Goal: Task Accomplishment & Management: Use online tool/utility

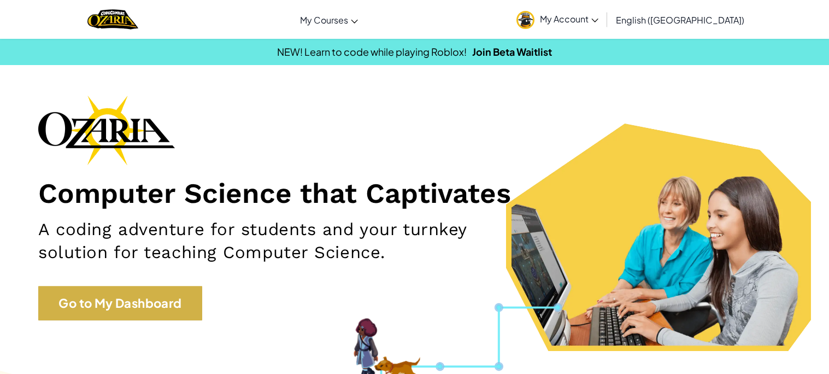
scroll to position [26, 0]
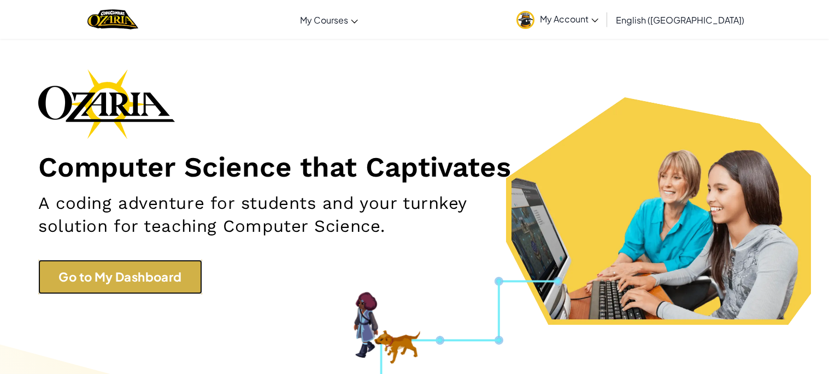
click at [194, 280] on link "Go to My Dashboard" at bounding box center [120, 276] width 164 height 34
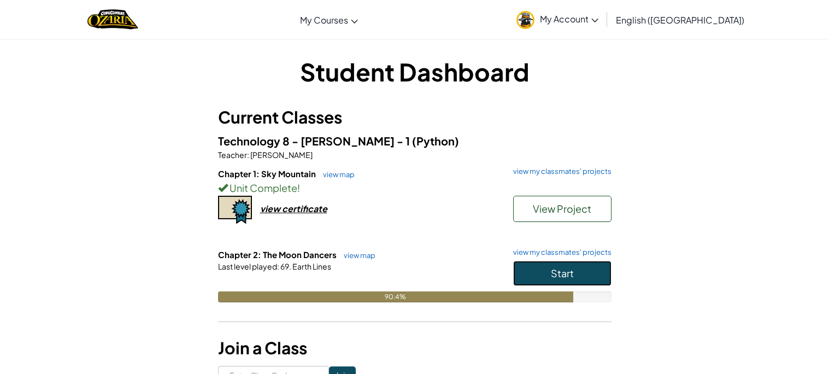
click at [531, 277] on button "Start" at bounding box center [562, 273] width 98 height 25
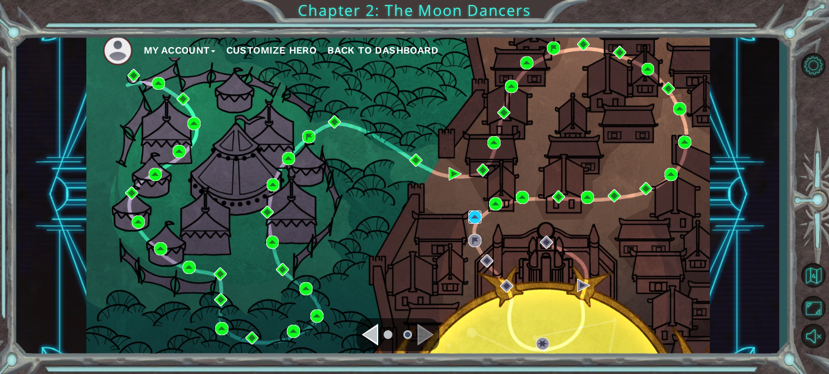
click at [472, 223] on img at bounding box center [474, 216] width 13 height 13
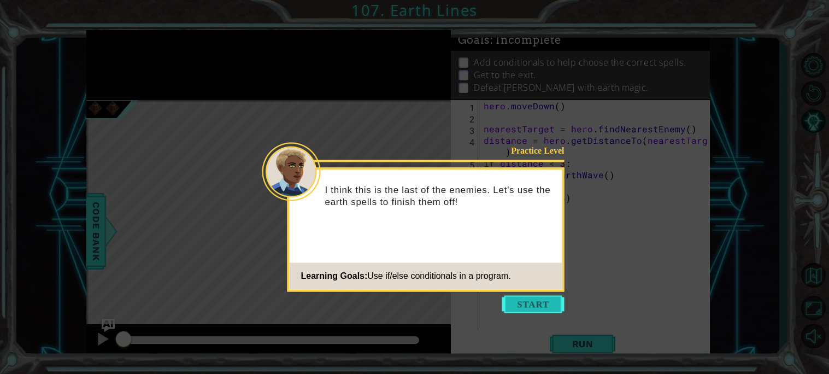
click at [530, 303] on button "Start" at bounding box center [533, 303] width 62 height 17
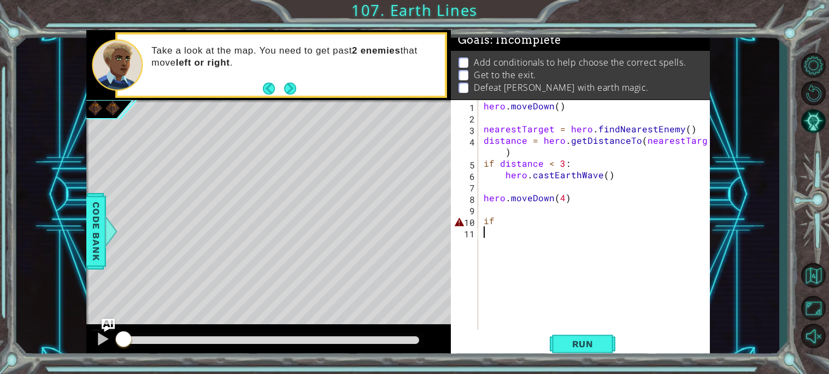
click at [539, 220] on div "hero . [GEOGRAPHIC_DATA] ( ) nearestTarget = hero . findNearestEnemy ( ) distan…" at bounding box center [596, 226] width 231 height 252
click at [490, 172] on div "hero . [GEOGRAPHIC_DATA] ( ) nearestTarget = hero . findNearestEnemy ( ) distan…" at bounding box center [596, 226] width 231 height 252
type textarea "hero.castEarthWave()"
click at [500, 208] on div "hero . [GEOGRAPHIC_DATA] ( ) nearestTarget = hero . findNearestEnemy ( ) distan…" at bounding box center [596, 226] width 231 height 252
click at [500, 214] on div "hero . [GEOGRAPHIC_DATA] ( ) nearestTarget = hero . findNearestEnemy ( ) distan…" at bounding box center [596, 226] width 231 height 252
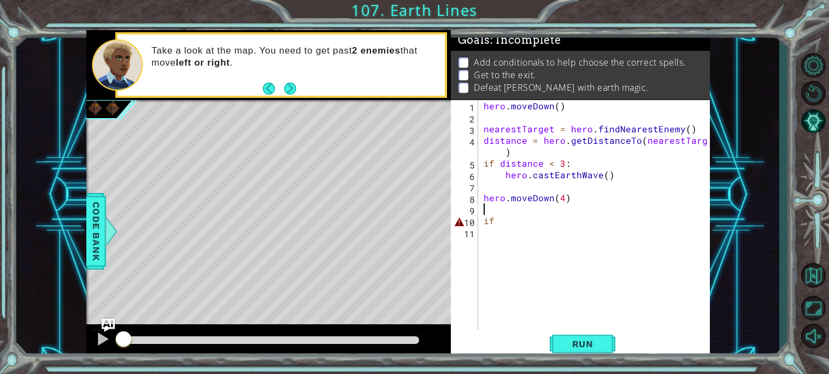
click at [499, 227] on div "hero . [GEOGRAPHIC_DATA] ( ) nearestTarget = hero . findNearestEnemy ( ) distan…" at bounding box center [596, 226] width 231 height 252
type textarea "i"
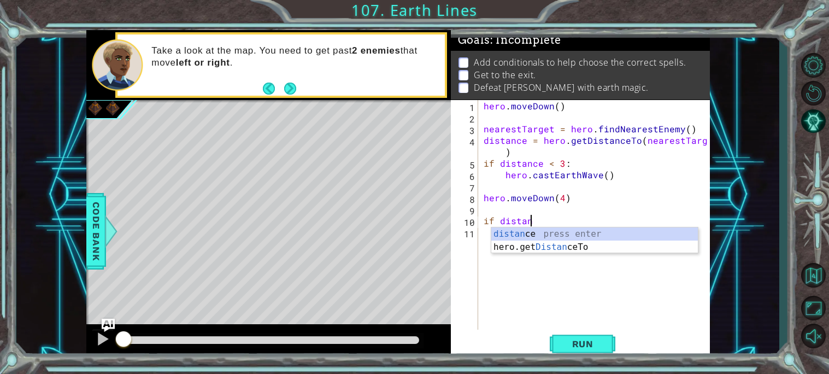
scroll to position [0, 2]
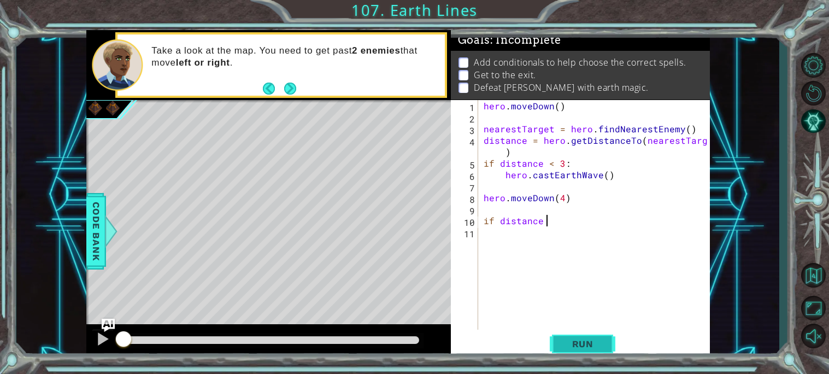
click at [590, 352] on button "Run" at bounding box center [582, 343] width 66 height 26
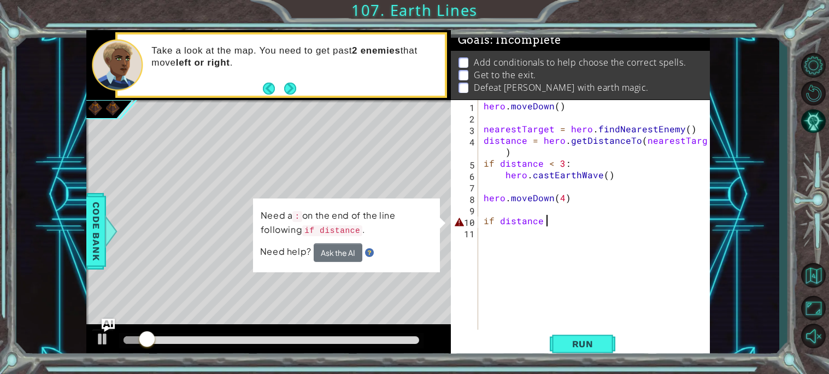
click at [505, 226] on div "hero . [GEOGRAPHIC_DATA] ( ) nearestTarget = hero . findNearestEnemy ( ) distan…" at bounding box center [596, 226] width 231 height 252
type textarea "if distance"
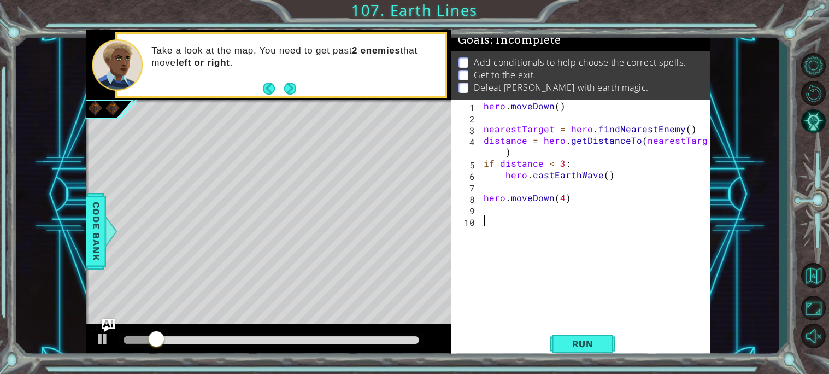
scroll to position [0, 0]
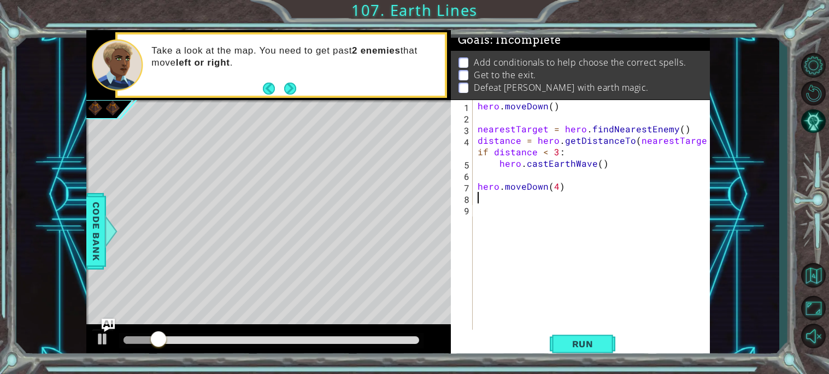
type textarea "hero.moveDown(4)"
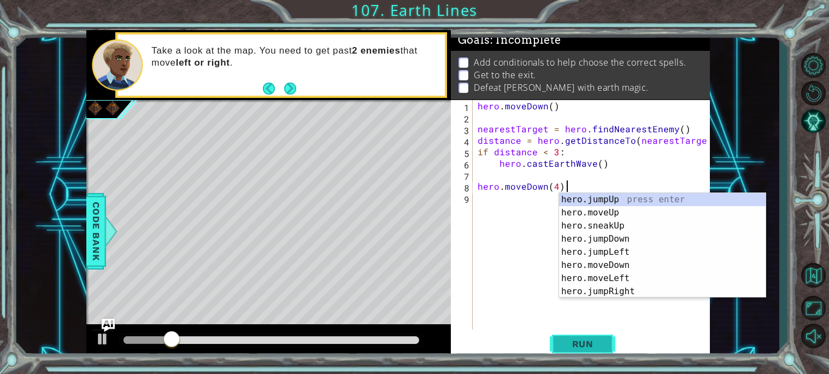
click at [570, 341] on span "Run" at bounding box center [582, 343] width 43 height 11
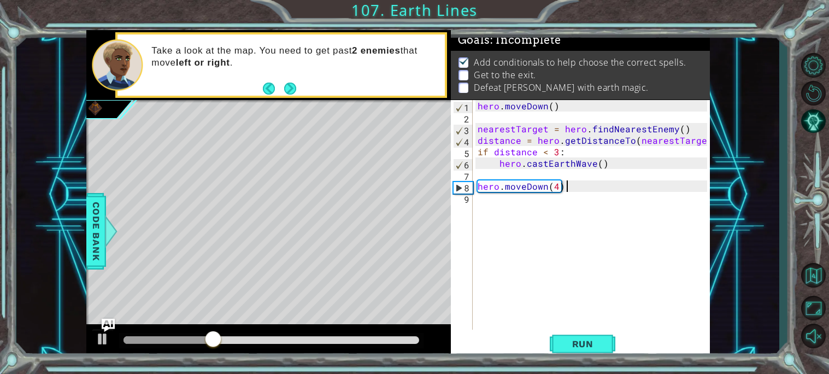
click at [511, 219] on div "hero . [GEOGRAPHIC_DATA] ( ) nearestTarget = hero . findNearestEnemy ( ) distan…" at bounding box center [593, 226] width 236 height 252
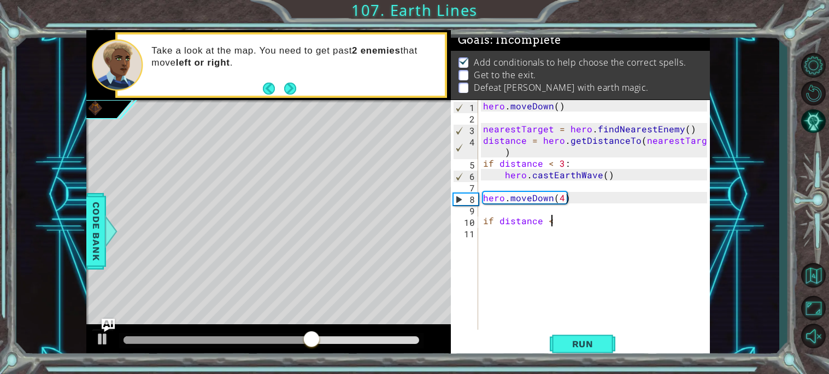
scroll to position [0, 3]
type textarea "if distance <3"
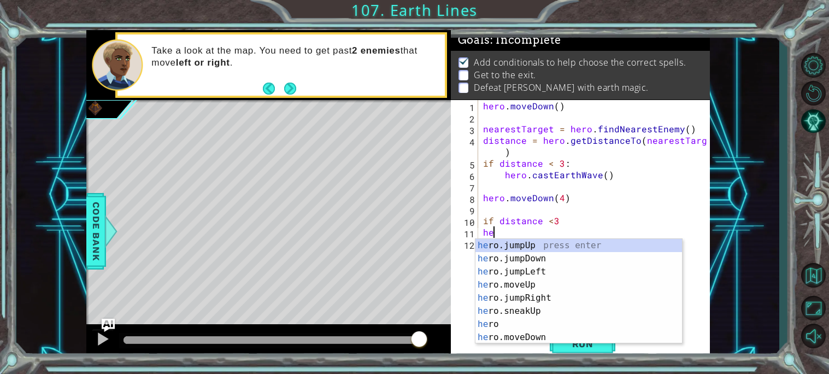
type textarea "her"
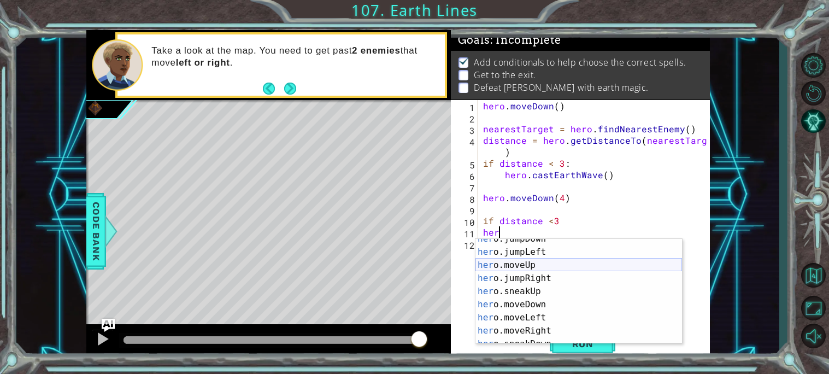
scroll to position [222, 0]
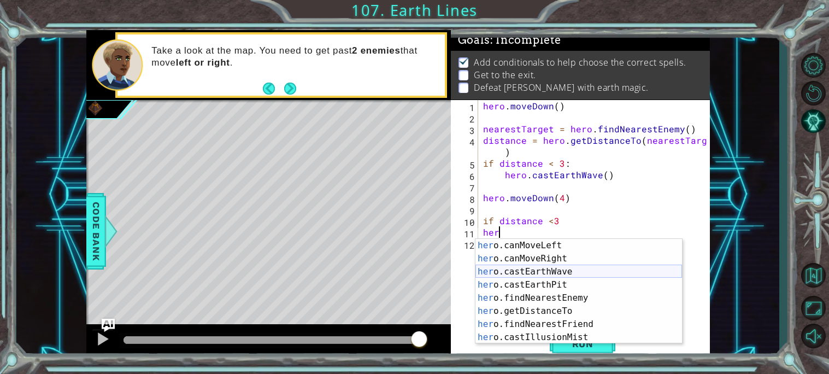
click at [559, 271] on div "her o.canMoveLeft press enter her o.canMoveRight press enter her o.castEarthWav…" at bounding box center [578, 304] width 206 height 131
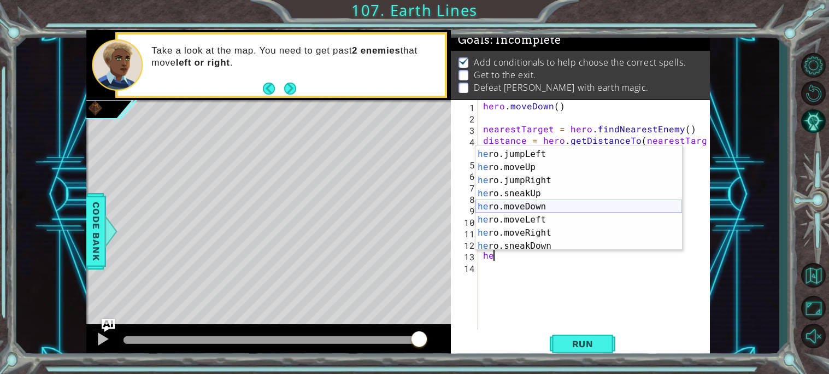
scroll to position [37, 0]
click at [545, 221] on div "he ro.jumpDown press enter he ro.jumpLeft press enter he ro.moveUp press enter …" at bounding box center [578, 199] width 206 height 131
type textarea "hero.moveLeft(1)"
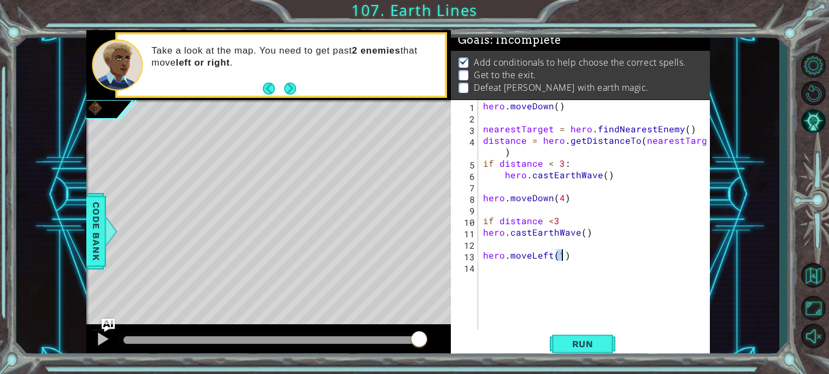
click at [506, 268] on div "hero . [GEOGRAPHIC_DATA] ( ) nearestTarget = hero . findNearestEnemy ( ) distan…" at bounding box center [597, 226] width 232 height 252
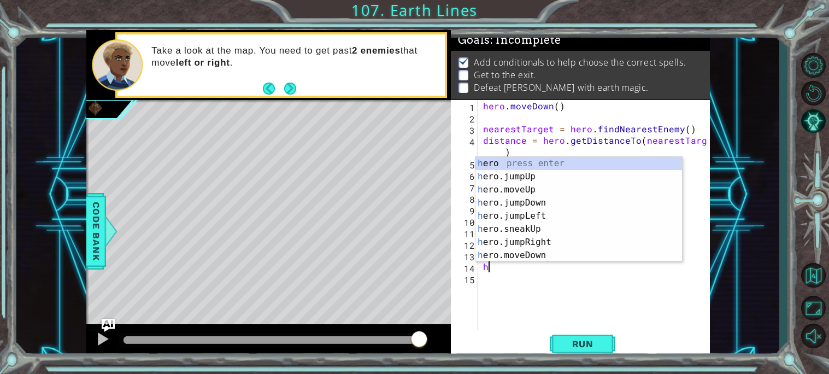
type textarea "he"
click at [529, 202] on div "he ro press enter he ro.jumpUp press enter he ro.jumpDown press enter he ro.jum…" at bounding box center [578, 222] width 206 height 131
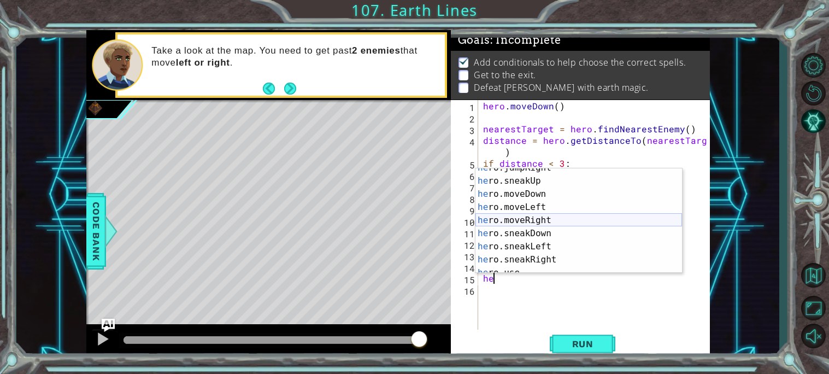
scroll to position [76, 0]
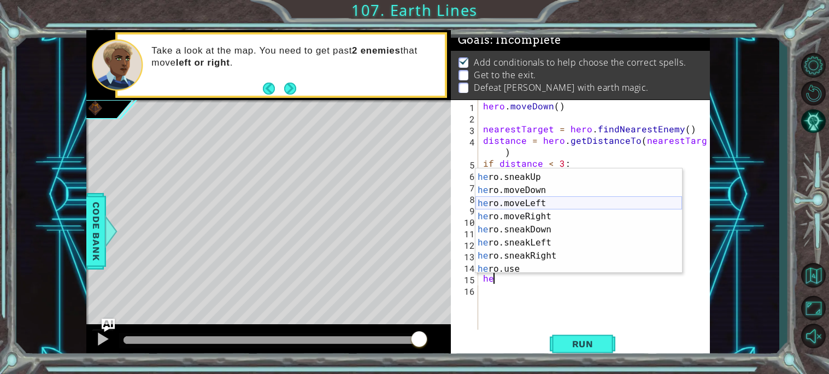
click at [537, 204] on div "he ro.jumpRight press enter he ro.sneakUp press enter he ro.moveDown press ente…" at bounding box center [578, 222] width 206 height 131
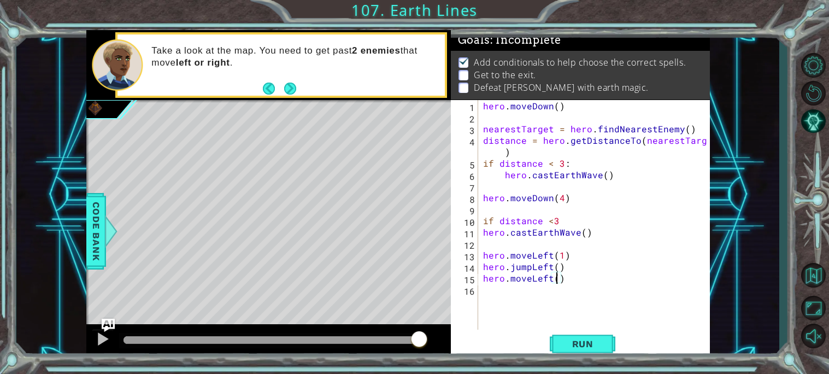
scroll to position [0, 4]
click at [592, 342] on span "Run" at bounding box center [582, 343] width 43 height 11
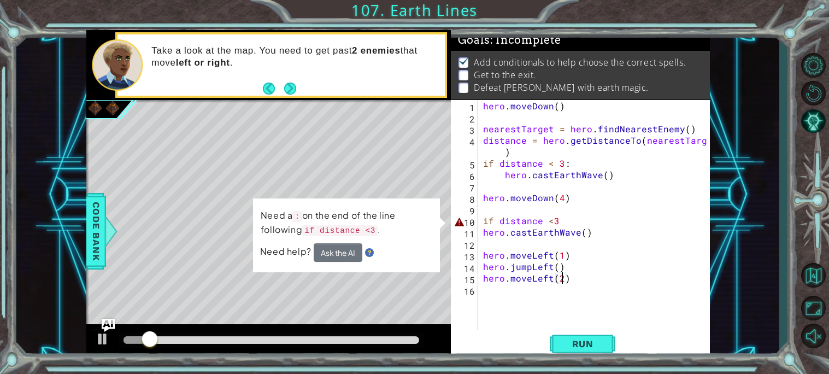
click at [557, 218] on div "hero . [GEOGRAPHIC_DATA] ( ) nearestTarget = hero . findNearestEnemy ( ) distan…" at bounding box center [597, 226] width 232 height 252
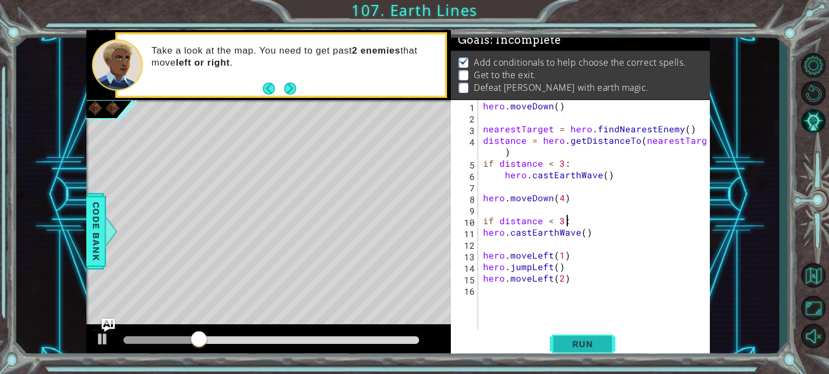
click at [585, 333] on button "Run" at bounding box center [582, 343] width 66 height 26
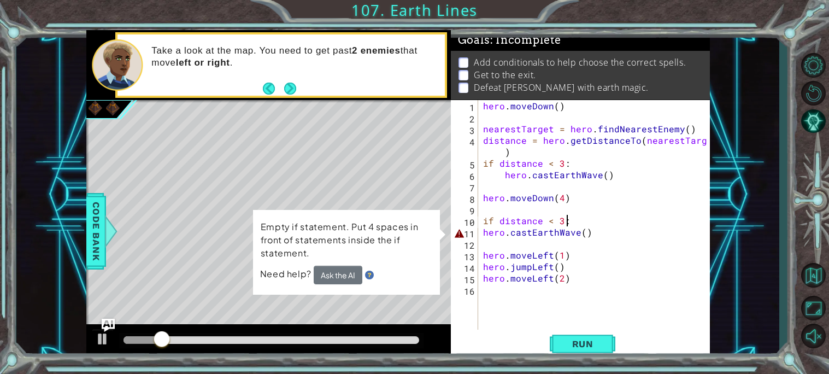
click at [481, 232] on div "hero . [GEOGRAPHIC_DATA] ( ) nearestTarget = hero . findNearestEnemy ( ) distan…" at bounding box center [597, 226] width 232 height 252
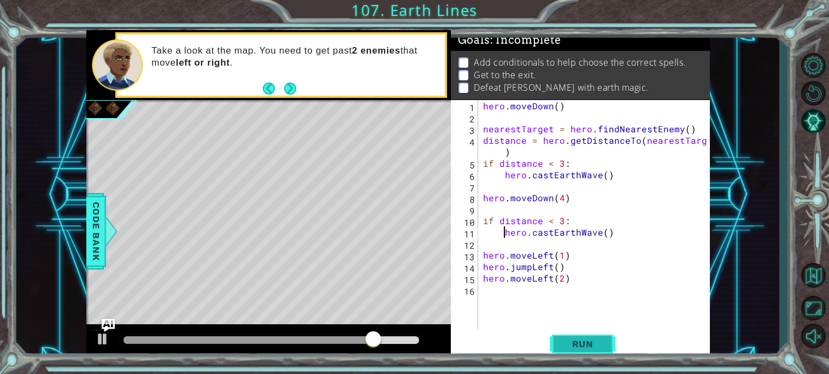
click at [572, 343] on span "Run" at bounding box center [582, 343] width 43 height 11
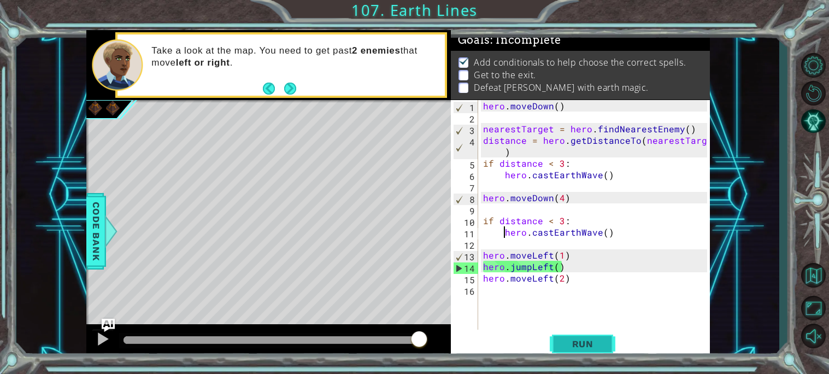
click at [582, 347] on span "Run" at bounding box center [582, 343] width 43 height 11
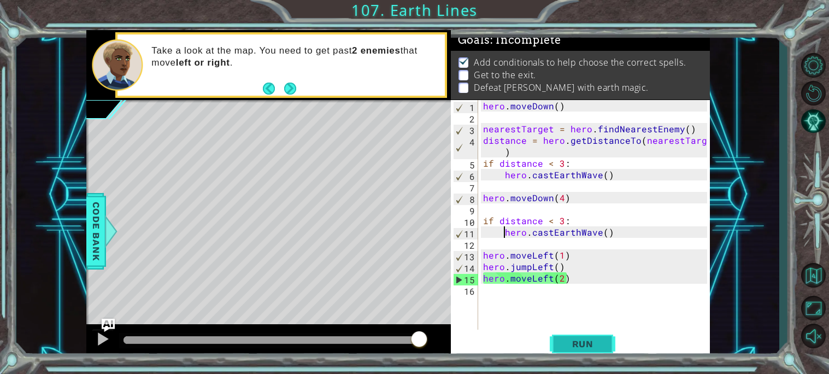
click at [563, 346] on span "Run" at bounding box center [582, 343] width 43 height 11
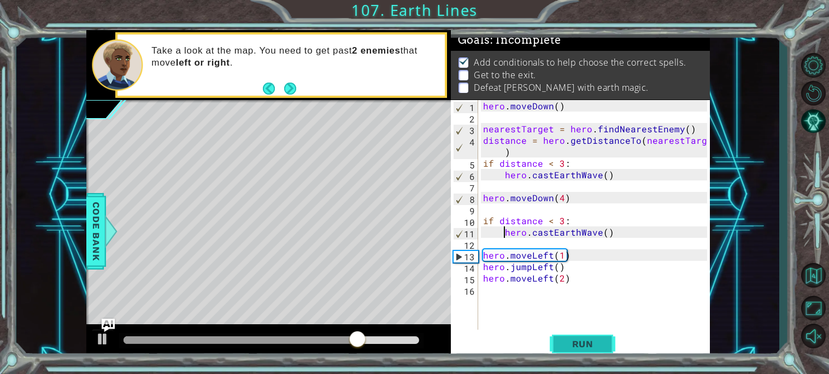
click at [590, 341] on span "Run" at bounding box center [582, 343] width 43 height 11
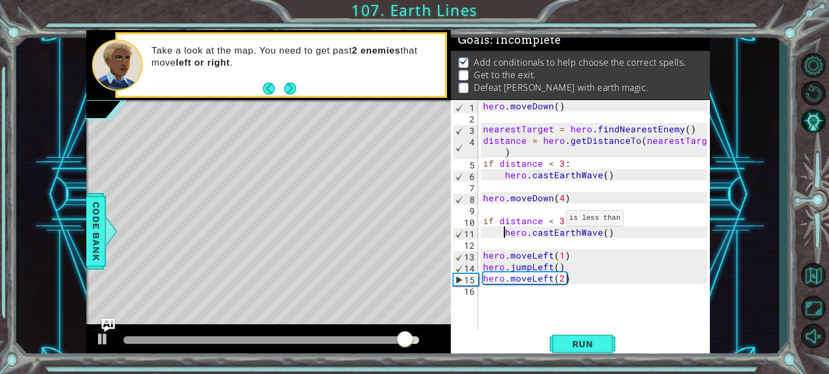
click at [552, 221] on div "hero . [GEOGRAPHIC_DATA] ( ) nearestTarget = hero . findNearestEnemy ( ) distan…" at bounding box center [597, 226] width 232 height 252
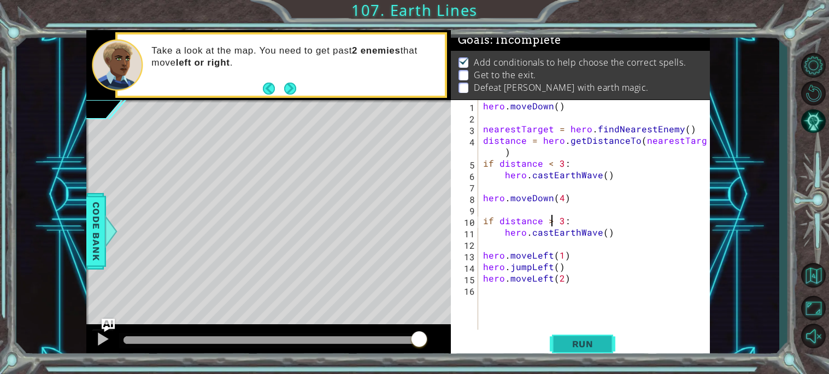
click at [574, 353] on button "Run" at bounding box center [582, 343] width 66 height 26
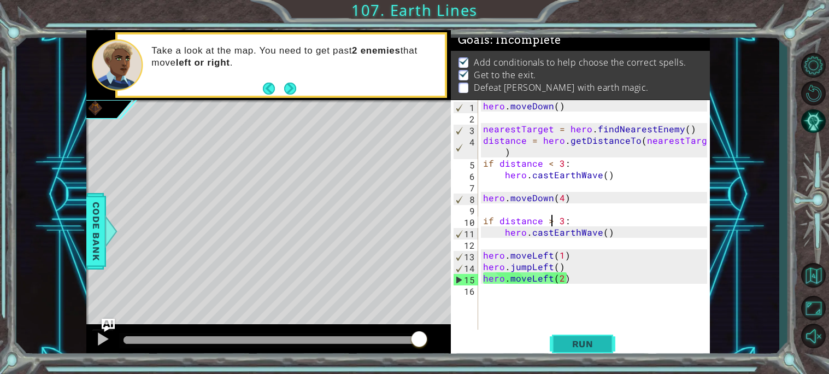
click at [590, 336] on button "Run" at bounding box center [582, 343] width 66 height 26
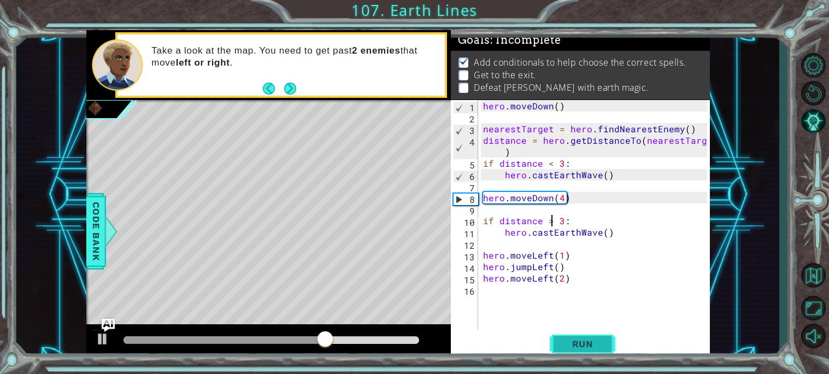
click at [590, 336] on button "Run" at bounding box center [582, 343] width 66 height 26
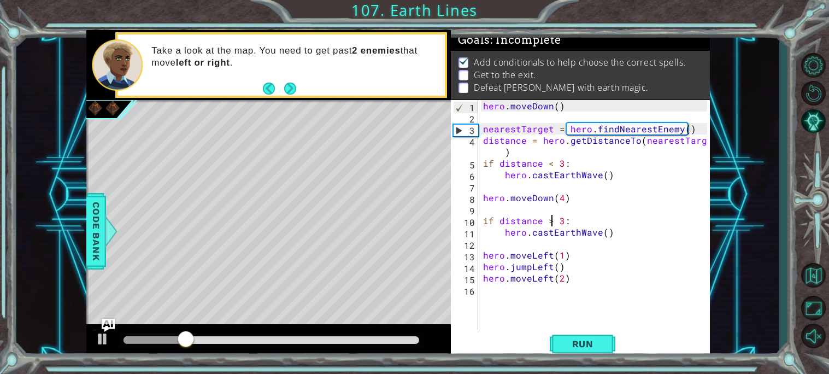
click at [334, 338] on div at bounding box center [270, 340] width 295 height 8
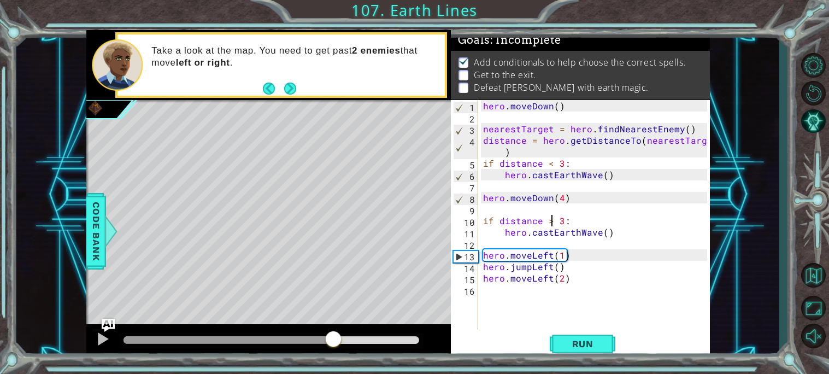
click at [303, 339] on div at bounding box center [228, 340] width 210 height 8
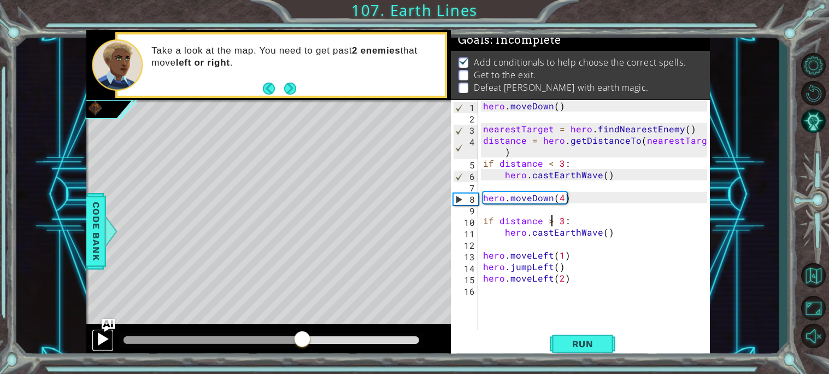
click at [101, 336] on div at bounding box center [103, 339] width 14 height 14
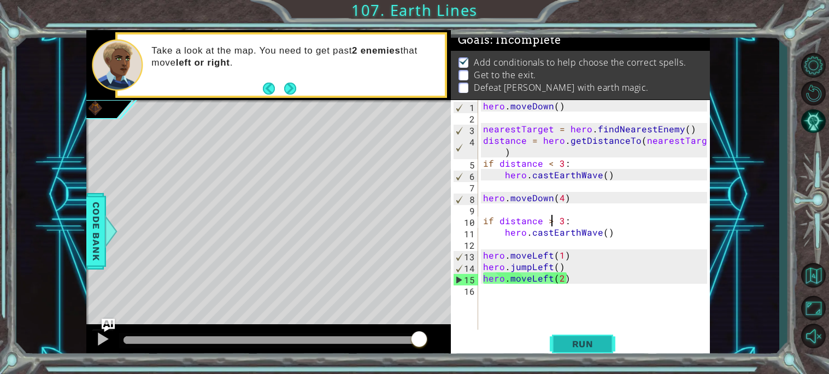
click at [575, 340] on span "Run" at bounding box center [582, 343] width 43 height 11
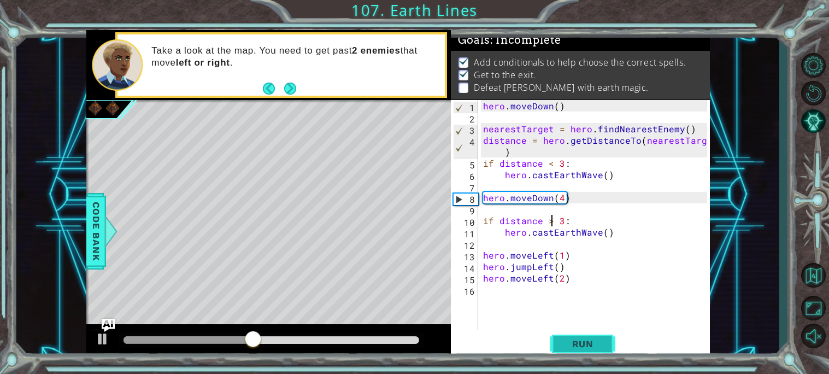
click at [596, 346] on span "Run" at bounding box center [582, 343] width 43 height 11
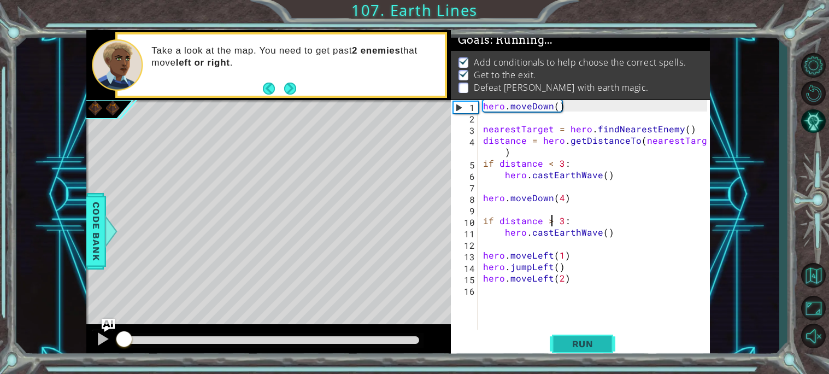
click at [596, 346] on span "Run" at bounding box center [582, 343] width 43 height 11
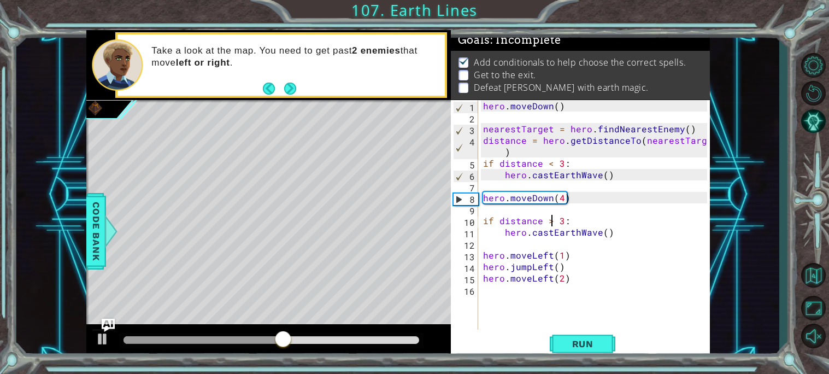
click at [524, 255] on div "hero . [GEOGRAPHIC_DATA] ( ) nearestTarget = hero . findNearestEnemy ( ) distan…" at bounding box center [597, 226] width 232 height 252
click at [524, 255] on div "hero . [GEOGRAPHIC_DATA] ( ) nearestTarget = hero . findNearestEnemy ( ) distan…" at bounding box center [594, 214] width 226 height 229
click at [524, 255] on div "hero . [GEOGRAPHIC_DATA] ( ) nearestTarget = hero . findNearestEnemy ( ) distan…" at bounding box center [597, 226] width 232 height 252
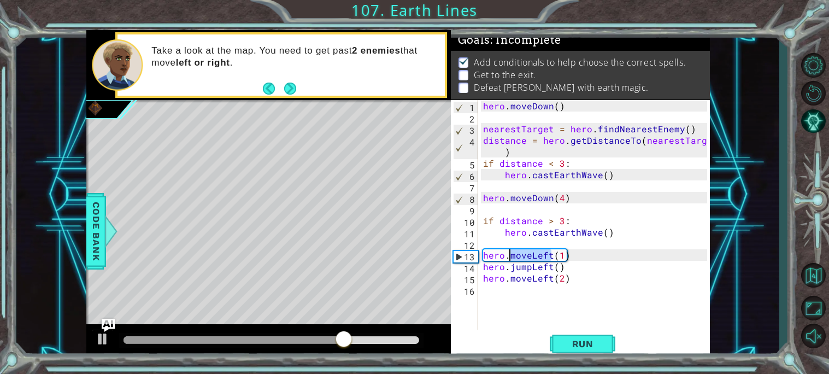
click at [522, 264] on div "hero . [GEOGRAPHIC_DATA] ( ) nearestTarget = hero . findNearestEnemy ( ) distan…" at bounding box center [597, 226] width 232 height 252
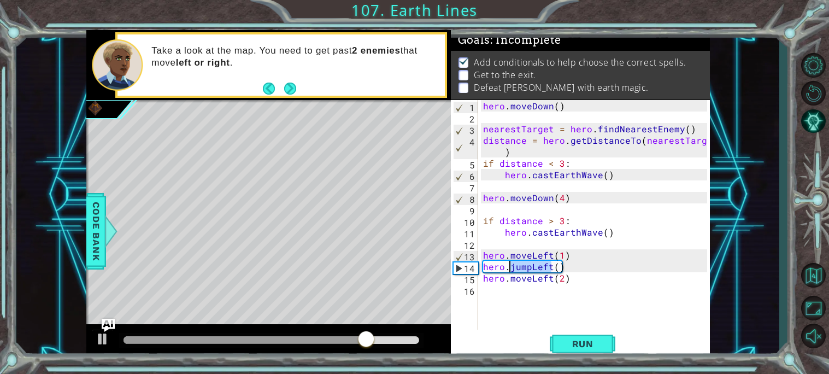
click at [522, 264] on div "hero . [GEOGRAPHIC_DATA] ( ) nearestTarget = hero . findNearestEnemy ( ) distan…" at bounding box center [594, 214] width 226 height 229
click at [522, 264] on div "hero . [GEOGRAPHIC_DATA] ( ) nearestTarget = hero . findNearestEnemy ( ) distan…" at bounding box center [597, 226] width 232 height 252
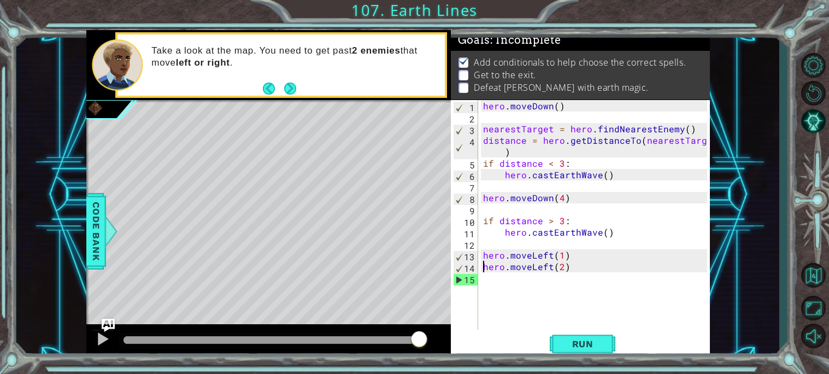
click at [534, 270] on div "hero . [GEOGRAPHIC_DATA] ( ) nearestTarget = hero . findNearestEnemy ( ) distan…" at bounding box center [597, 226] width 232 height 252
type textarea "hero.moveLeft(2)"
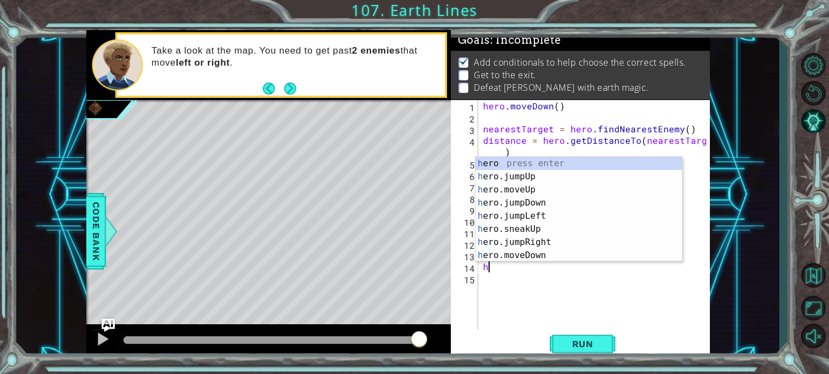
scroll to position [0, 0]
type textarea "hero"
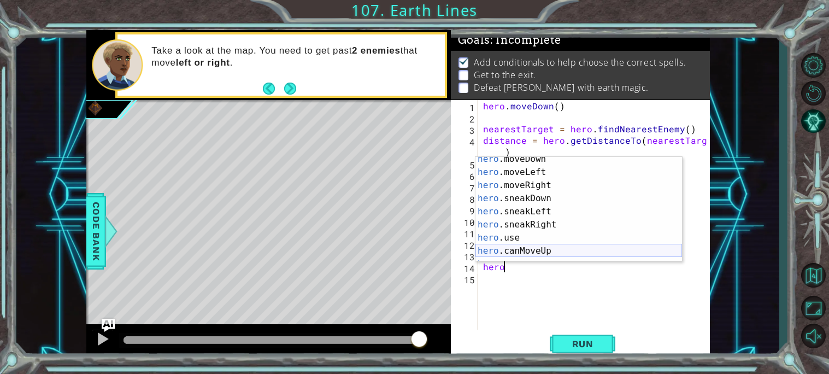
scroll to position [222, 0]
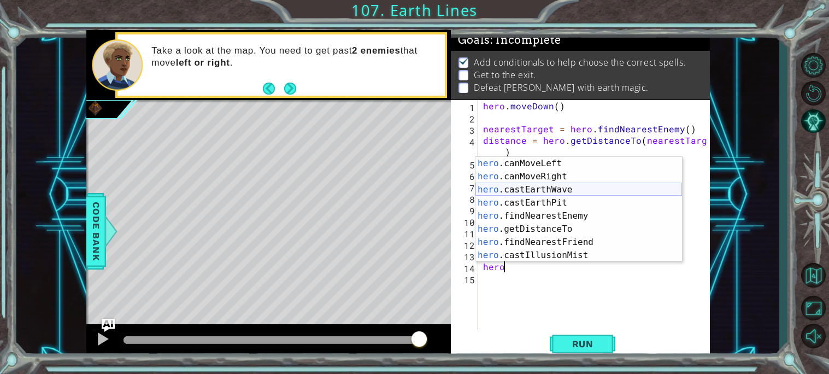
click at [545, 192] on div "hero .canMoveLeft press enter hero .canMoveRight press enter hero .castEarthWav…" at bounding box center [578, 222] width 206 height 131
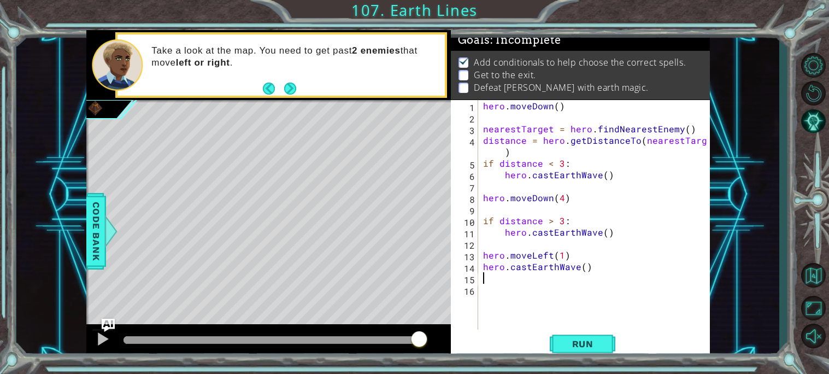
scroll to position [0, 0]
click at [533, 235] on div "hero . [GEOGRAPHIC_DATA] ( ) nearestTarget = hero . findNearestEnemy ( ) distan…" at bounding box center [597, 226] width 232 height 252
type textarea "hero.castEarthWave()"
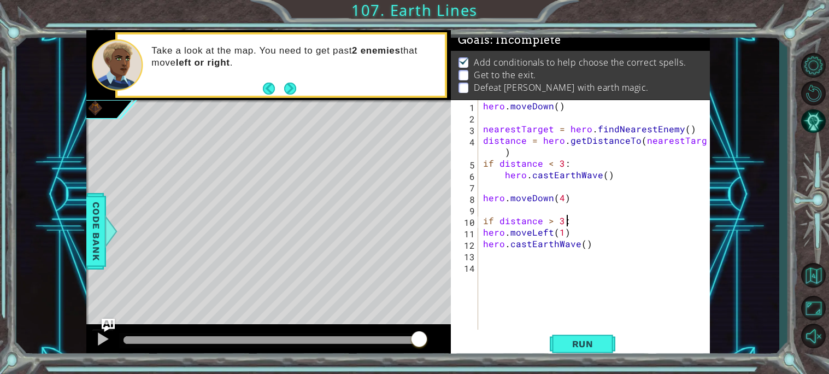
click at [481, 234] on div "hero . [GEOGRAPHIC_DATA] ( ) nearestTarget = hero . findNearestEnemy ( ) distan…" at bounding box center [597, 226] width 232 height 252
click at [482, 246] on div "hero . [GEOGRAPHIC_DATA] ( ) nearestTarget = hero . findNearestEnemy ( ) distan…" at bounding box center [597, 226] width 232 height 252
type textarea "hero.castEarthWave()"
click at [494, 264] on div "hero . [GEOGRAPHIC_DATA] ( ) nearestTarget = hero . findNearestEnemy ( ) distan…" at bounding box center [597, 226] width 232 height 252
click at [600, 335] on button "Run" at bounding box center [582, 343] width 66 height 26
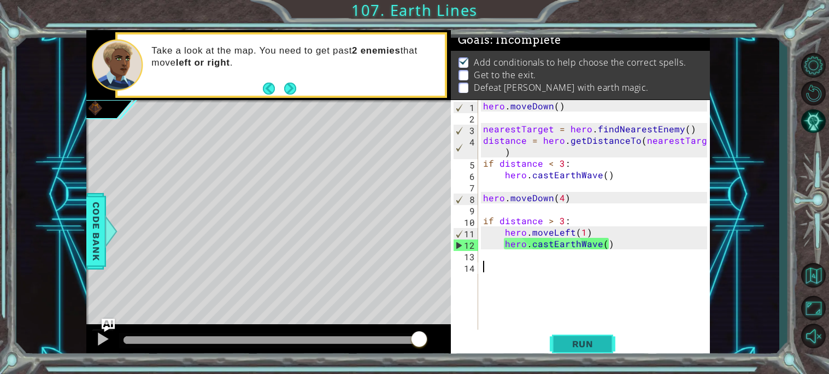
click at [600, 335] on button "Run" at bounding box center [582, 343] width 66 height 26
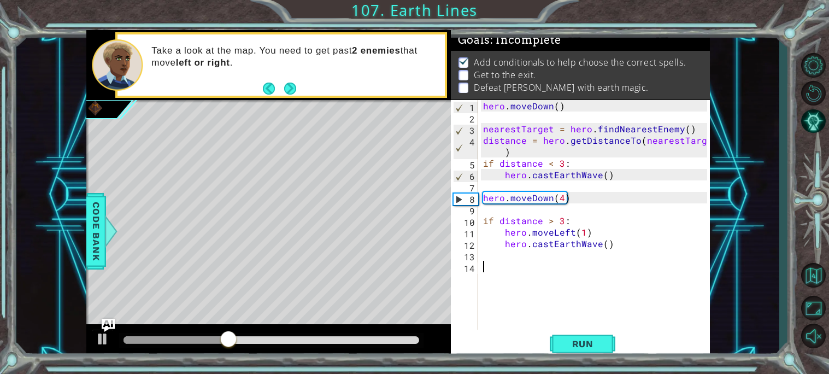
click at [540, 225] on div "hero . [GEOGRAPHIC_DATA] ( ) nearestTarget = hero . findNearestEnemy ( ) distan…" at bounding box center [597, 226] width 232 height 252
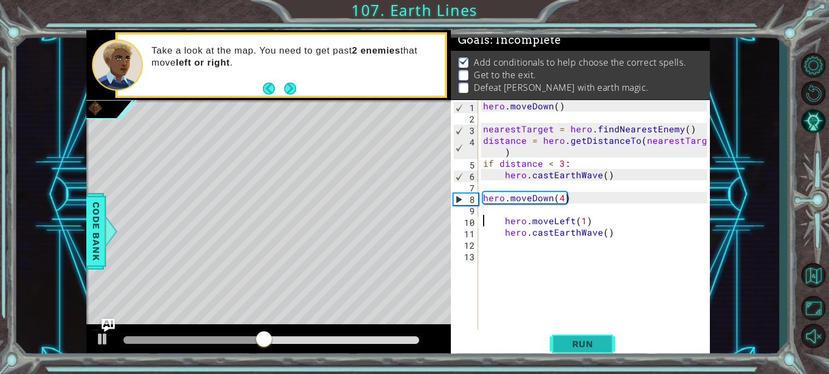
click at [586, 334] on button "Run" at bounding box center [582, 343] width 66 height 26
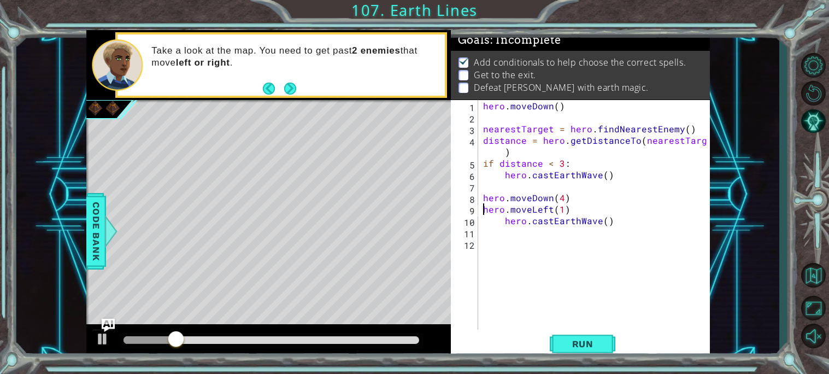
click at [501, 221] on div "hero . [GEOGRAPHIC_DATA] ( ) nearestTarget = hero . findNearestEnemy ( ) distan…" at bounding box center [597, 226] width 232 height 252
click at [566, 339] on span "Run" at bounding box center [582, 343] width 43 height 11
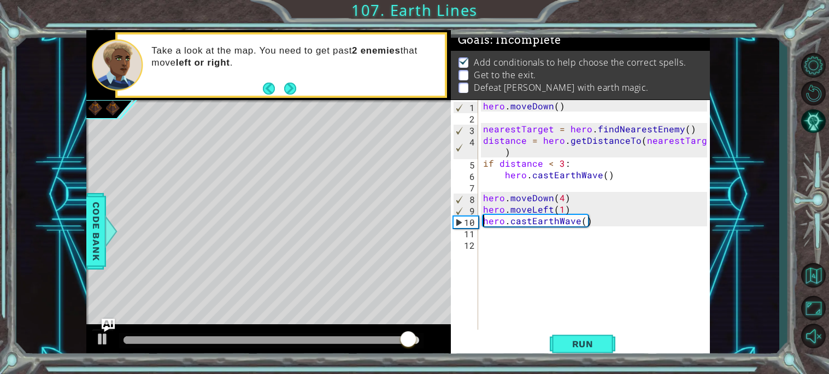
click at [548, 211] on div "hero . [GEOGRAPHIC_DATA] ( ) nearestTarget = hero . findNearestEnemy ( ) distan…" at bounding box center [597, 226] width 232 height 252
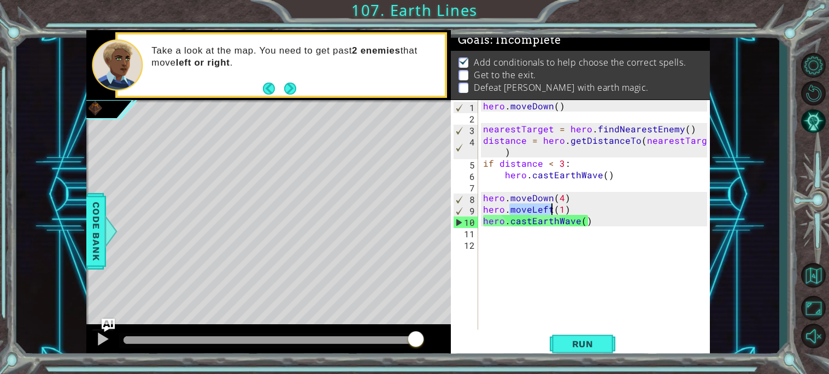
click at [548, 211] on div "hero . [GEOGRAPHIC_DATA] ( ) nearestTarget = hero . findNearestEnemy ( ) distan…" at bounding box center [597, 226] width 232 height 252
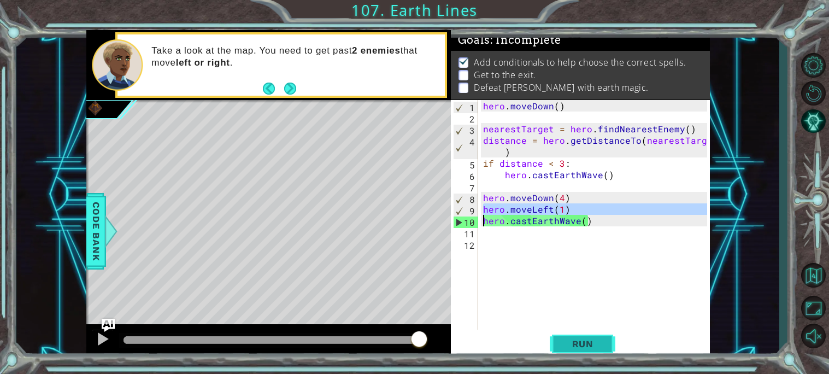
click at [580, 345] on span "Run" at bounding box center [582, 343] width 43 height 11
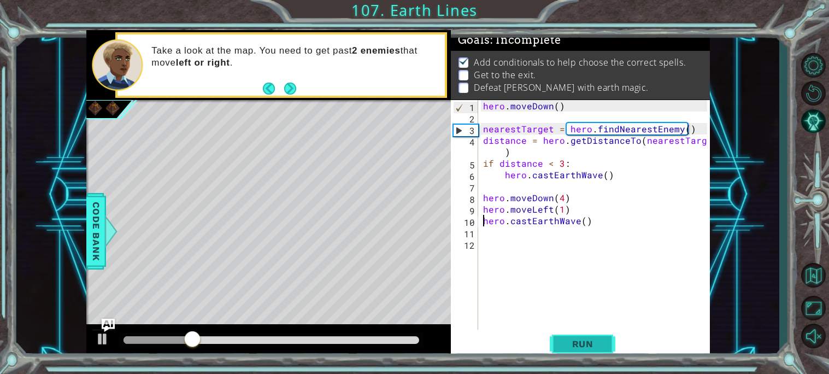
click at [580, 345] on span "Run" at bounding box center [582, 343] width 43 height 11
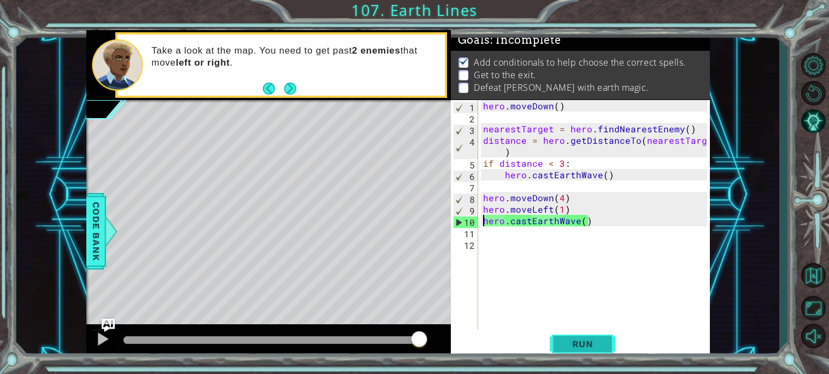
click at [569, 335] on button "Run" at bounding box center [582, 343] width 66 height 26
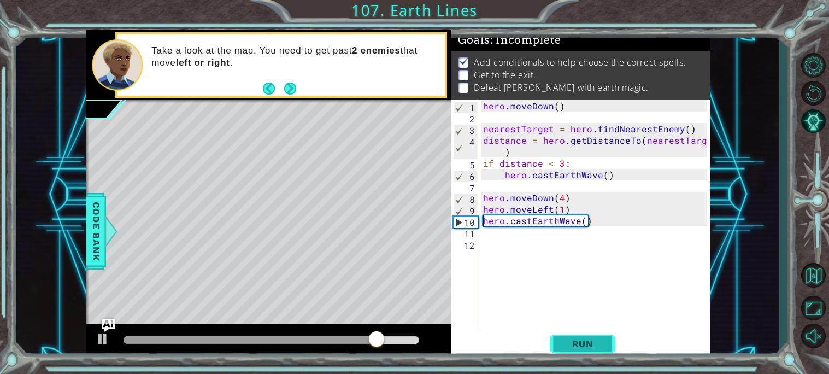
click at [590, 348] on span "Run" at bounding box center [582, 343] width 43 height 11
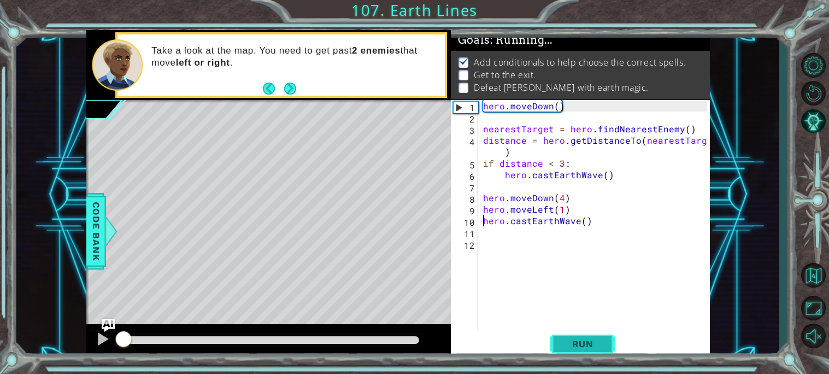
click at [590, 348] on span "Run" at bounding box center [582, 343] width 43 height 11
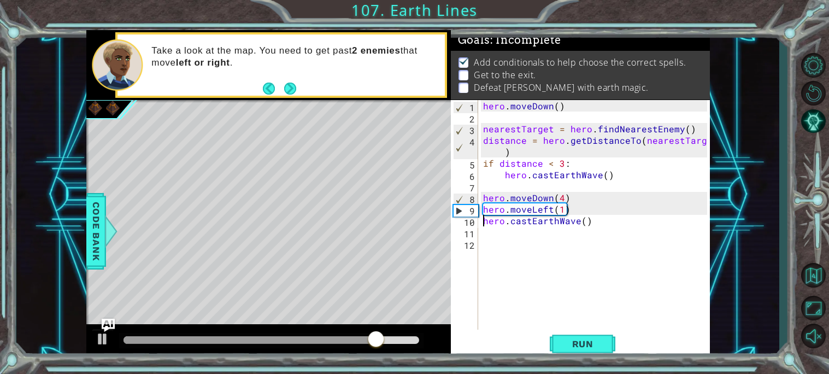
click at [527, 220] on div "hero . [GEOGRAPHIC_DATA] ( ) nearestTarget = hero . findNearestEnemy ( ) distan…" at bounding box center [597, 226] width 232 height 252
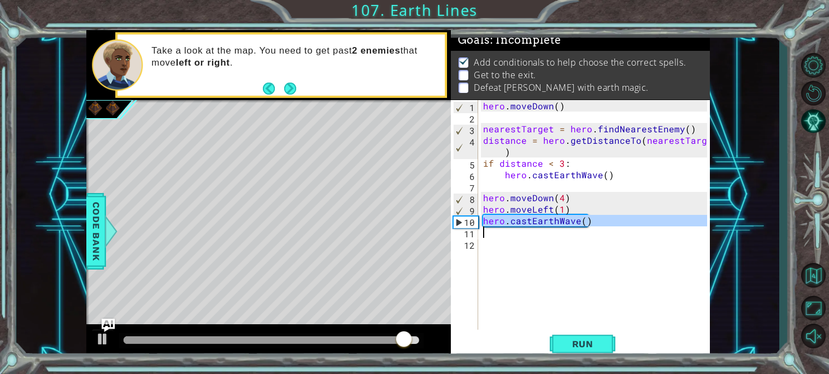
click at [517, 210] on div "hero . [GEOGRAPHIC_DATA] ( ) nearestTarget = hero . findNearestEnemy ( ) distan…" at bounding box center [597, 226] width 232 height 252
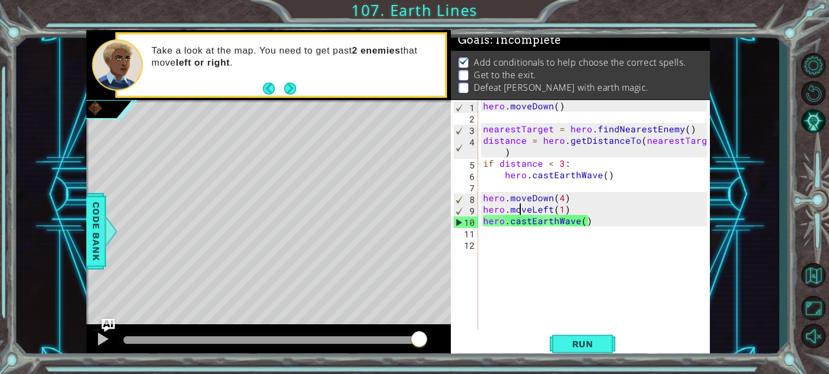
click at [517, 211] on div "hero . [GEOGRAPHIC_DATA] ( ) nearestTarget = hero . findNearestEnemy ( ) distan…" at bounding box center [597, 226] width 232 height 252
click at [517, 211] on div "hero . [GEOGRAPHIC_DATA] ( ) nearestTarget = hero . findNearestEnemy ( ) distan…" at bounding box center [594, 214] width 226 height 229
click at [517, 211] on div "hero . [GEOGRAPHIC_DATA] ( ) nearestTarget = hero . findNearestEnemy ( ) distan…" at bounding box center [597, 226] width 232 height 252
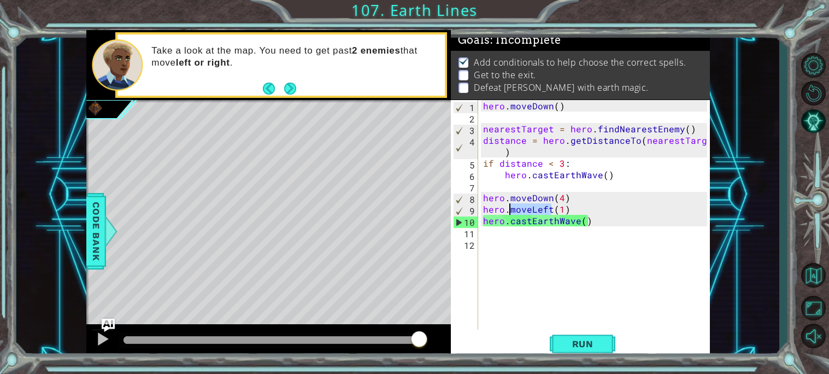
click at [517, 211] on div "hero . [GEOGRAPHIC_DATA] ( ) nearestTarget = hero . findNearestEnemy ( ) distan…" at bounding box center [597, 226] width 232 height 252
type textarea "hero.castEarthWave()"
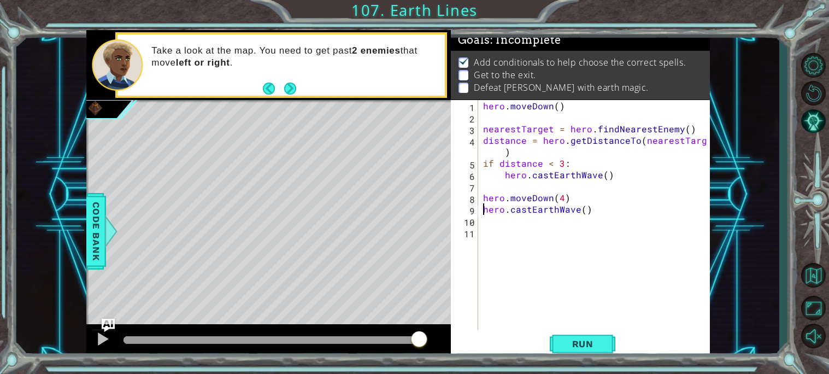
click at [545, 229] on div "hero . [GEOGRAPHIC_DATA] ( ) nearestTarget = hero . findNearestEnemy ( ) distan…" at bounding box center [597, 226] width 232 height 252
click at [581, 334] on button "Run" at bounding box center [582, 343] width 66 height 26
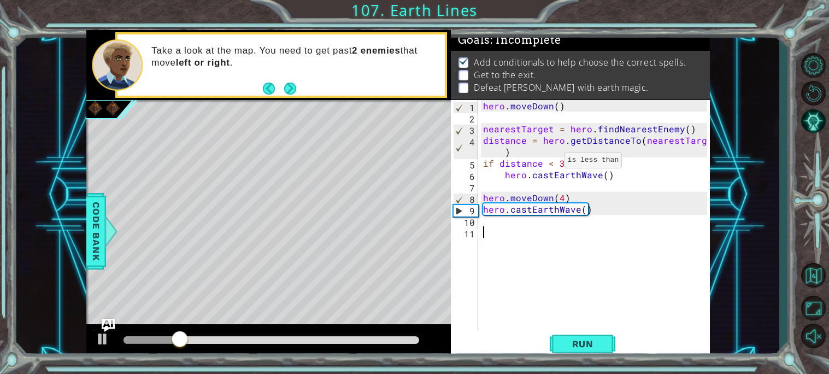
click at [551, 163] on div "hero . [GEOGRAPHIC_DATA] ( ) nearestTarget = hero . findNearestEnemy ( ) distan…" at bounding box center [597, 226] width 232 height 252
click at [573, 336] on button "Run" at bounding box center [582, 343] width 66 height 26
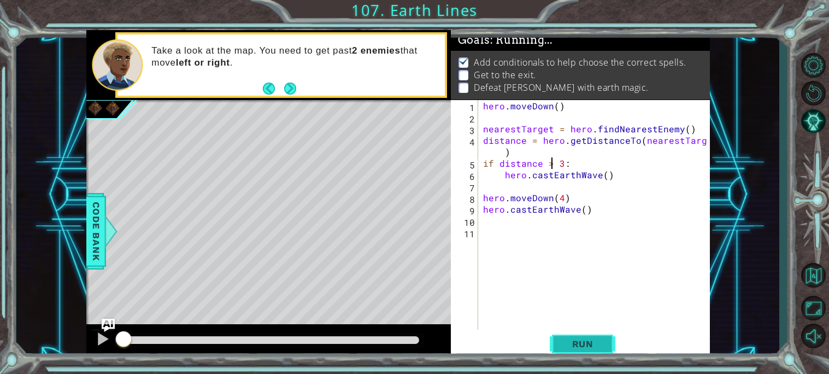
click at [573, 336] on button "Run" at bounding box center [582, 343] width 66 height 26
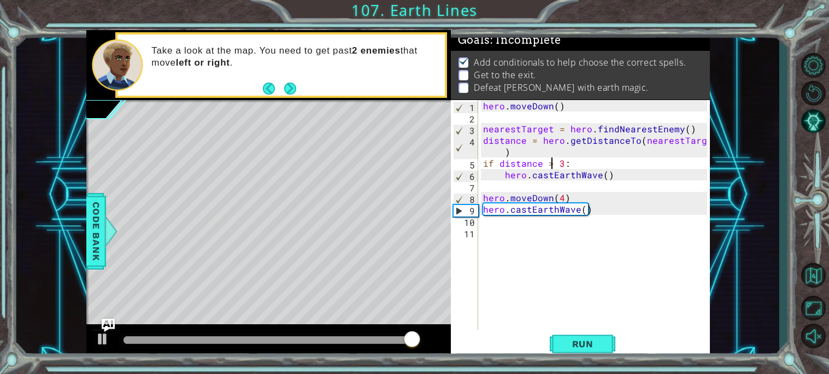
click at [521, 208] on div "hero . [GEOGRAPHIC_DATA] ( ) nearestTarget = hero . findNearestEnemy ( ) distan…" at bounding box center [597, 226] width 232 height 252
type textarea "hero.castEarthWave()"
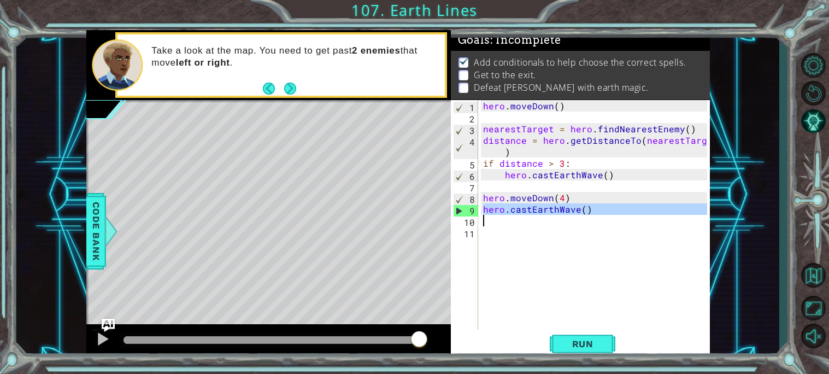
scroll to position [0, 0]
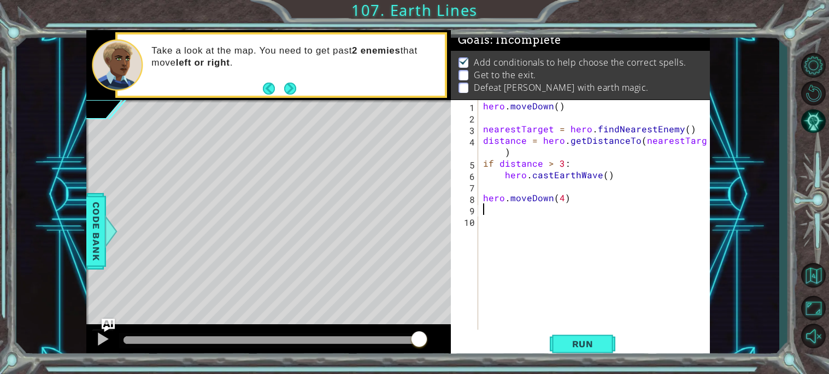
click at [534, 202] on div "hero . [GEOGRAPHIC_DATA] ( ) nearestTarget = hero . findNearestEnemy ( ) distan…" at bounding box center [597, 226] width 232 height 252
type textarea "hero.moveDown(4)"
click at [519, 200] on div "hero . [GEOGRAPHIC_DATA] ( ) nearestTarget = hero . findNearestEnemy ( ) distan…" at bounding box center [597, 226] width 232 height 252
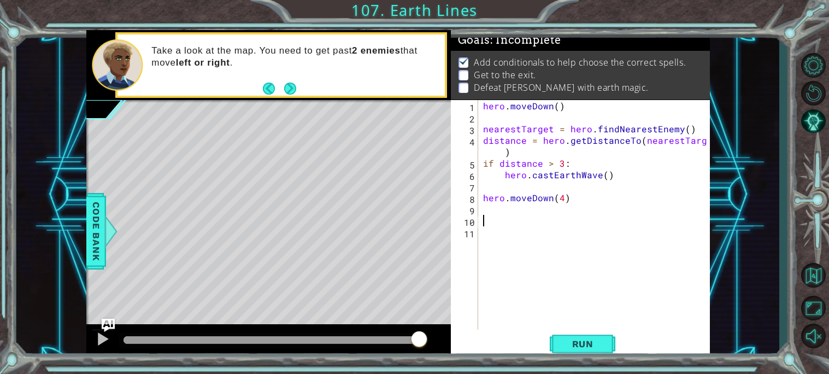
click at [519, 200] on div "hero . [GEOGRAPHIC_DATA] ( ) nearestTarget = hero . findNearestEnemy ( ) distan…" at bounding box center [597, 226] width 232 height 252
click at [519, 200] on div "hero . [GEOGRAPHIC_DATA] ( ) nearestTarget = hero . findNearestEnemy ( ) distan…" at bounding box center [594, 214] width 226 height 229
type textarea "hero.moveDown(4)"
click at [519, 200] on div "hero . [GEOGRAPHIC_DATA] ( ) nearestTarget = hero . findNearestEnemy ( ) distan…" at bounding box center [597, 226] width 232 height 252
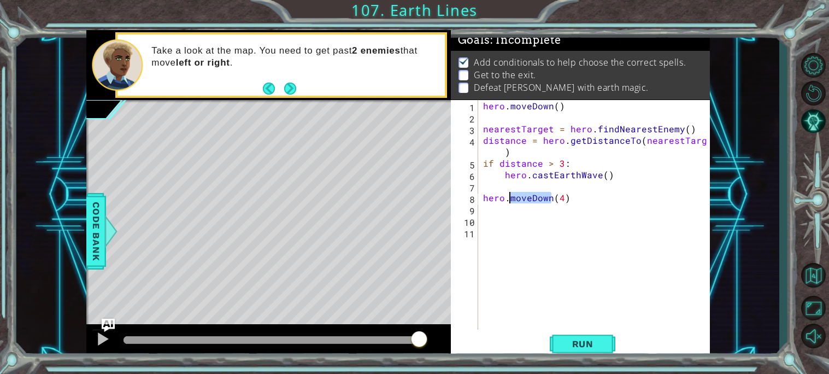
click at [519, 200] on div "hero . [GEOGRAPHIC_DATA] ( ) nearestTarget = hero . findNearestEnemy ( ) distan…" at bounding box center [594, 214] width 226 height 229
click at [519, 200] on div "hero . [GEOGRAPHIC_DATA] ( ) nearestTarget = hero . findNearestEnemy ( ) distan…" at bounding box center [597, 226] width 232 height 252
click at [486, 195] on div "hero . [GEOGRAPHIC_DATA] ( ) nearestTarget = hero . findNearestEnemy ( ) distan…" at bounding box center [597, 226] width 232 height 252
click at [557, 194] on div "hero . [GEOGRAPHIC_DATA] ( ) nearestTarget = hero . findNearestEnemy ( ) distan…" at bounding box center [597, 226] width 232 height 252
click at [483, 197] on div "hero . [GEOGRAPHIC_DATA] ( ) nearestTarget = hero . findNearestEnemy ( ) distan…" at bounding box center [597, 226] width 232 height 252
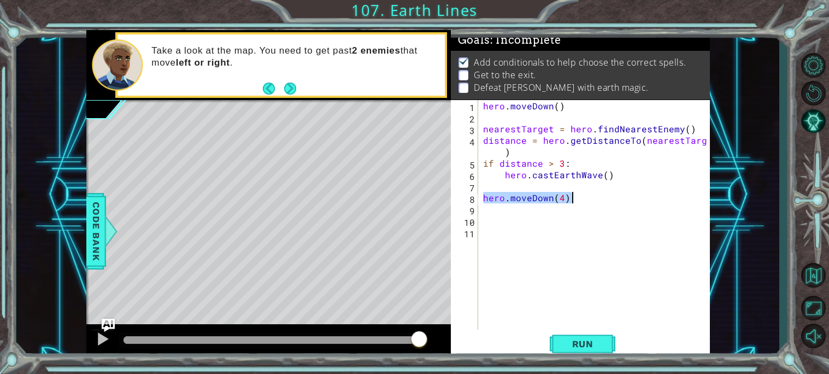
drag, startPoint x: 483, startPoint y: 197, endPoint x: 583, endPoint y: 199, distance: 99.4
click at [583, 199] on div "hero . [GEOGRAPHIC_DATA] ( ) nearestTarget = hero . findNearestEnemy ( ) distan…" at bounding box center [597, 226] width 232 height 252
type textarea "hero.castEarthWave()"
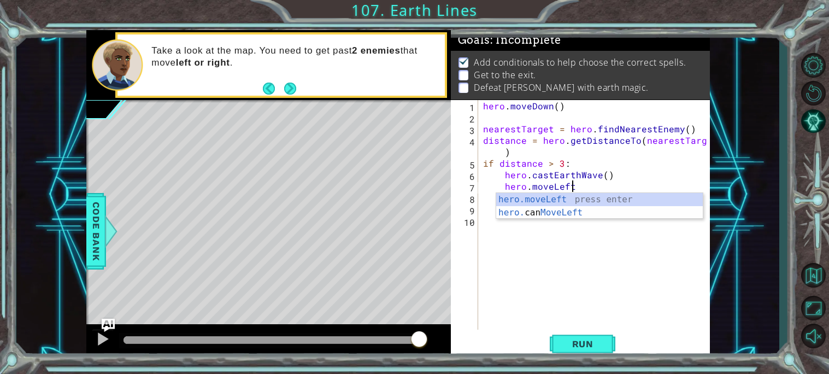
type textarea "hero.moveLeft()"
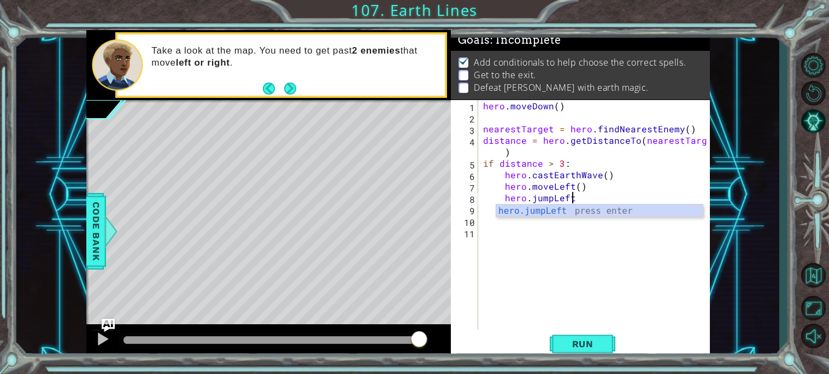
type textarea "hero.jumpLeft()"
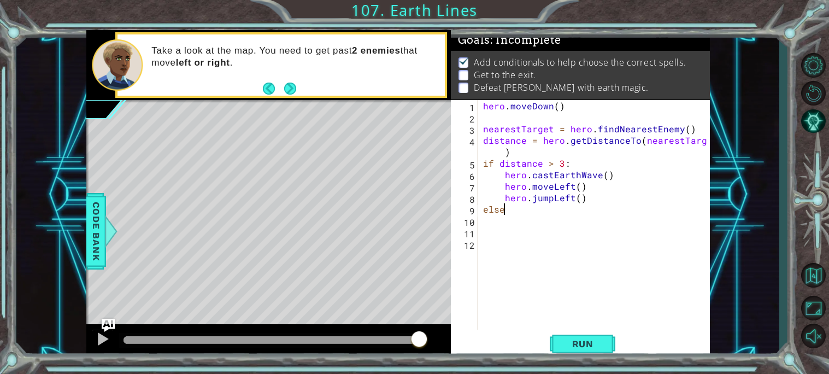
scroll to position [0, 1]
type textarea "else:"
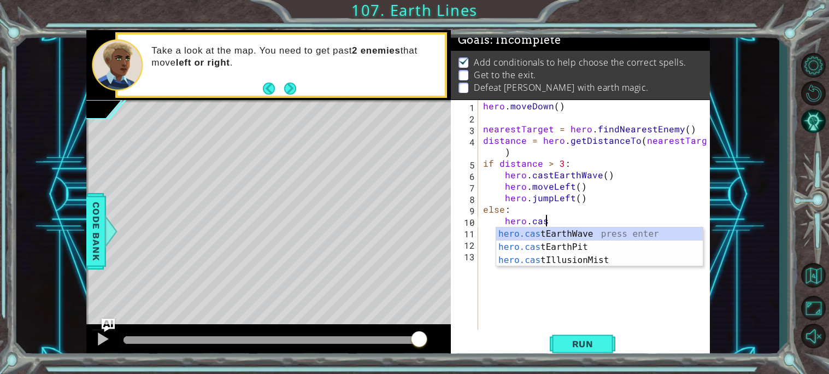
scroll to position [0, 3]
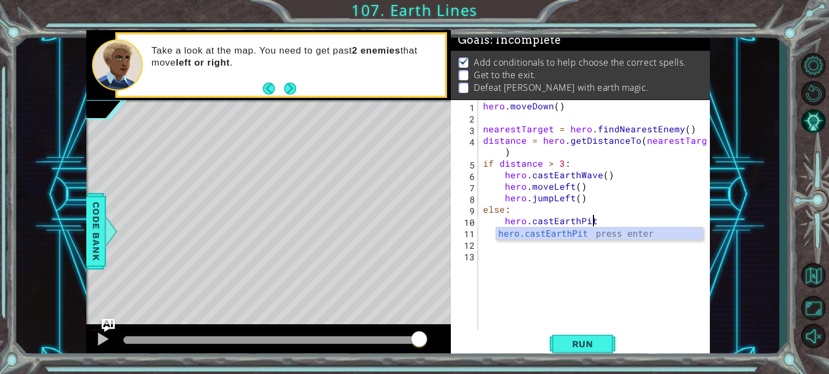
type textarea "hero.castEarthPit()"
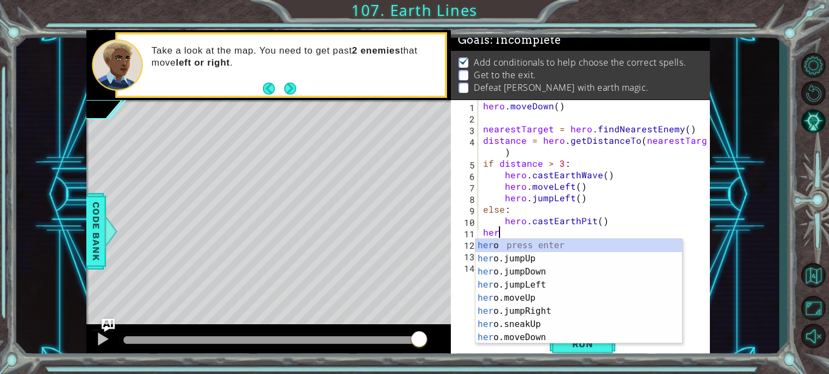
scroll to position [0, 0]
type textarea "h"
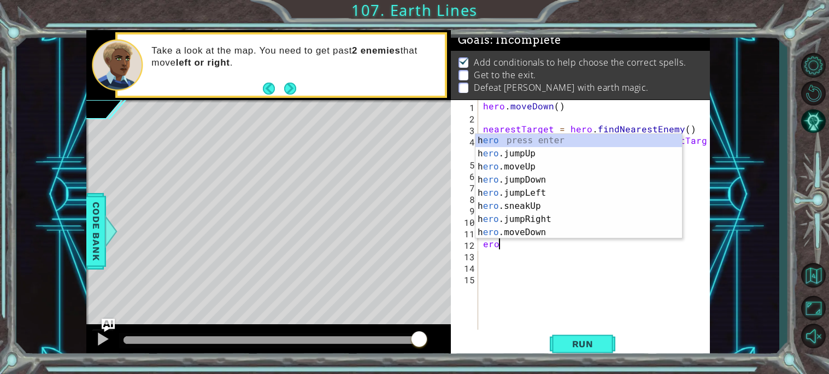
scroll to position [0, 1]
type textarea "e"
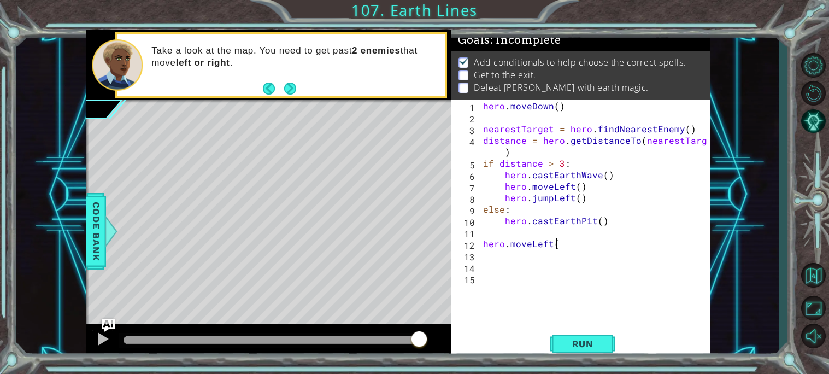
scroll to position [0, 4]
type textarea "hero.moveLeft(2)"
type textarea "hero.moveDown(3)"
type textarea "nearestTarget = hero.findNearestEnemy()"
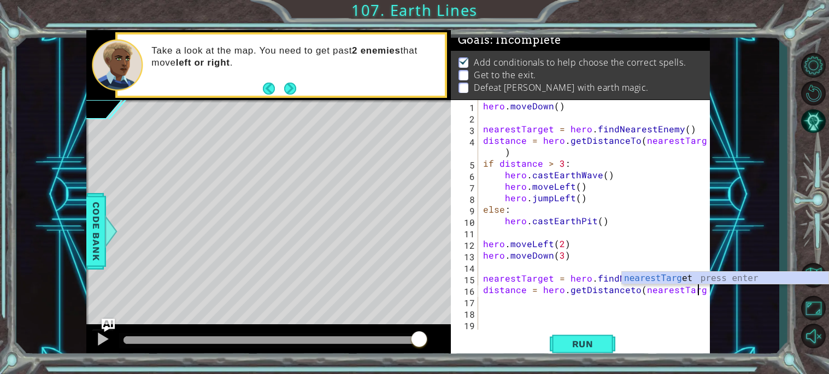
scroll to position [0, 13]
type textarea "distance = hero.getDistanceto(nearestTarget)"
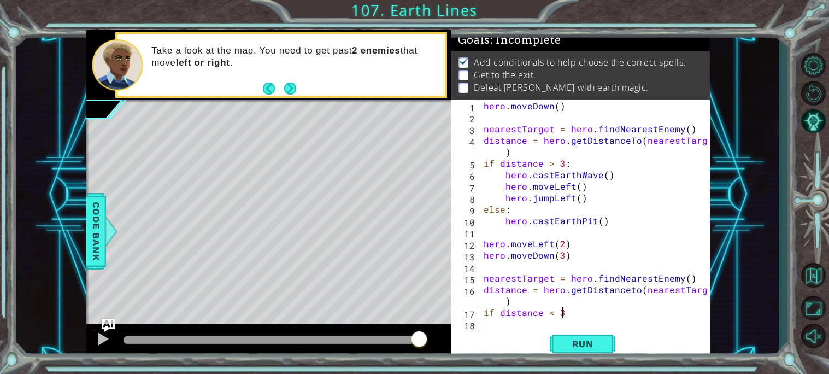
scroll to position [0, 4]
type textarea "if distance < 3:"
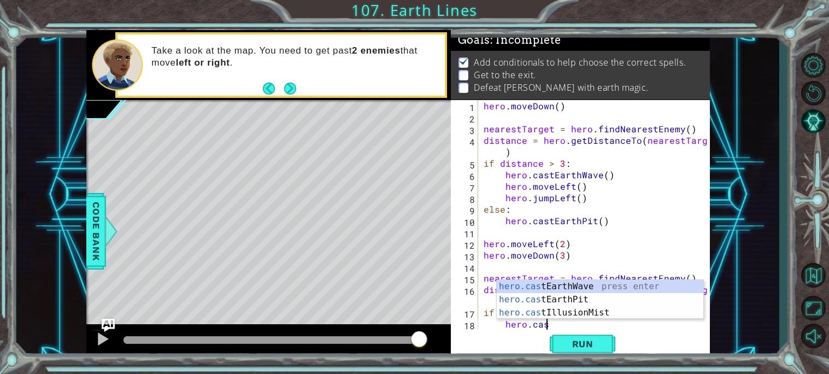
scroll to position [0, 3]
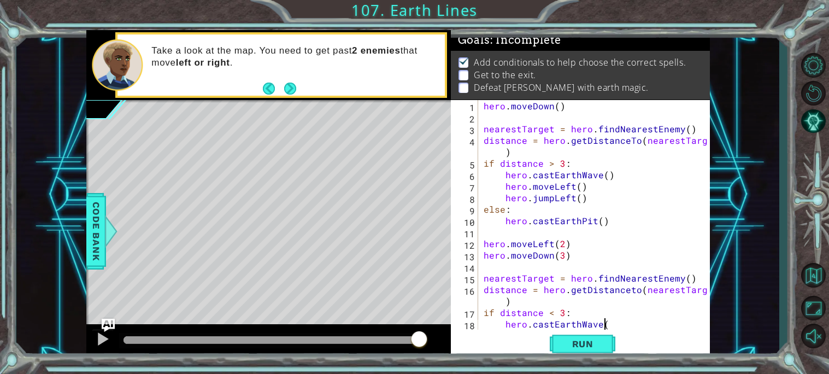
type textarea "hero.castEarthWave()"
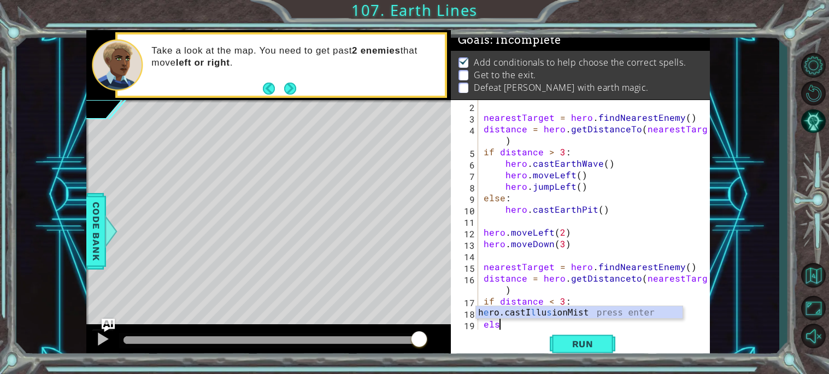
scroll to position [0, 1]
type textarea "else:"
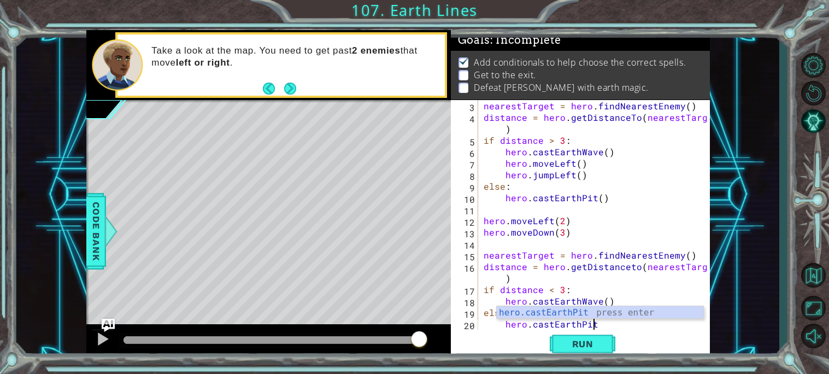
scroll to position [0, 7]
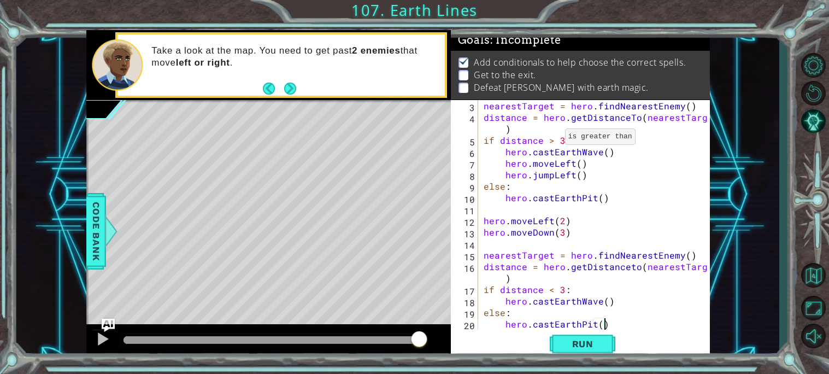
click at [552, 139] on div "nearestTarget = hero . findNearestEnemy ( ) distance = hero . getDistanceTo ( n…" at bounding box center [596, 226] width 231 height 252
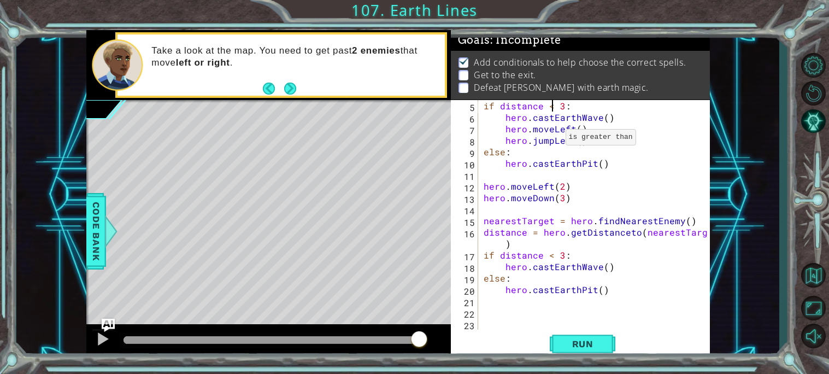
scroll to position [57, 0]
click at [611, 291] on div "if distance < 3 : hero . castEarthWave ( ) hero . moveLeft ( ) hero . jumpLeft …" at bounding box center [596, 226] width 231 height 252
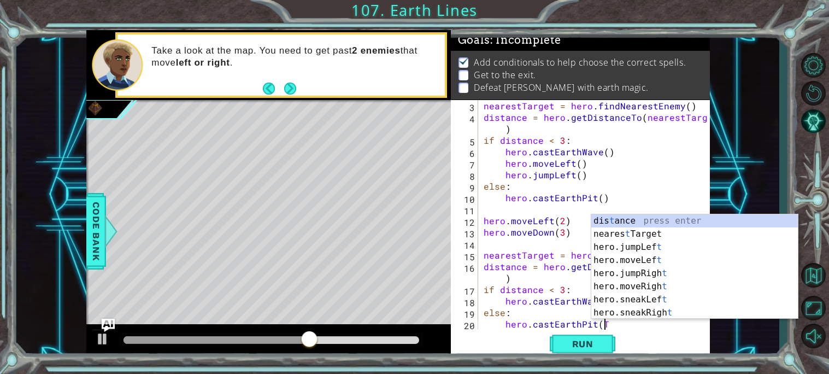
scroll to position [0, 7]
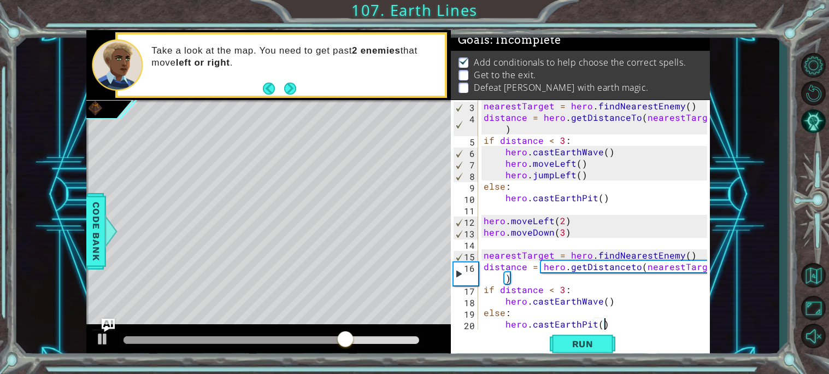
click at [631, 269] on div "nearestTarget = hero . findNearestEnemy ( ) distance = hero . getDistanceTo ( n…" at bounding box center [596, 226] width 231 height 252
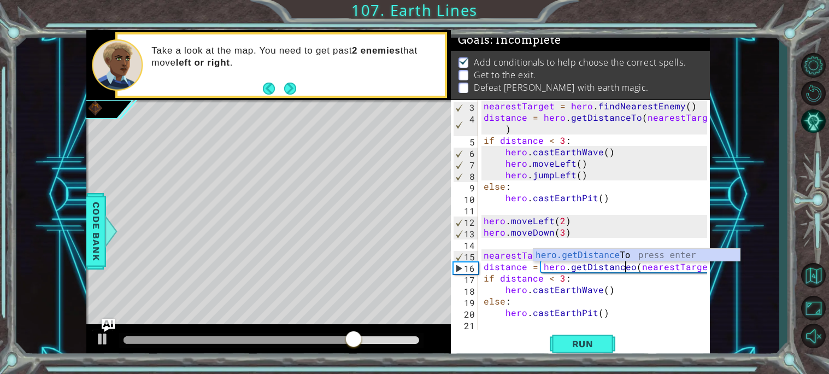
scroll to position [0, 8]
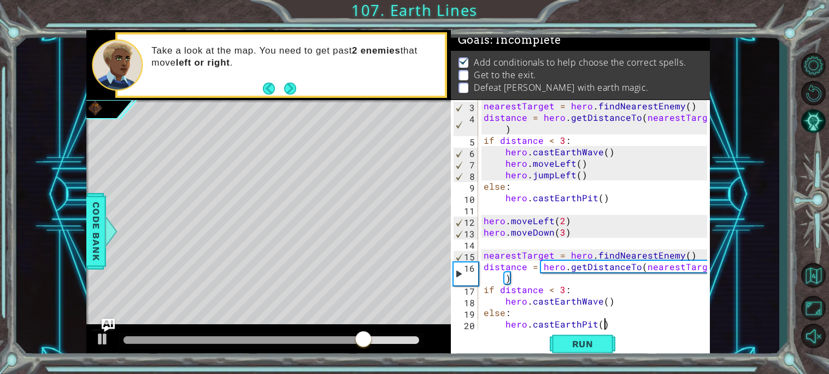
click at [630, 321] on div "nearestTarget = hero . findNearestEnemy ( ) distance = hero . getDistanceTo ( n…" at bounding box center [596, 226] width 231 height 252
type textarea "hero.castEarthPit()"
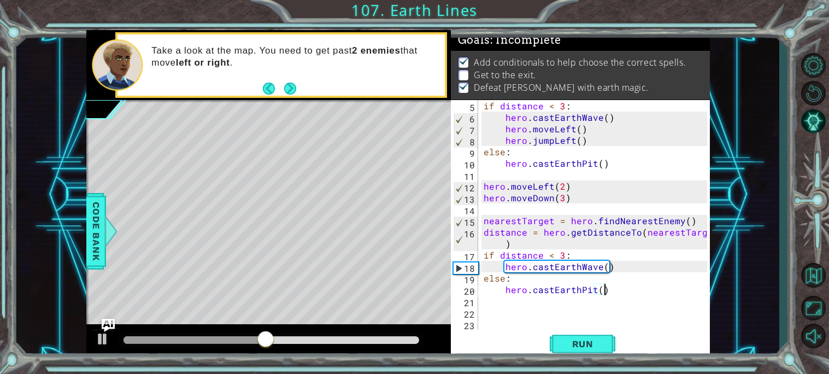
scroll to position [57, 0]
click at [633, 299] on div "if distance < 3 : hero . castEarthWave ( ) hero . moveLeft ( ) hero . jumpLeft …" at bounding box center [596, 226] width 231 height 252
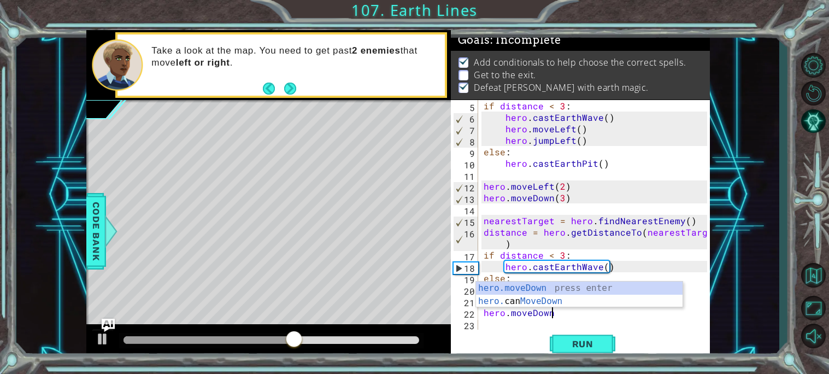
scroll to position [0, 4]
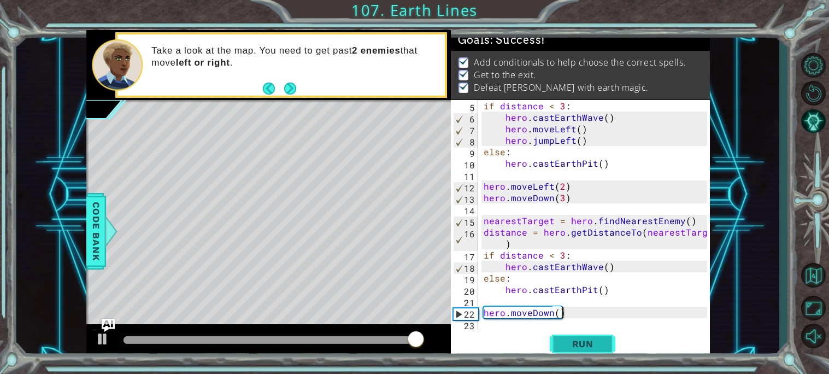
type textarea "hero.moveDown()"
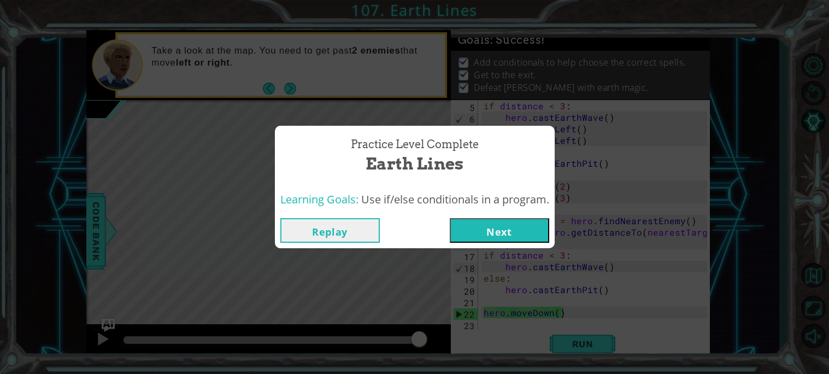
click at [464, 232] on button "Next" at bounding box center [499, 230] width 99 height 25
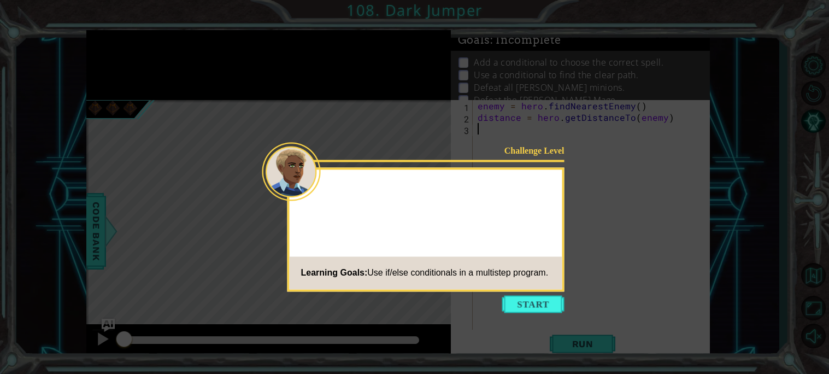
click at [557, 217] on div "Challenge Level Learning Goals: Use if/else conditionals in a multistep program." at bounding box center [425, 229] width 277 height 124
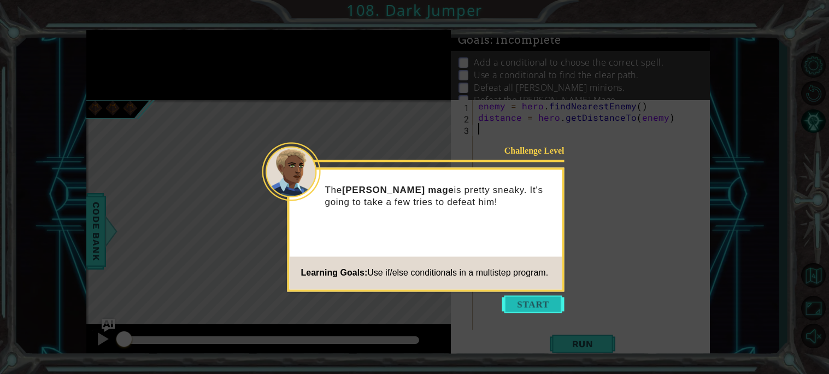
click at [530, 295] on button "Start" at bounding box center [533, 303] width 62 height 17
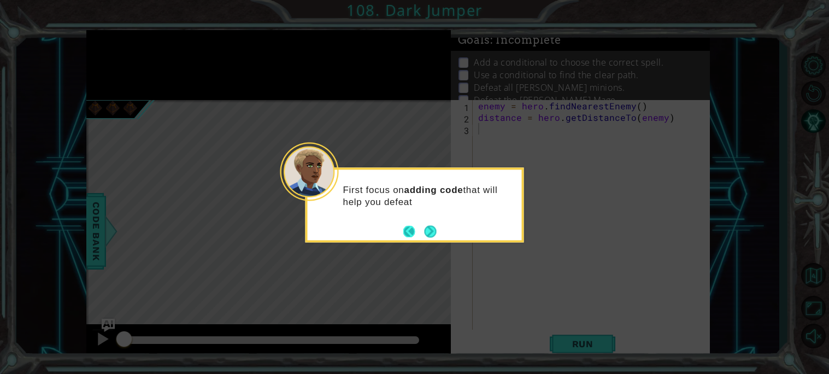
click at [419, 227] on button "Back" at bounding box center [413, 231] width 21 height 12
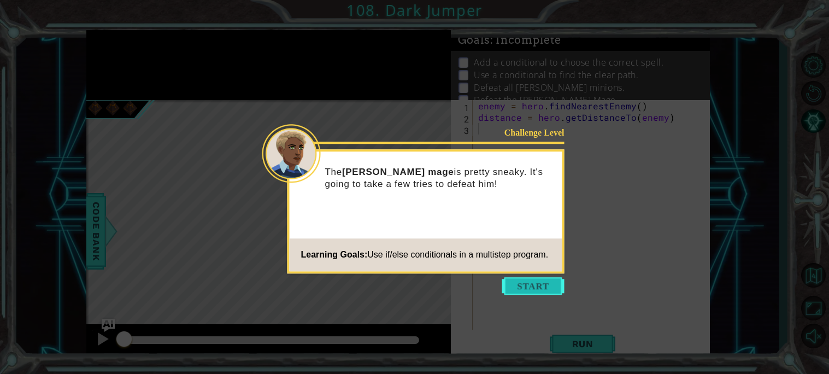
click at [521, 285] on button "Start" at bounding box center [533, 285] width 62 height 17
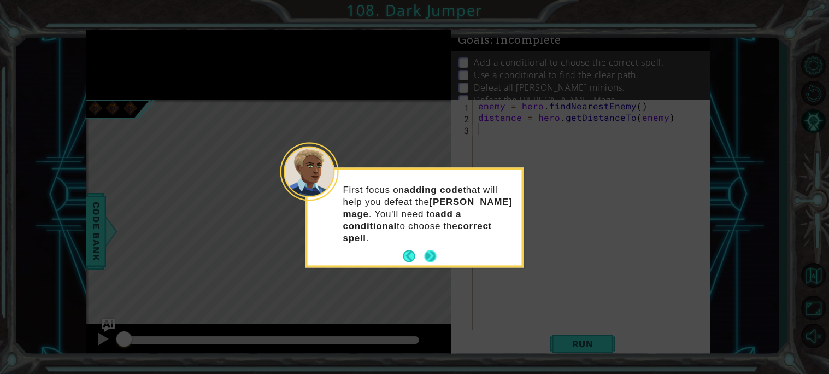
click at [430, 251] on footer at bounding box center [419, 256] width 33 height 16
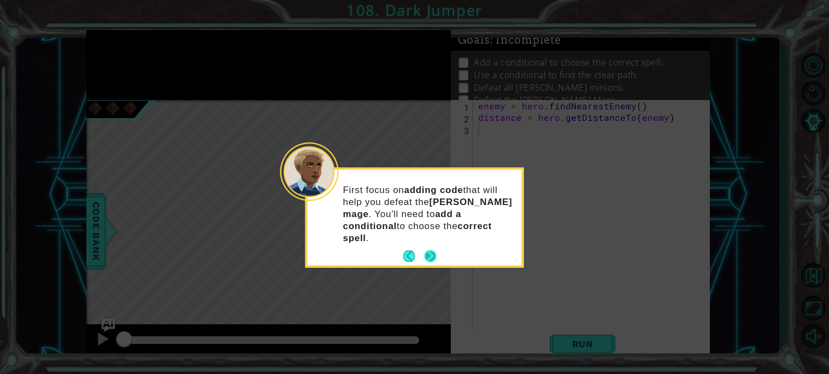
click at [430, 251] on footer at bounding box center [419, 256] width 33 height 16
click at [430, 251] on button "Next" at bounding box center [430, 256] width 12 height 12
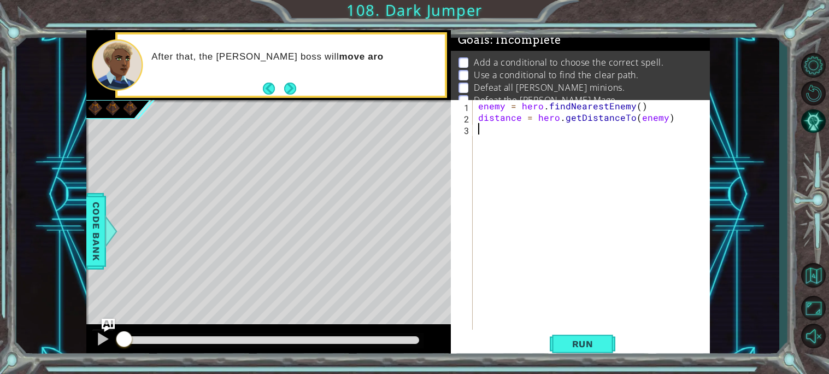
click at [545, 147] on div "enemy = hero . findNearestEnemy ( ) distance = hero . getDistanceTo ( enemy )" at bounding box center [594, 226] width 236 height 252
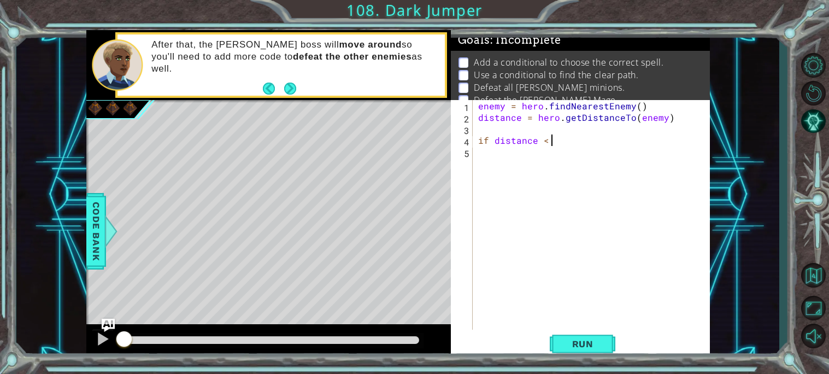
scroll to position [0, 4]
type textarea "if distance < 3:"
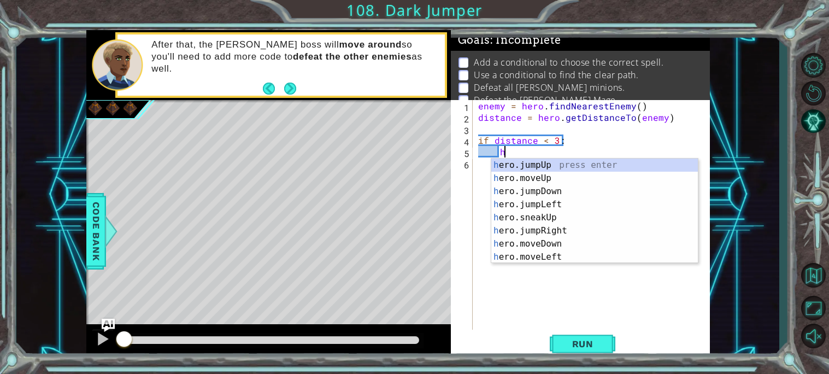
scroll to position [0, 1]
type textarea "hee"
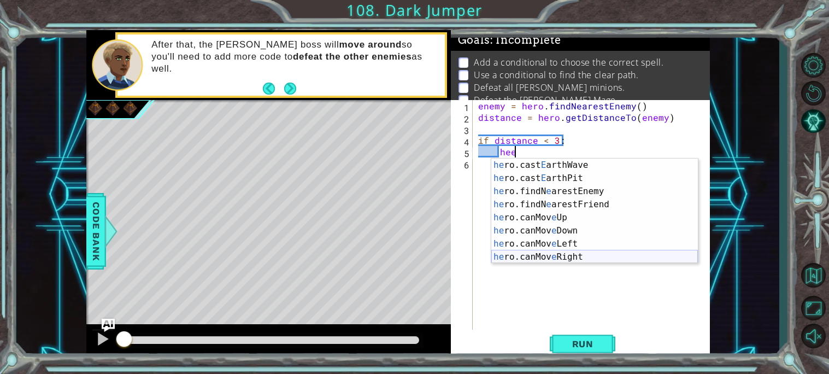
scroll to position [144, 0]
click at [551, 165] on div "he ro.cast E arthWave press enter he ro.cast E arthPit press enter he ro.findN …" at bounding box center [594, 223] width 206 height 131
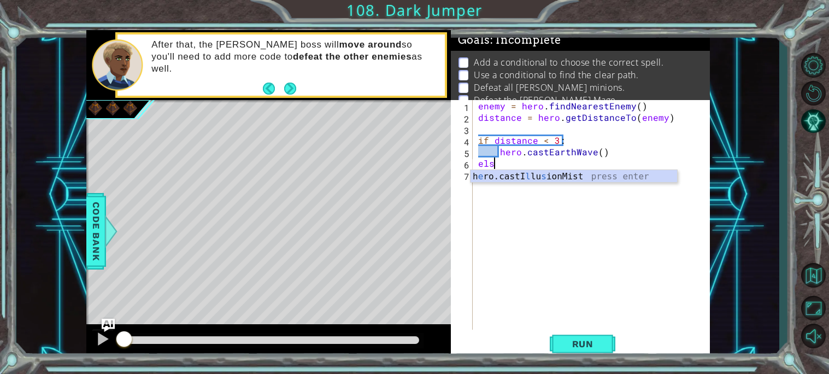
scroll to position [0, 1]
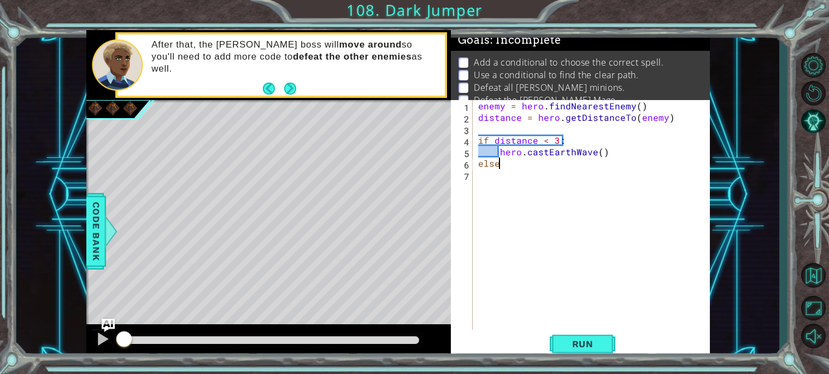
type textarea "else:"
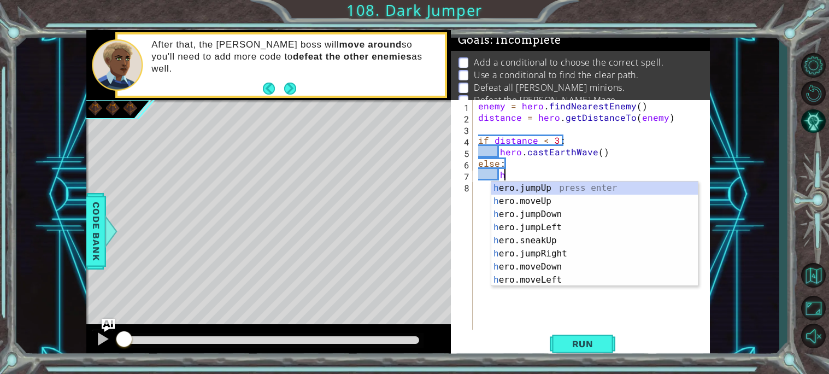
scroll to position [0, 1]
type textarea "her"
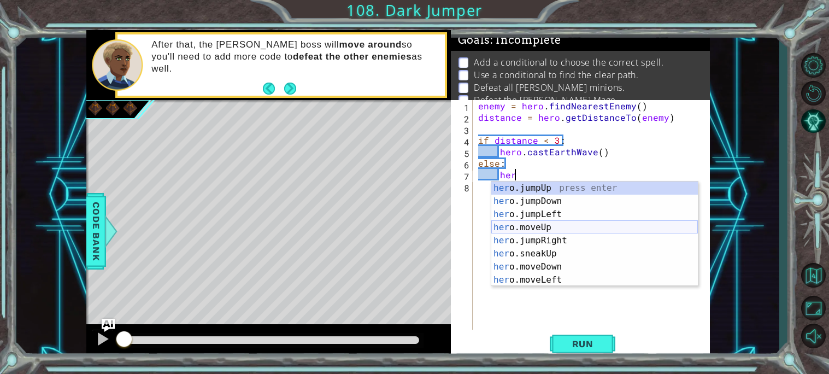
scroll to position [209, 0]
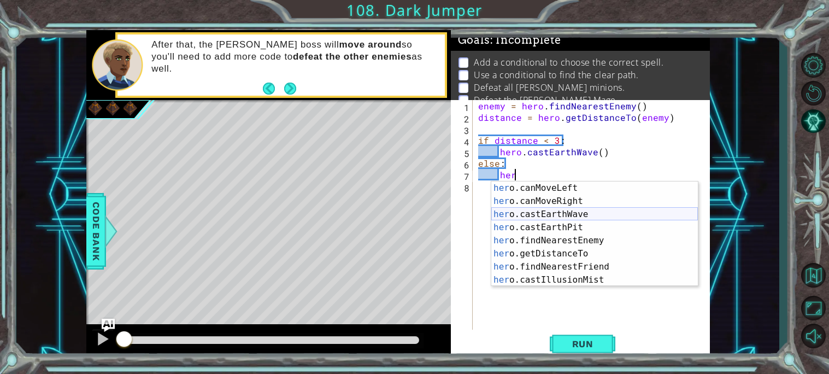
click at [535, 213] on div "her o.canMoveLeft press enter her o.canMoveRight press enter her o.castEarthWav…" at bounding box center [594, 246] width 206 height 131
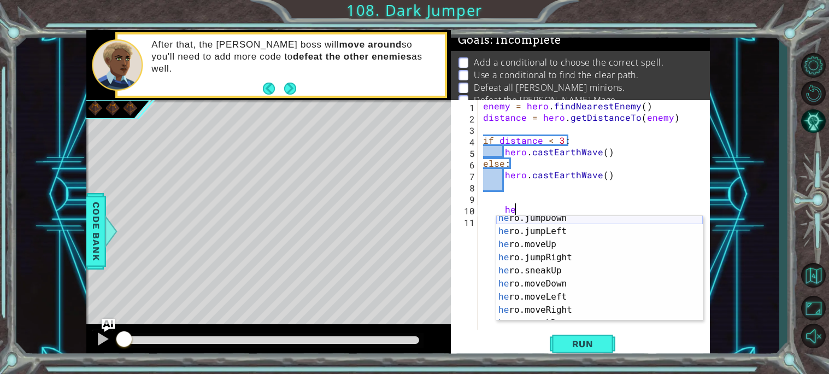
scroll to position [13, 0]
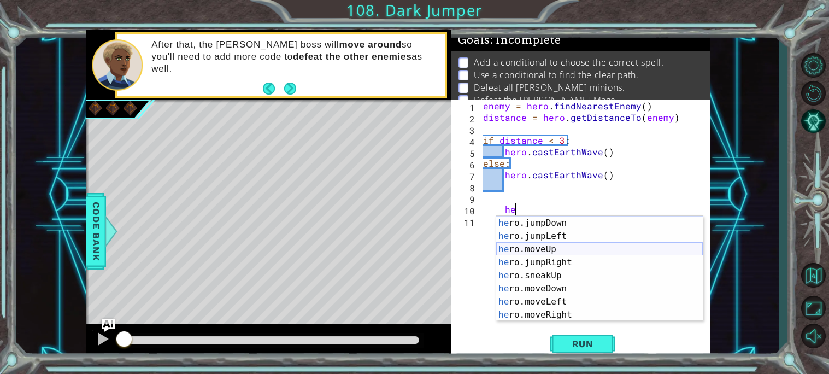
click at [555, 247] on div "he ro.jumpUp press enter he ro.jumpDown press enter he ro.jumpLeft press enter …" at bounding box center [599, 268] width 206 height 131
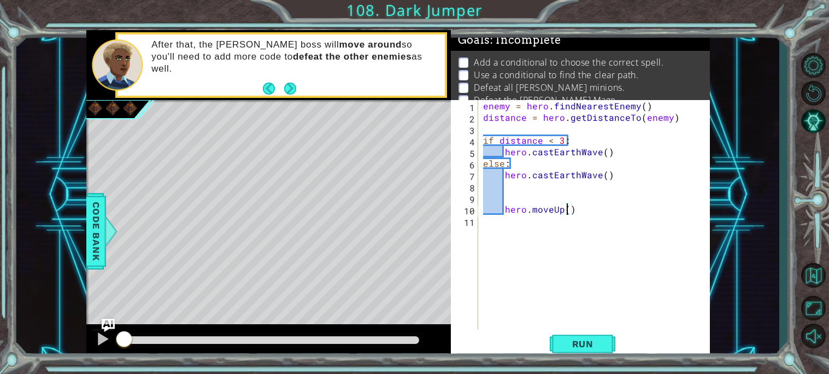
type textarea "hero.moveUp(2)"
click at [501, 234] on div "enemy = hero . findNearestEnemy ( ) distance = hero . getDistanceTo ( enemy ) i…" at bounding box center [597, 226] width 232 height 252
click at [500, 216] on div "enemy = hero . findNearestEnemy ( ) distance = hero . getDistanceTo ( enemy ) i…" at bounding box center [597, 226] width 232 height 252
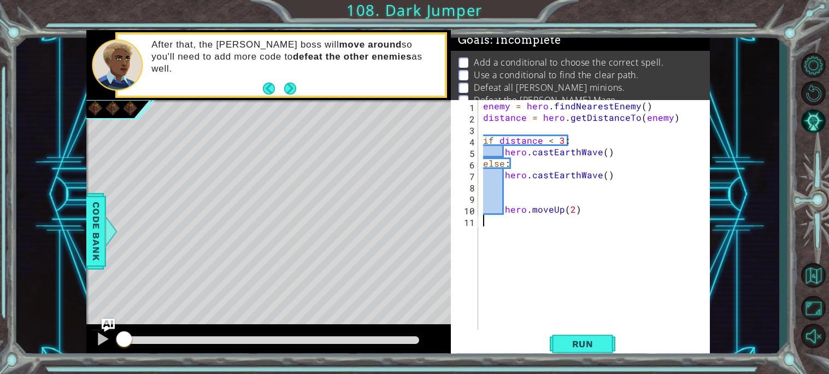
click at [496, 209] on div "enemy = hero . findNearestEnemy ( ) distance = hero . getDistanceTo ( enemy ) i…" at bounding box center [597, 226] width 232 height 252
type textarea "hero.moveUp(2)"
click at [493, 209] on div "enemy = hero . findNearestEnemy ( ) distance = hero . getDistanceTo ( enemy ) i…" at bounding box center [597, 226] width 232 height 252
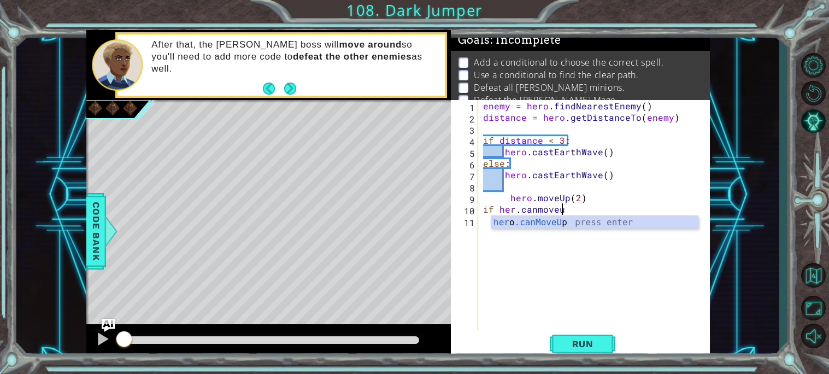
scroll to position [0, 4]
type textarea "if her.canmoveup"
click at [563, 231] on div "enemy = hero . findNearestEnemy ( ) distance = hero . getDistanceTo ( enemy ) i…" at bounding box center [597, 226] width 232 height 252
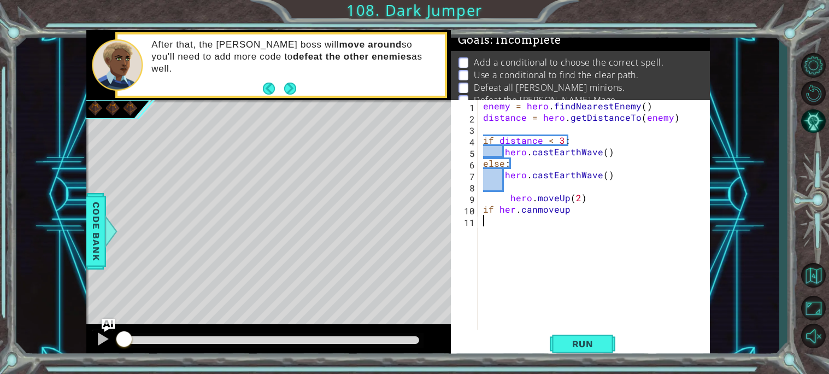
scroll to position [0, 0]
click at [570, 217] on div "enemy = hero . findNearestEnemy ( ) distance = hero . getDistanceTo ( enemy ) i…" at bounding box center [597, 226] width 232 height 252
click at [569, 212] on div "enemy = hero . findNearestEnemy ( ) distance = hero . getDistanceTo ( enemy ) i…" at bounding box center [597, 226] width 232 height 252
click at [522, 210] on div "enemy = hero . findNearestEnemy ( ) distance = hero . getDistanceTo ( enemy ) i…" at bounding box center [597, 226] width 232 height 252
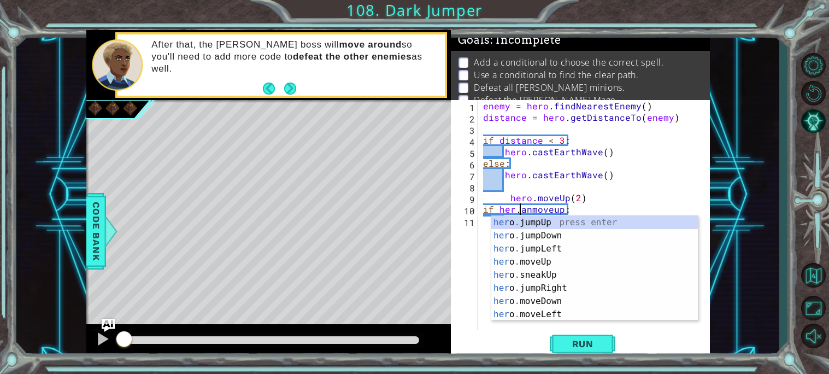
scroll to position [0, 2]
click at [513, 211] on div "enemy = hero . findNearestEnemy ( ) distance = hero . getDistanceTo ( enemy ) i…" at bounding box center [597, 226] width 232 height 252
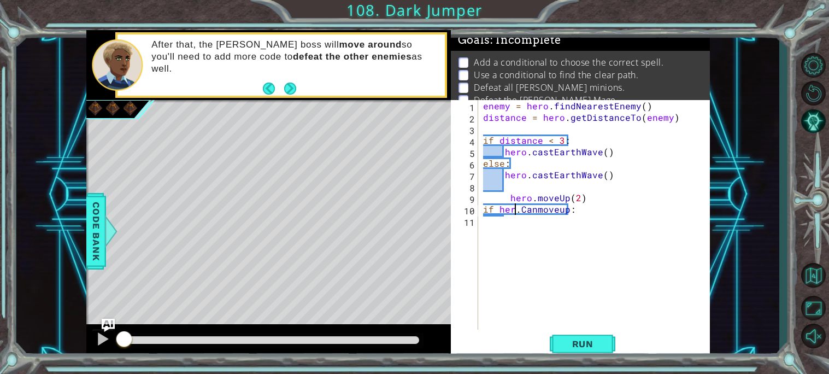
type textarea "if hero.Canmoveup:"
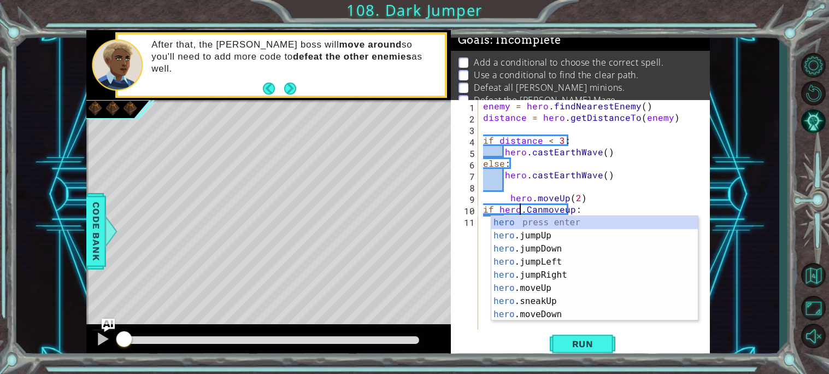
scroll to position [0, 2]
click at [489, 227] on div "enemy = hero . findNearestEnemy ( ) distance = hero . getDistanceTo ( enemy ) i…" at bounding box center [597, 226] width 232 height 252
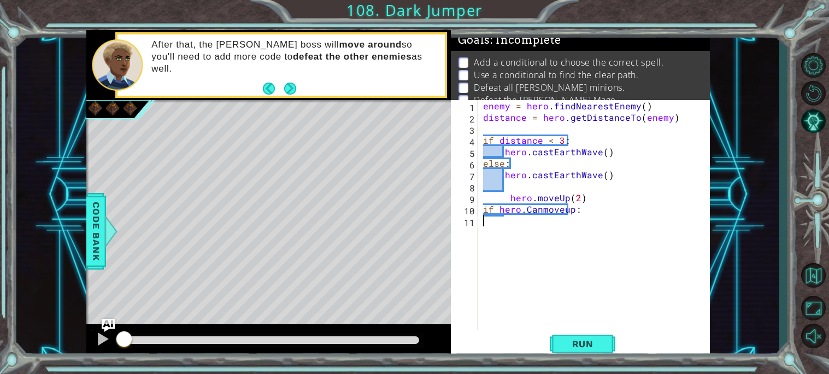
click at [589, 214] on div "enemy = hero . findNearestEnemy ( ) distance = hero . getDistanceTo ( enemy ) i…" at bounding box center [597, 226] width 232 height 252
type textarea "if hero.Canmoveup:"
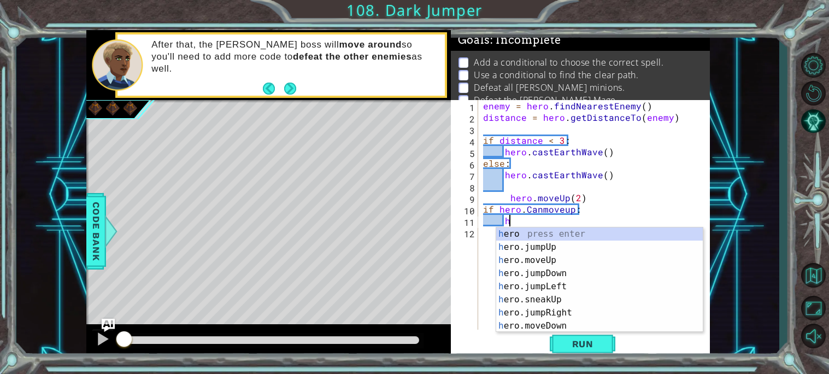
scroll to position [0, 1]
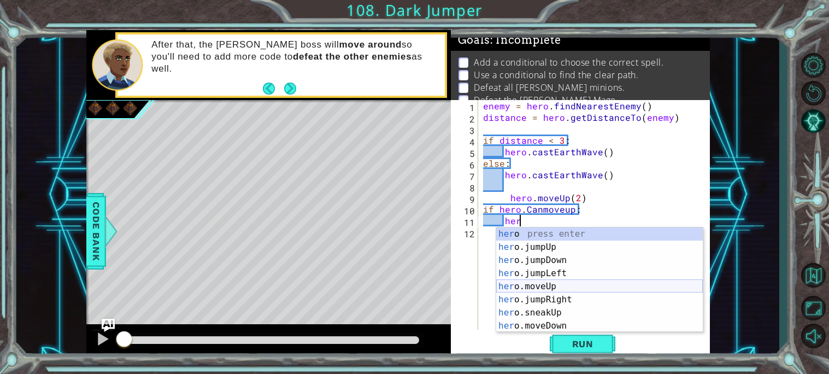
click at [571, 282] on div "her o press enter her o.jumpUp press enter her o.jumpDown press enter her o.jum…" at bounding box center [599, 292] width 206 height 131
type textarea "hero.moveUp(1)"
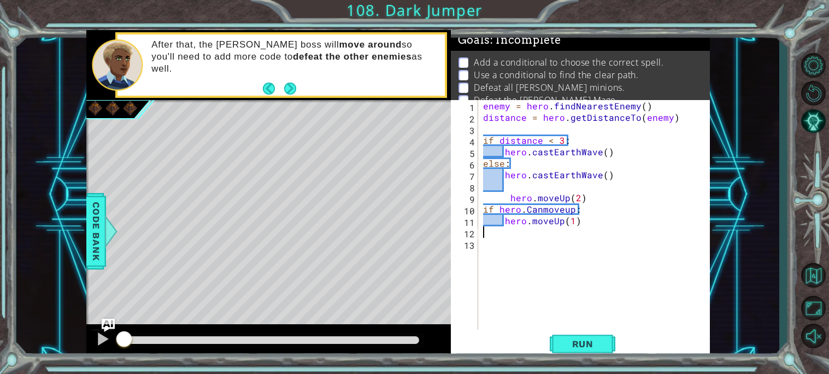
scroll to position [0, 0]
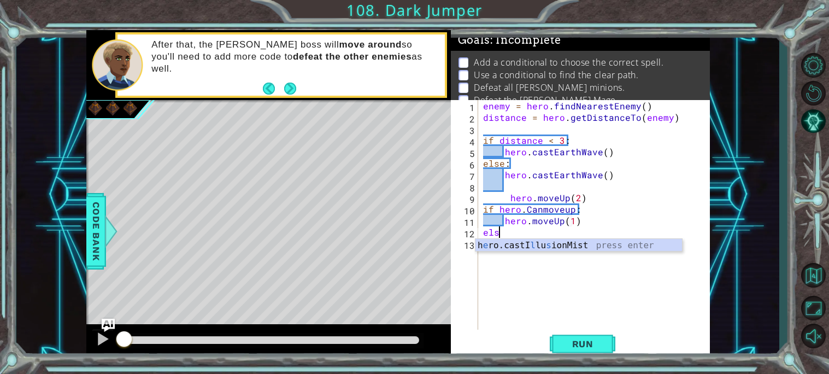
type textarea "else"
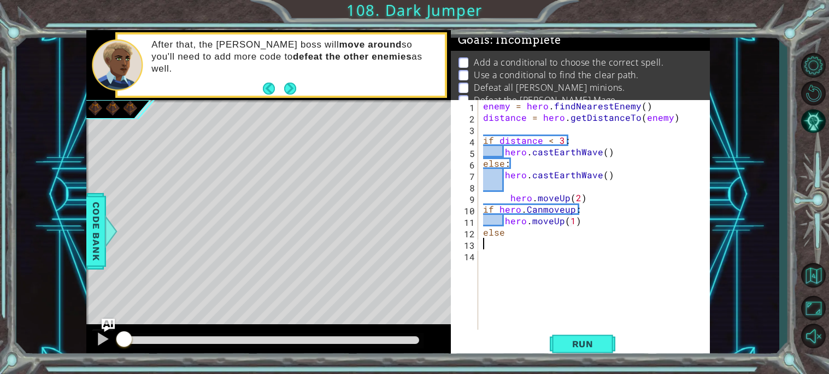
type textarea ":"
type textarea "else:"
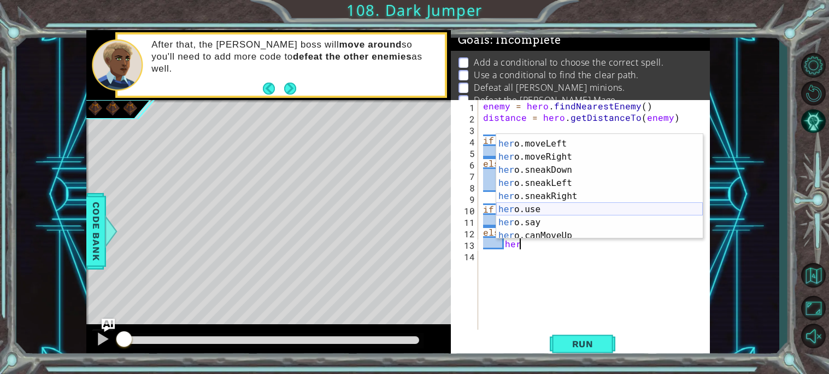
scroll to position [101, 0]
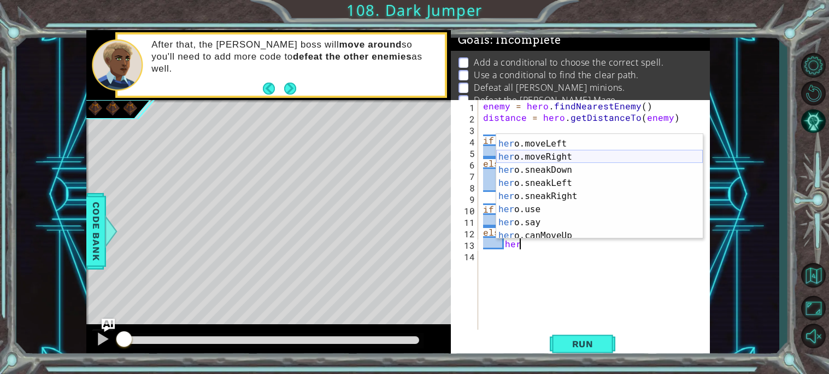
click at [568, 163] on div "her o.moveDown press enter her o.moveLeft press enter her o.moveRight press ent…" at bounding box center [599, 189] width 206 height 131
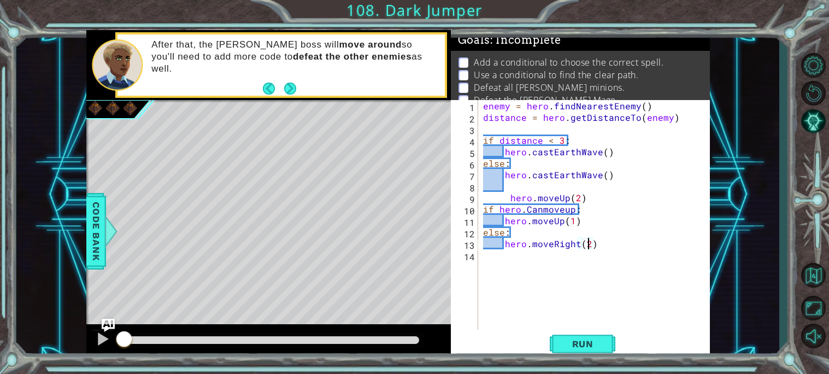
scroll to position [0, 6]
click at [489, 223] on div "enemy = hero . findNearestEnemy ( ) distance = hero . getDistanceTo ( enemy ) i…" at bounding box center [597, 226] width 232 height 252
click at [519, 227] on div "enemy = hero . findNearestEnemy ( ) distance = hero . getDistanceTo ( enemy ) i…" at bounding box center [597, 226] width 232 height 252
click at [500, 235] on div "enemy = hero . findNearestEnemy ( ) distance = hero . getDistanceTo ( enemy ) i…" at bounding box center [597, 226] width 232 height 252
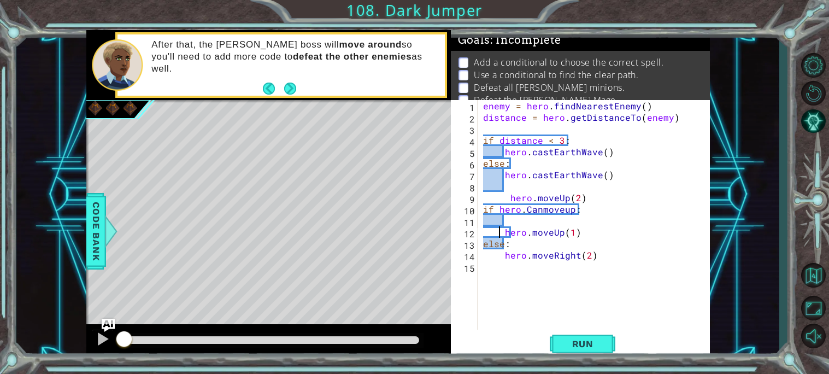
click at [500, 235] on div "enemy = hero . findNearestEnemy ( ) distance = hero . getDistanceTo ( enemy ) i…" at bounding box center [597, 226] width 232 height 252
click at [570, 225] on div "enemy = hero . findNearestEnemy ( ) distance = hero . getDistanceTo ( enemy ) i…" at bounding box center [597, 226] width 232 height 252
type textarea "hero.moveUp(2)"
click at [585, 224] on div "enemy = hero . findNearestEnemy ( ) distance = hero . getDistanceTo ( enemy ) i…" at bounding box center [597, 226] width 232 height 252
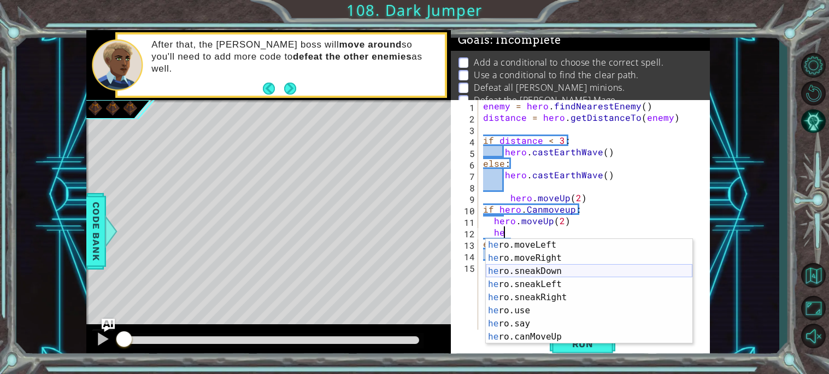
scroll to position [102, 0]
click at [526, 258] on div "he ro.moveDown press enter he ro.moveLeft press enter he ro.moveRight press ent…" at bounding box center [589, 293] width 206 height 131
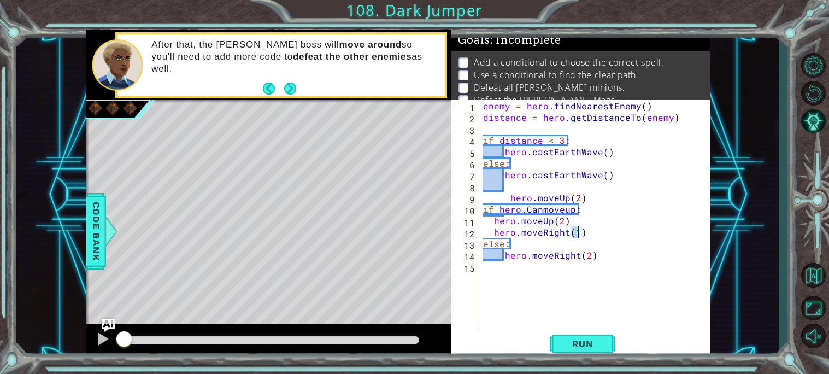
click at [526, 258] on div "enemy = hero . findNearestEnemy ( ) distance = hero . getDistanceTo ( enemy ) i…" at bounding box center [597, 226] width 232 height 252
click at [575, 230] on div "enemy = hero . findNearestEnemy ( ) distance = hero . getDistanceTo ( enemy ) i…" at bounding box center [597, 226] width 232 height 252
type textarea "hero.moveRight(2)"
click at [550, 270] on div "enemy = hero . findNearestEnemy ( ) distance = hero . getDistanceTo ( enemy ) i…" at bounding box center [597, 226] width 232 height 252
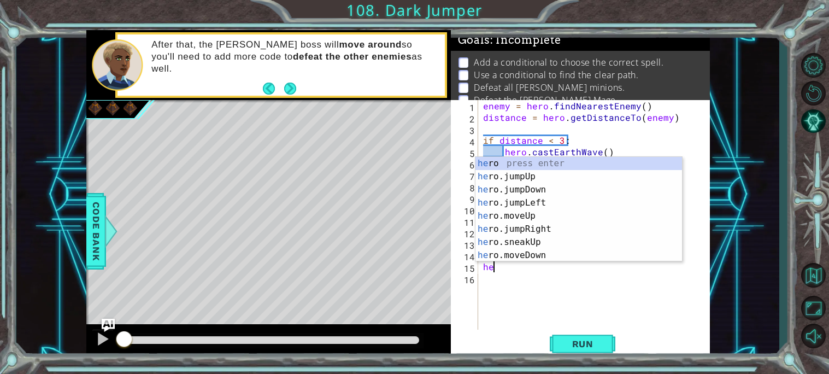
scroll to position [0, 0]
click at [524, 211] on div "her o press enter her o.jumpUp press enter her o.jumpDown press enter her o.jum…" at bounding box center [578, 222] width 206 height 131
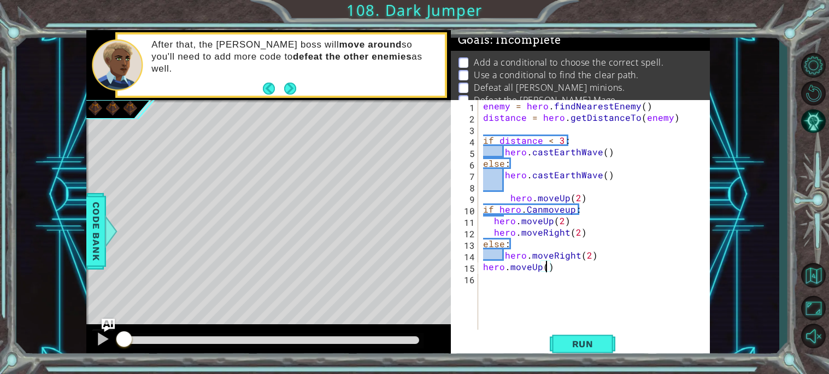
type textarea "hero.moveUp(2)"
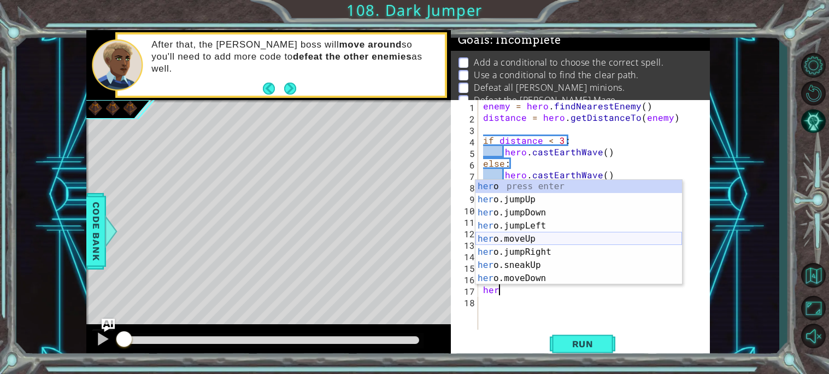
click at [554, 237] on div "her o press enter her o.jumpUp press enter her o.jumpDown press enter her o.jum…" at bounding box center [578, 245] width 206 height 131
type textarea "hero.moveUp(1)"
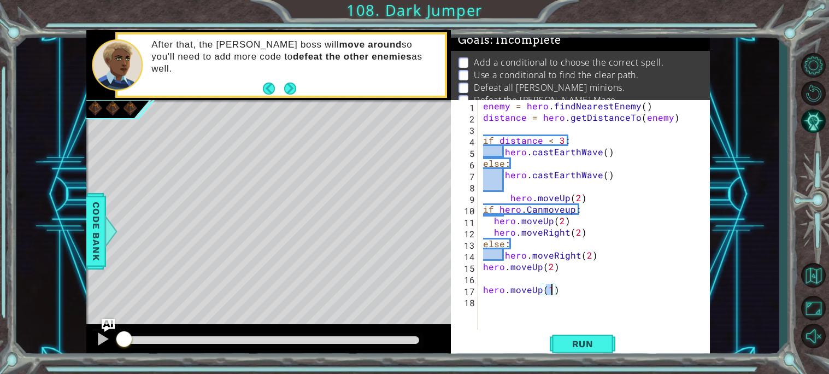
click at [500, 306] on div "enemy = hero . findNearestEnemy ( ) distance = hero . getDistanceTo ( enemy ) i…" at bounding box center [597, 226] width 232 height 252
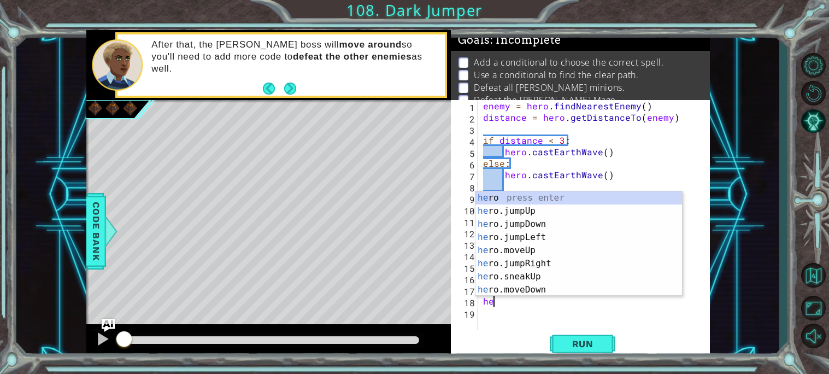
type textarea "h"
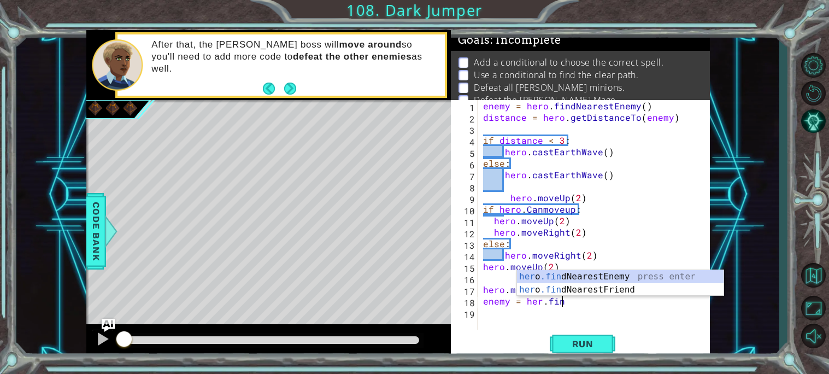
scroll to position [0, 4]
click at [598, 275] on div "her o .fin dNearestEnemy press enter her o .fin dNearestFriend press enter" at bounding box center [620, 296] width 206 height 52
type textarea "enemy = hero.findNearestEnemy()"
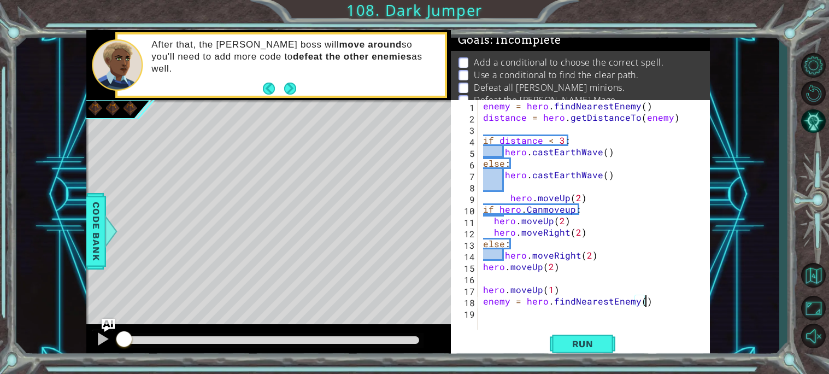
click at [513, 309] on div "enemy = hero . findNearestEnemy ( ) distance = hero . getDistanceTo ( enemy ) i…" at bounding box center [597, 226] width 232 height 252
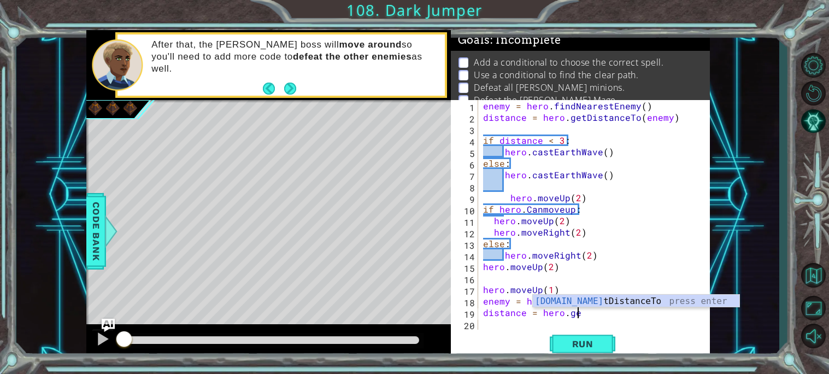
scroll to position [0, 5]
click at [610, 294] on div "hero.get DistanceTo press enter" at bounding box center [636, 313] width 206 height 39
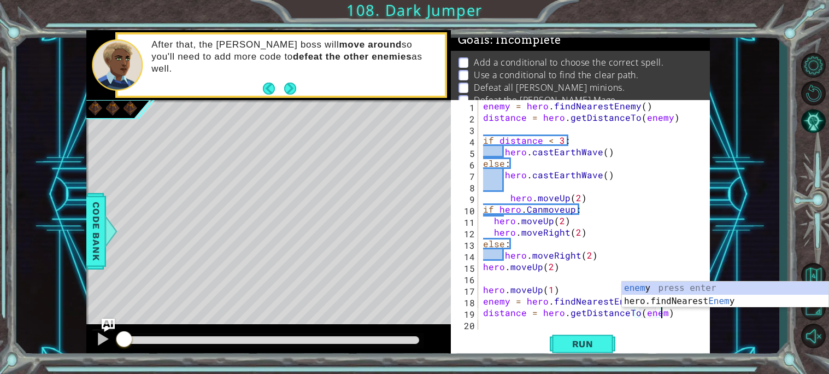
type textarea "distance = hero.getDistanceTo(enemy)"
click at [525, 323] on div "enemy = hero . findNearestEnemy ( ) distance = hero . getDistanceTo ( enemy ) i…" at bounding box center [597, 226] width 232 height 252
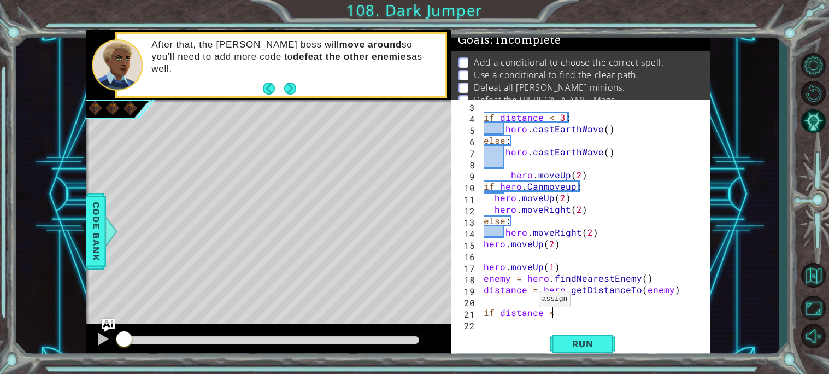
scroll to position [0, 3]
type textarea "if distance <3:"
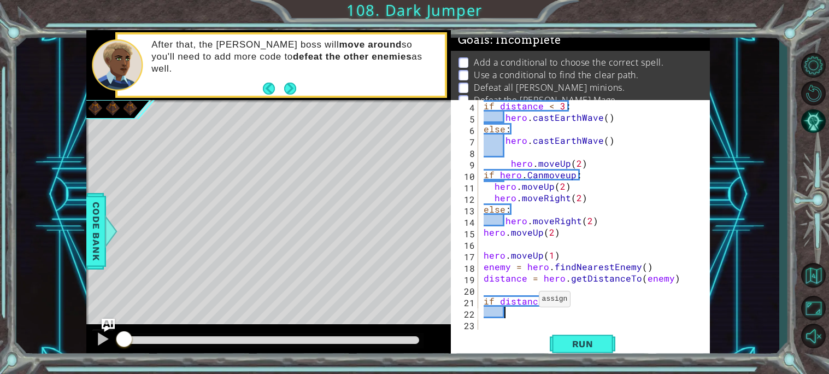
scroll to position [34, 0]
type textarea "h"
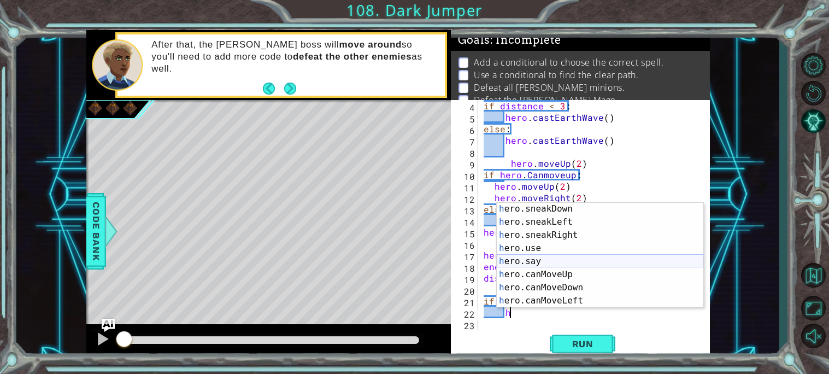
scroll to position [222, 0]
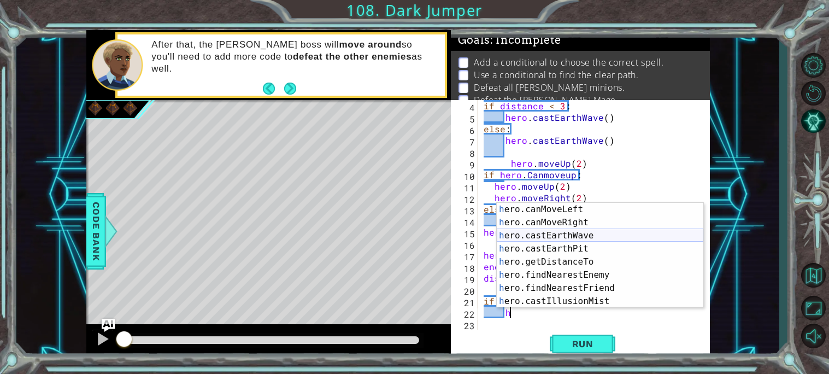
click at [549, 233] on div "h ero.canMoveLeft press enter h ero.canMoveRight press enter h ero.castEarthWav…" at bounding box center [599, 268] width 206 height 131
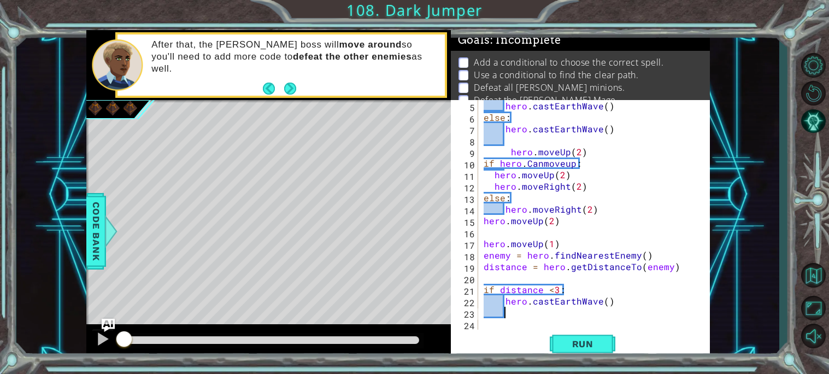
scroll to position [45, 0]
click at [583, 334] on button "Run" at bounding box center [582, 343] width 66 height 26
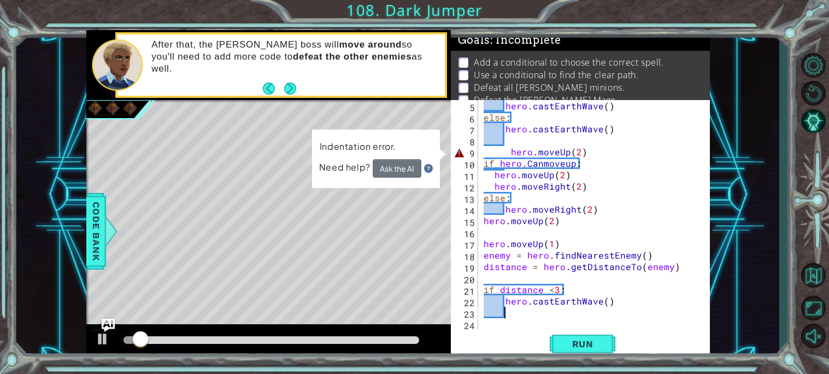
click at [509, 147] on div "hero . castEarthWave ( ) else : hero . castEarthWave ( ) hero . moveUp ( 2 ) if…" at bounding box center [596, 226] width 231 height 252
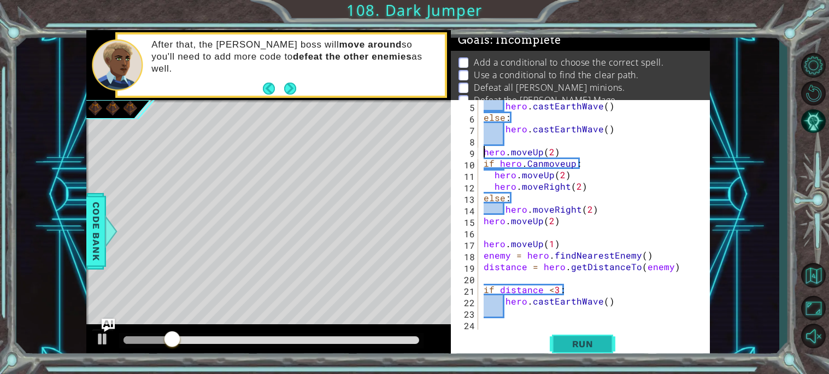
click at [575, 335] on button "Run" at bounding box center [582, 343] width 66 height 26
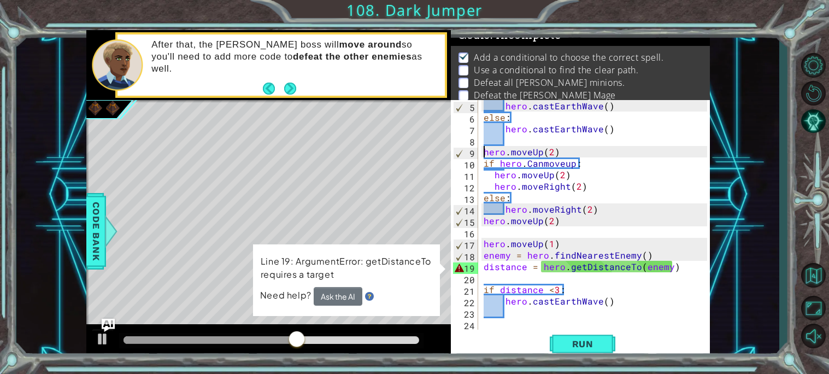
click at [507, 301] on div "hero . castEarthWave ( ) else : hero . castEarthWave ( ) hero . moveUp ( 2 ) if…" at bounding box center [596, 226] width 231 height 252
type textarea "hero.castEarthWave()"
click at [517, 313] on div "hero . castEarthWave ( ) else : hero . castEarthWave ( ) hero . moveUp ( 2 ) if…" at bounding box center [596, 226] width 231 height 252
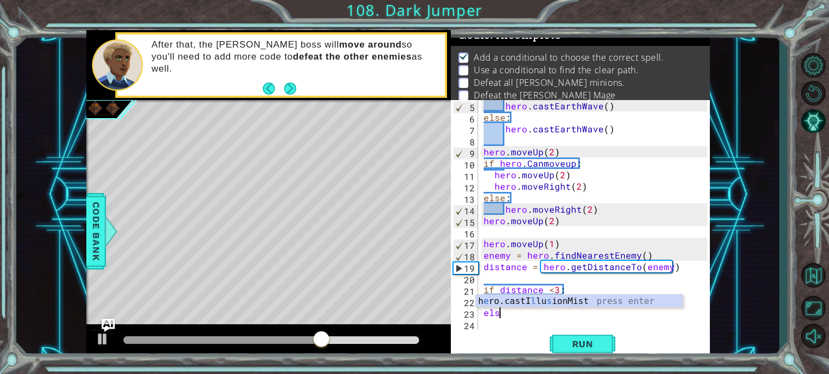
scroll to position [0, 1]
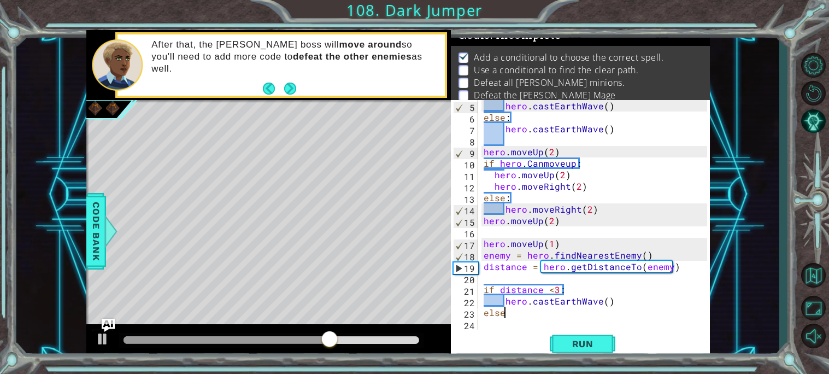
type textarea "else:"
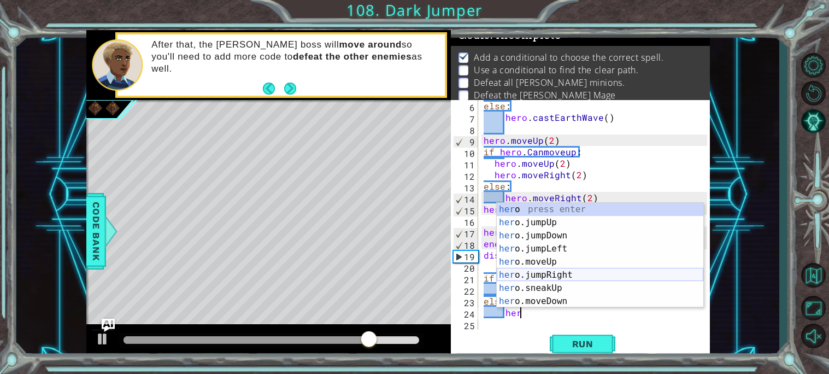
scroll to position [222, 0]
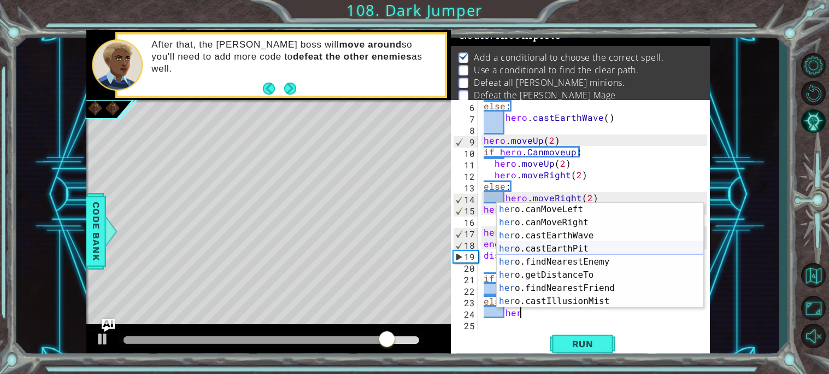
click at [568, 245] on div "her o.canMoveLeft press enter her o.canMoveRight press enter her o.castEarthWav…" at bounding box center [599, 268] width 206 height 131
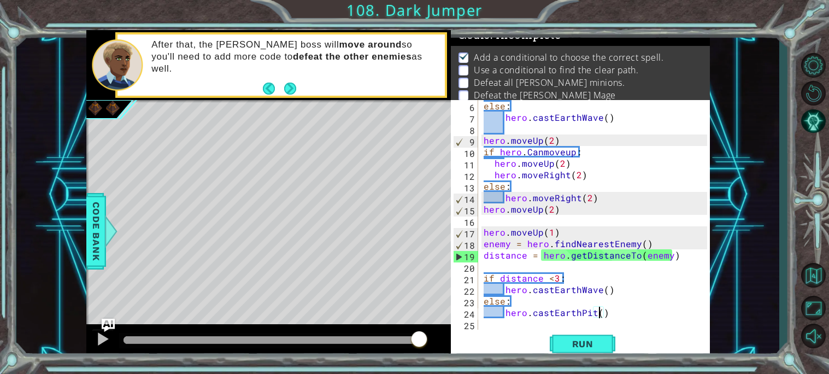
click at [641, 256] on div "else : hero . castEarthWave ( ) hero . moveUp ( 2 ) if hero . Canmoveup : hero …" at bounding box center [596, 226] width 231 height 252
click at [586, 342] on span "Run" at bounding box center [582, 343] width 43 height 11
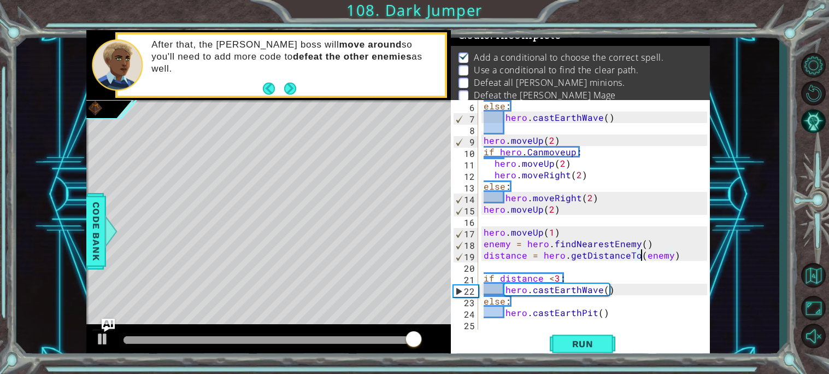
click at [602, 311] on div "else : hero . castEarthWave ( ) hero . moveUp ( 2 ) if hero . Canmoveup : hero …" at bounding box center [596, 226] width 231 height 252
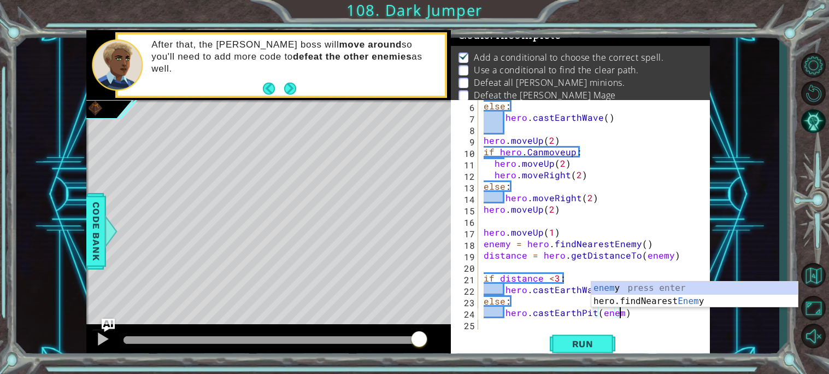
scroll to position [0, 8]
click at [602, 341] on span "Run" at bounding box center [582, 343] width 43 height 11
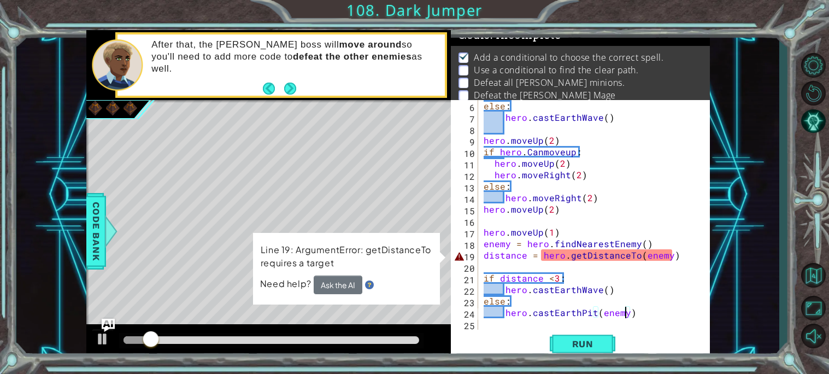
click at [658, 251] on div "else : hero . castEarthWave ( ) hero . moveUp ( 2 ) if hero . Canmoveup : hero …" at bounding box center [596, 226] width 231 height 252
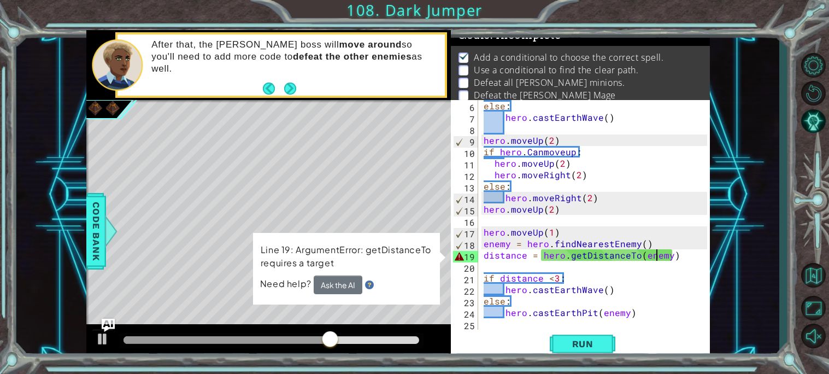
click at [390, 279] on div "Need help? Ask the AI" at bounding box center [345, 285] width 173 height 20
click at [328, 292] on button "Ask the AI" at bounding box center [337, 284] width 49 height 19
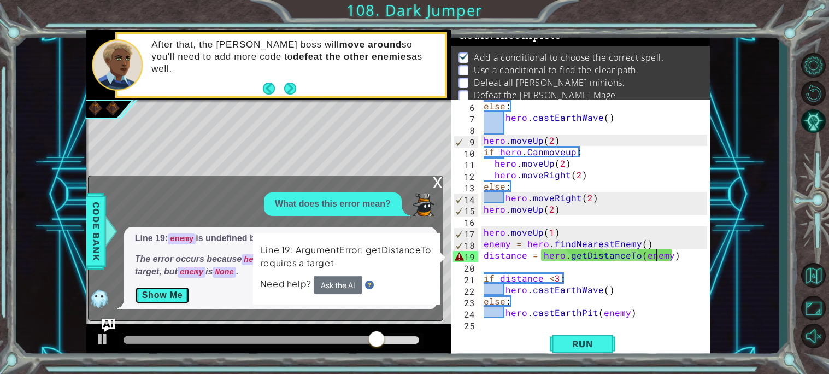
click at [165, 295] on button "Show Me" at bounding box center [162, 294] width 55 height 17
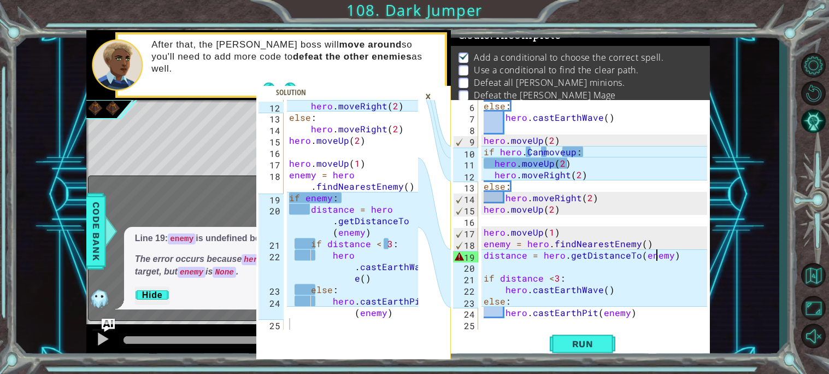
scroll to position [149, 0]
click at [483, 245] on div "else : hero . castEarthWave ( ) hero . moveUp ( 2 ) if hero . Canmoveup : hero …" at bounding box center [596, 226] width 231 height 252
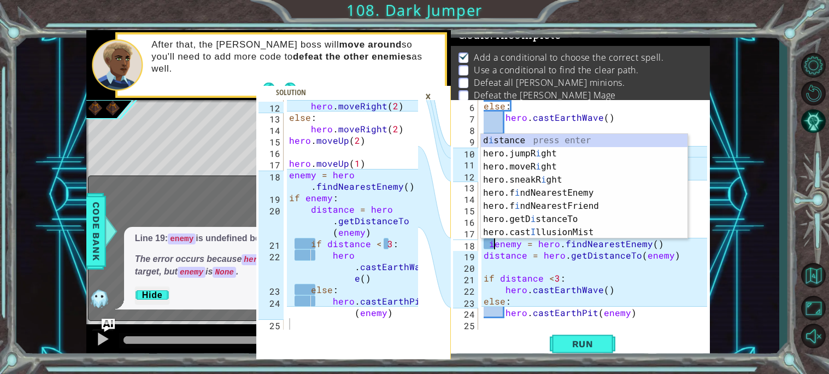
scroll to position [0, 1]
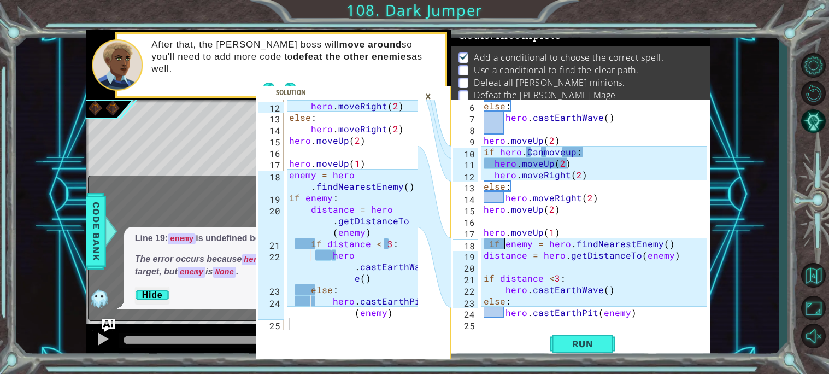
click at [508, 369] on div "12 13 14 15 16 17 18 19 20 21 22 23 24 25 hero . moveRight ( 2 ) else : hero . …" at bounding box center [414, 187] width 829 height 374
click at [424, 101] on div "×" at bounding box center [427, 96] width 17 height 19
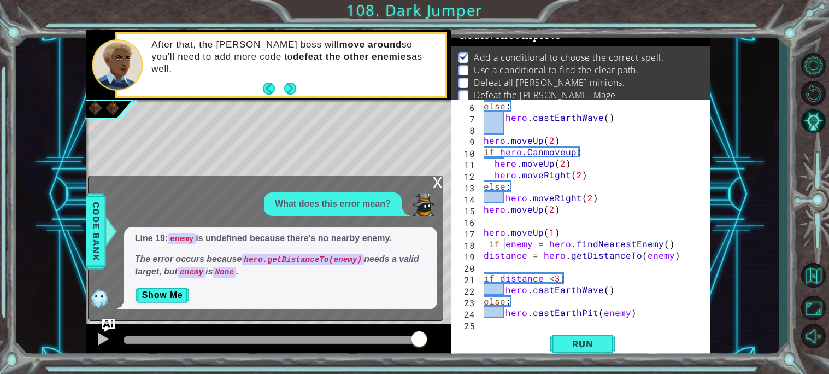
click at [428, 180] on div "x What does this error mean? Line 19: enemy is undefined because there's no nea…" at bounding box center [265, 247] width 355 height 145
click at [438, 179] on div "x" at bounding box center [438, 181] width 10 height 11
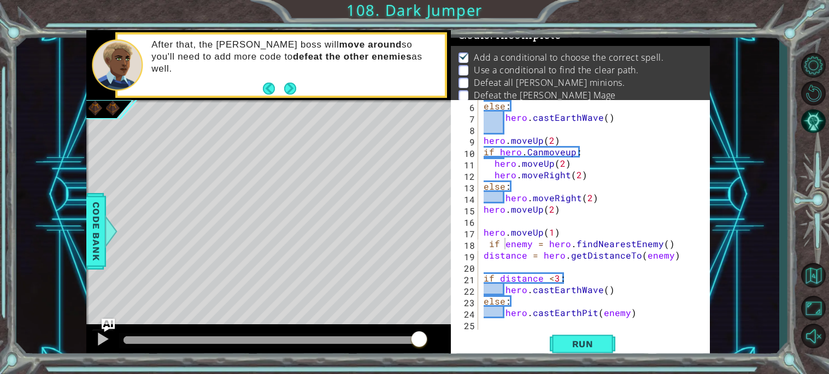
click at [490, 288] on div "else : hero . castEarthWave ( ) hero . moveUp ( 2 ) if hero . Canmoveup : hero …" at bounding box center [596, 226] width 231 height 252
click at [484, 248] on div "else : hero . castEarthWave ( ) hero . moveUp ( 2 ) if hero . Canmoveup : hero …" at bounding box center [596, 226] width 231 height 252
click at [485, 257] on div "else : hero . castEarthWave ( ) hero . moveUp ( 2 ) if hero . Canmoveup : hero …" at bounding box center [596, 226] width 231 height 252
type textarea "distance = hero.getDistanceTo(enemy)"
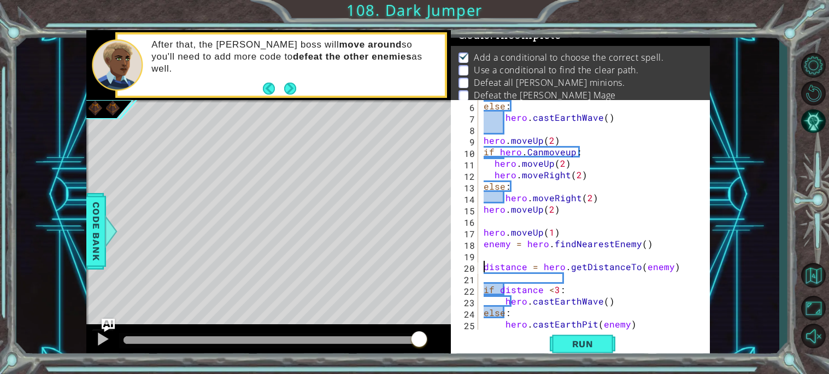
click at [486, 257] on div "else : hero . castEarthWave ( ) hero . moveUp ( 2 ) if hero . Canmoveup : hero …" at bounding box center [596, 226] width 231 height 252
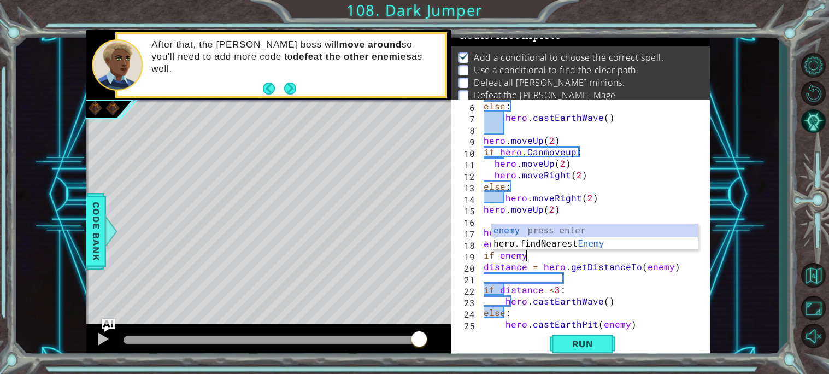
scroll to position [0, 2]
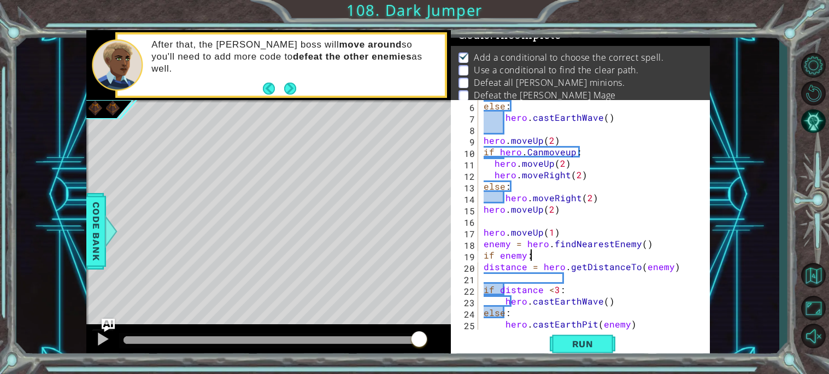
click at [522, 312] on div "else : hero . castEarthWave ( ) hero . moveUp ( 2 ) if hero . Canmoveup : hero …" at bounding box center [596, 226] width 231 height 252
type textarea "else:"
click at [528, 280] on div "else : hero . castEarthWave ( ) hero . moveUp ( 2 ) if hero . Canmoveup : hero …" at bounding box center [596, 226] width 231 height 252
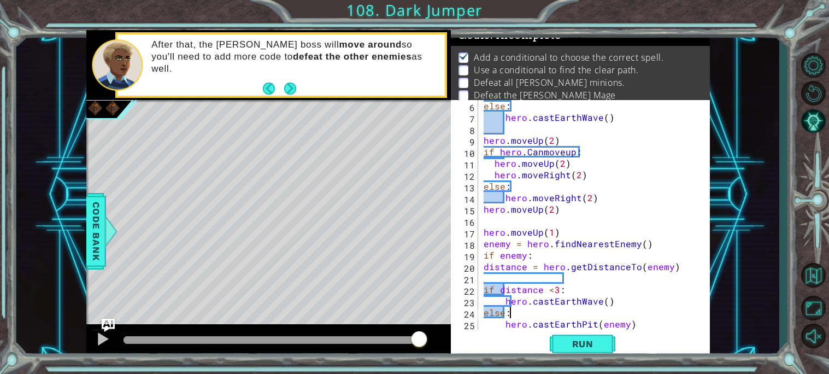
click at [528, 280] on div "else : hero . castEarthWave ( ) hero . moveUp ( 2 ) if hero . Canmoveup : hero …" at bounding box center [596, 226] width 231 height 252
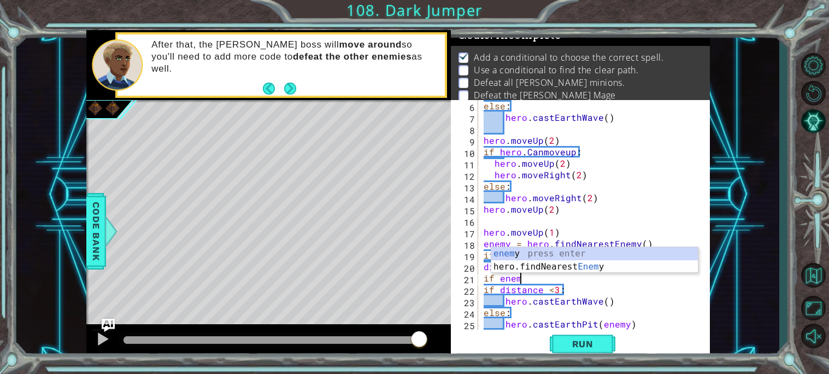
scroll to position [0, 2]
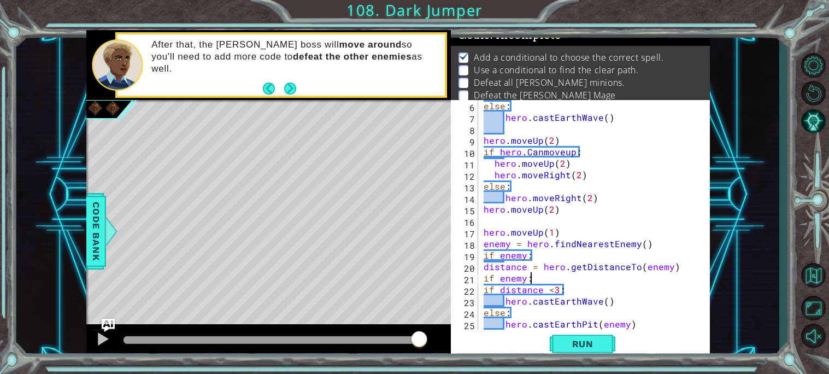
click at [631, 307] on div "else : hero . castEarthWave ( ) hero . moveUp ( 2 ) if hero . Canmoveup : hero …" at bounding box center [596, 226] width 231 height 252
click at [531, 280] on div "else : hero . castEarthWave ( ) hero . moveUp ( 2 ) if hero . Canmoveup : hero …" at bounding box center [596, 226] width 231 height 252
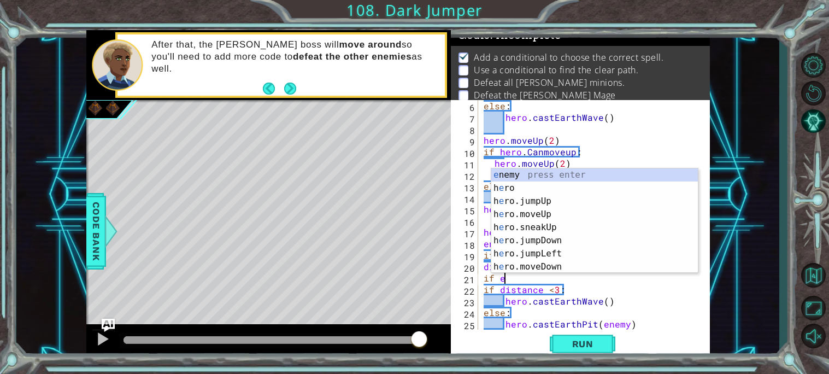
scroll to position [0, 1]
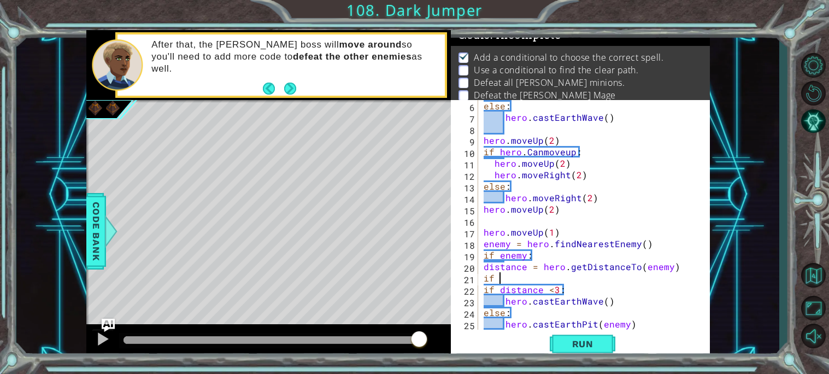
type textarea "i"
type textarea "distance = hero.getDistanceTo(enemy)"
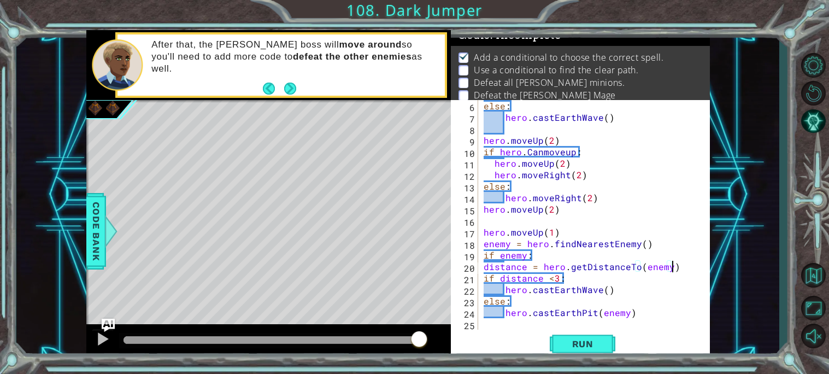
click at [494, 325] on div "else : hero . castEarthWave ( ) hero . moveUp ( 2 ) if hero . Canmoveup : hero …" at bounding box center [596, 226] width 231 height 252
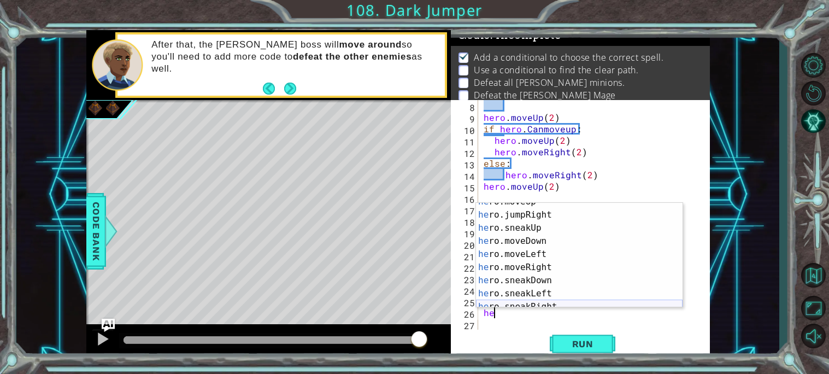
scroll to position [63, 0]
click at [531, 266] on div "he ro.moveUp press enter he ro.jumpRight press enter he ro.sneakUp press enter …" at bounding box center [579, 257] width 206 height 131
type textarea "hero.moveRight(1)"
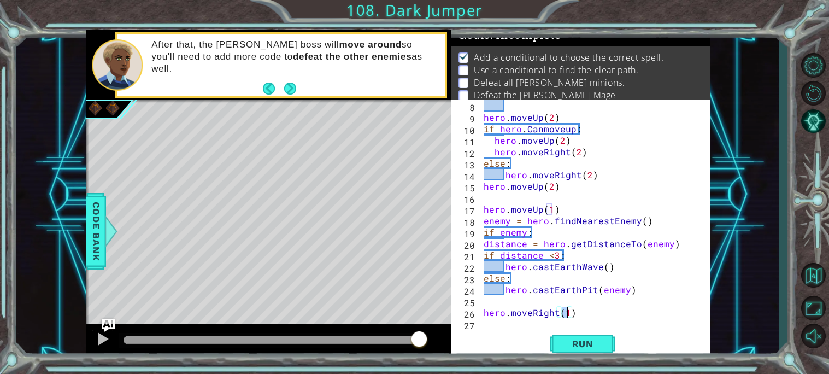
type textarea "hero.moveRight(1)"
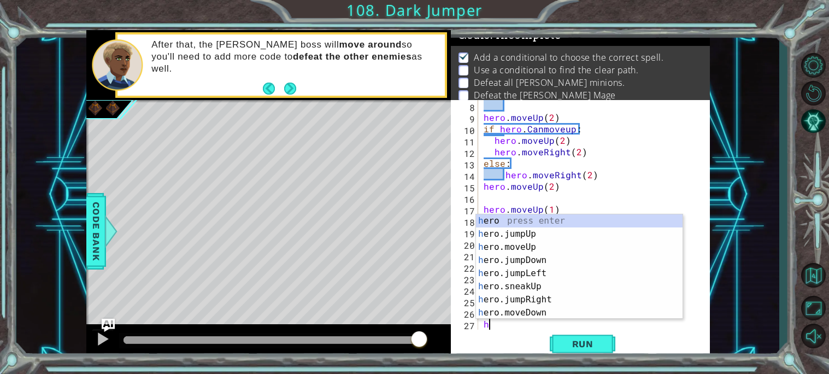
type textarea "he"
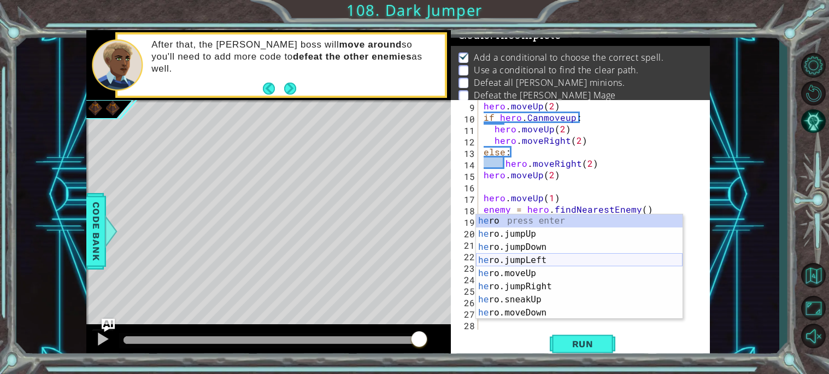
scroll to position [91, 0]
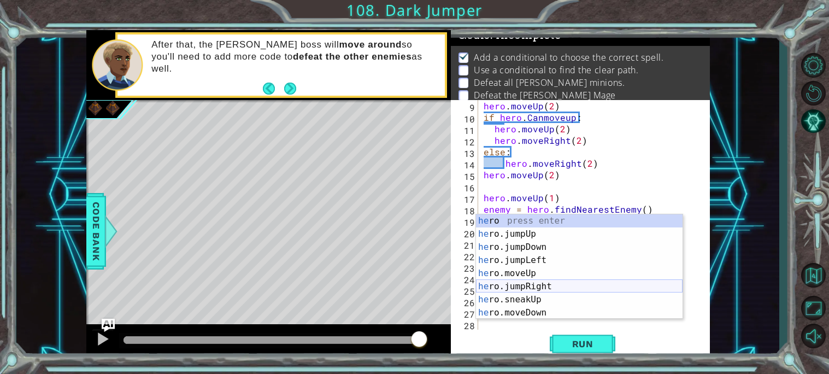
click at [541, 282] on div "he ro press enter he ro.jumpUp press enter he ro.jumpDown press enter he ro.jum…" at bounding box center [579, 279] width 206 height 131
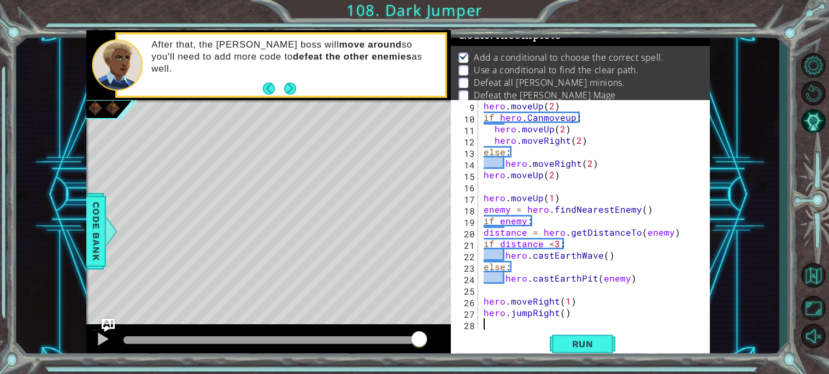
click at [513, 333] on div "Run" at bounding box center [582, 343] width 259 height 26
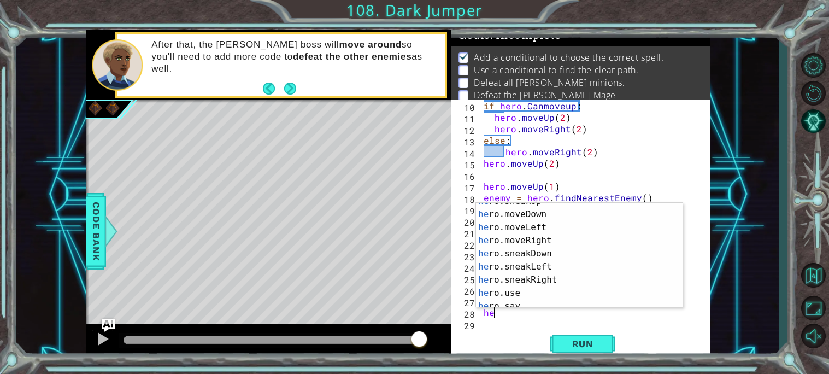
scroll to position [86, 0]
click at [536, 244] on div "he ro.sneakUp press enter he ro.moveDown press enter he ro.moveLeft press enter…" at bounding box center [579, 259] width 206 height 131
type textarea "hero.moveRight(1)"
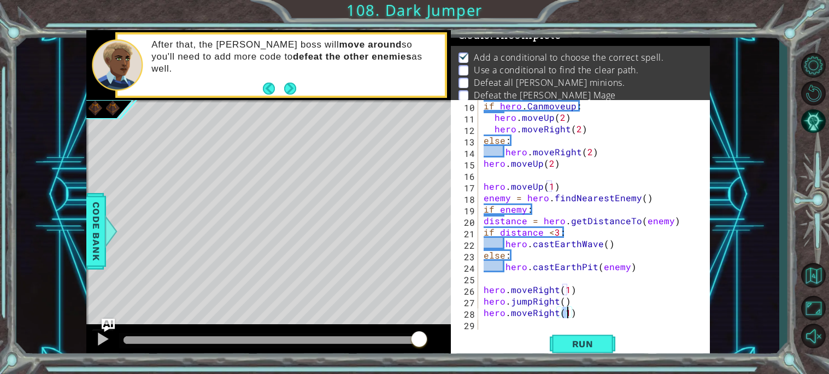
click at [513, 318] on div "if hero . Canmoveup : hero . moveUp ( 2 ) hero . moveRight ( 2 ) else : hero . …" at bounding box center [596, 226] width 231 height 252
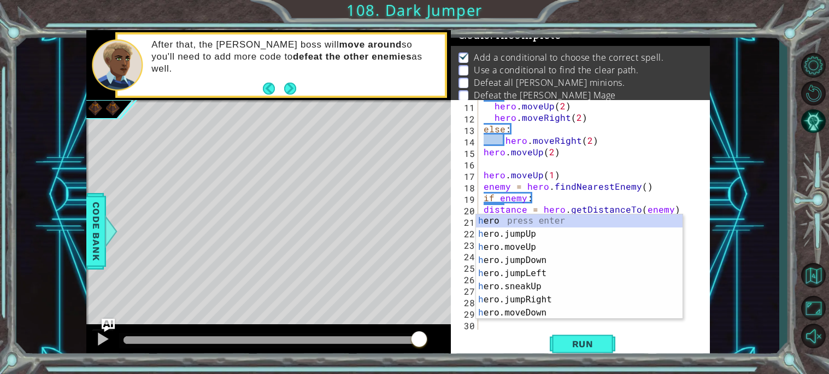
scroll to position [114, 0]
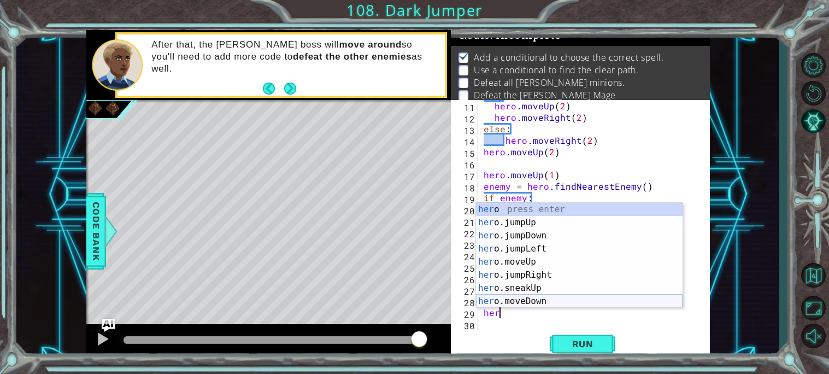
click at [522, 301] on div "her o press enter her o.jumpUp press enter her o.jumpDown press enter her o.jum…" at bounding box center [579, 268] width 206 height 131
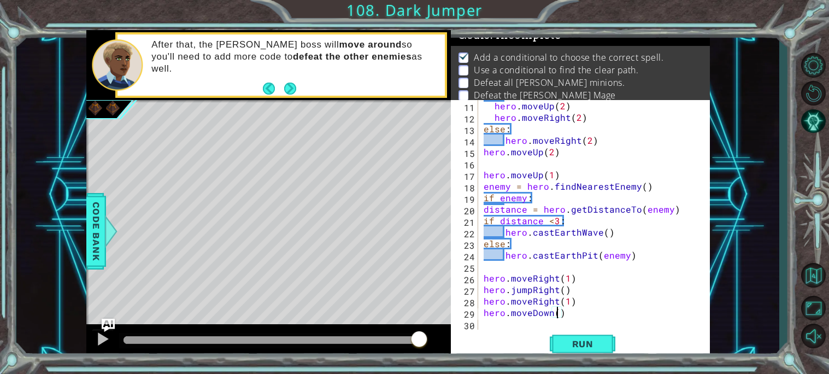
type textarea "hero.moveDown(2)"
click at [557, 319] on div "hero . moveUp ( 2 ) hero . moveRight ( 2 ) else : hero . moveRight ( 2 ) hero .…" at bounding box center [596, 226] width 231 height 252
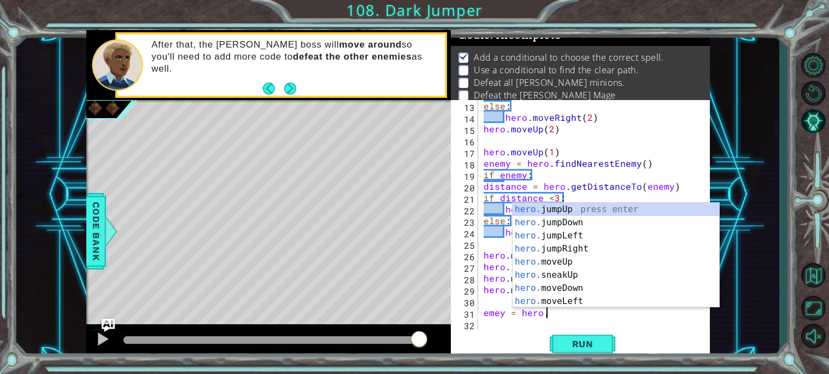
scroll to position [0, 3]
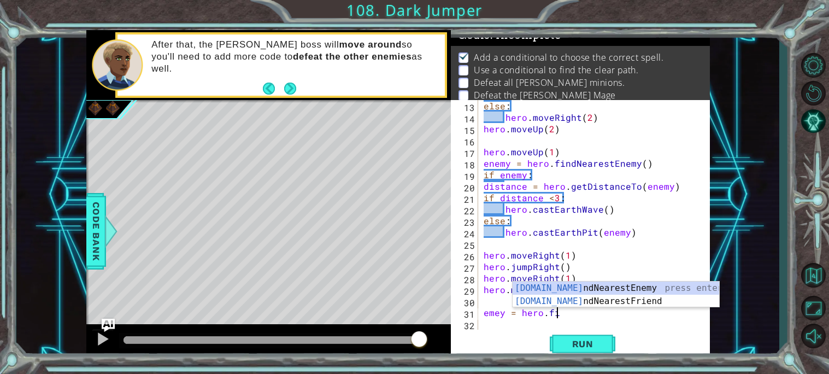
type textarea "emey = hero.fin"
click at [586, 286] on div "hero.fin dNearestEnemy press enter hero.fin dNearestFriend press enter" at bounding box center [615, 307] width 206 height 52
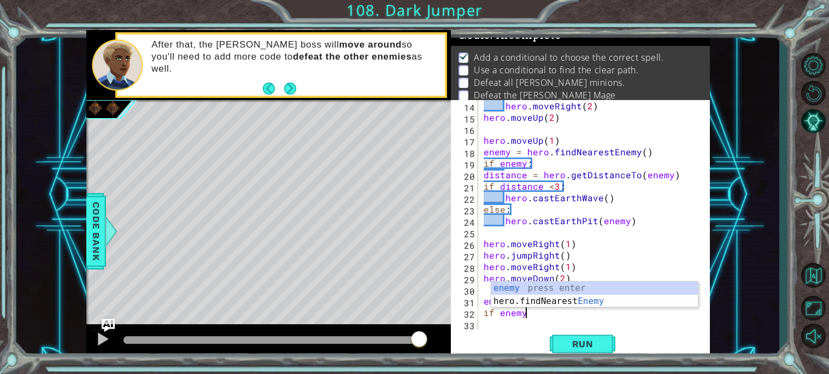
scroll to position [0, 2]
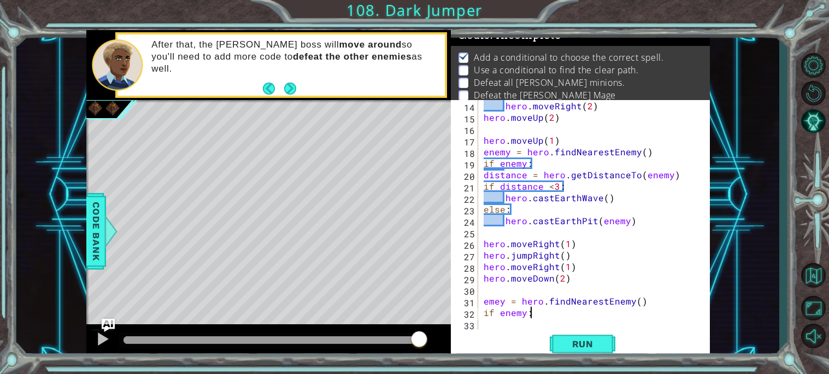
type textarea "if enemy:"
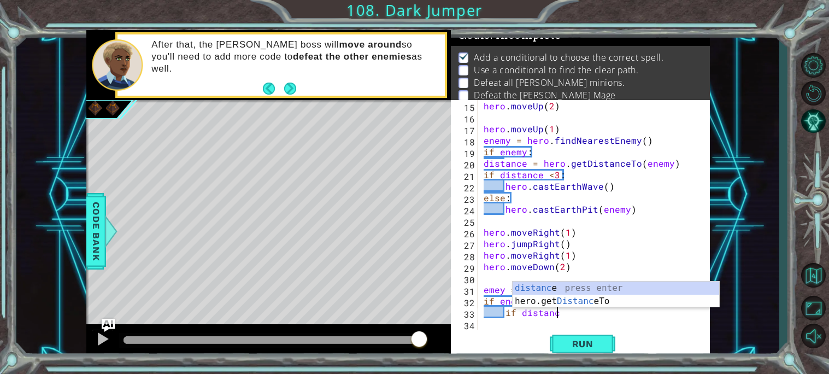
scroll to position [0, 4]
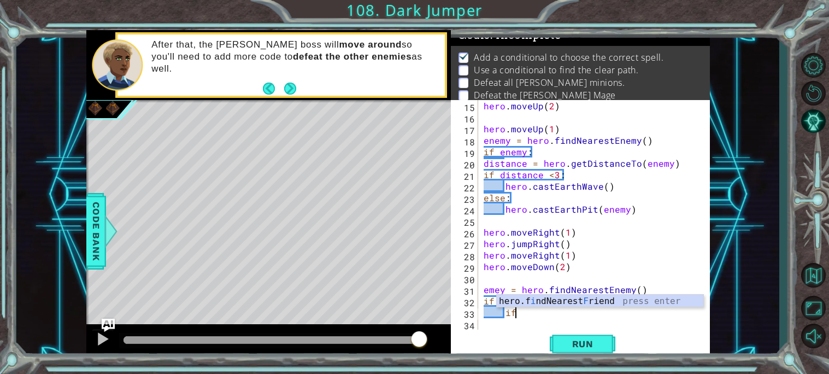
type textarea "i"
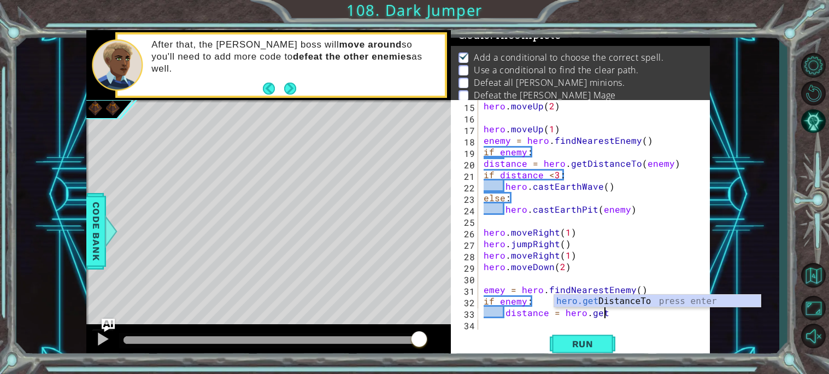
scroll to position [0, 7]
click at [669, 301] on div "hero.get DistanceTo press enter" at bounding box center [657, 313] width 206 height 39
type textarea "distance = hero.getDistanceTo(target)"
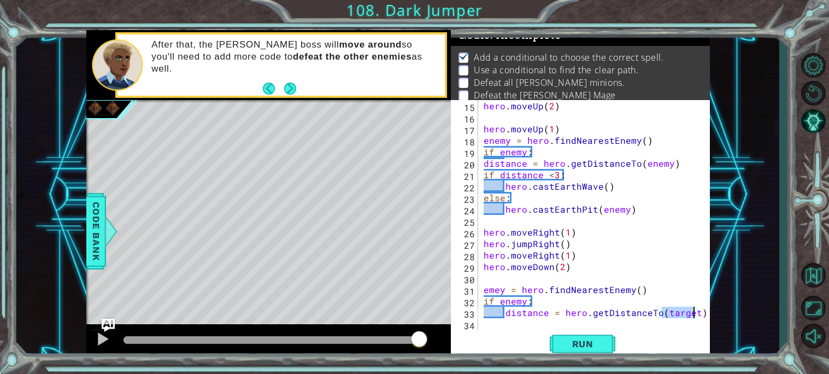
click at [531, 323] on div "hero . moveUp ( 2 ) hero . moveUp ( 1 ) enemy = hero . findNearestEnemy ( ) if …" at bounding box center [596, 226] width 231 height 252
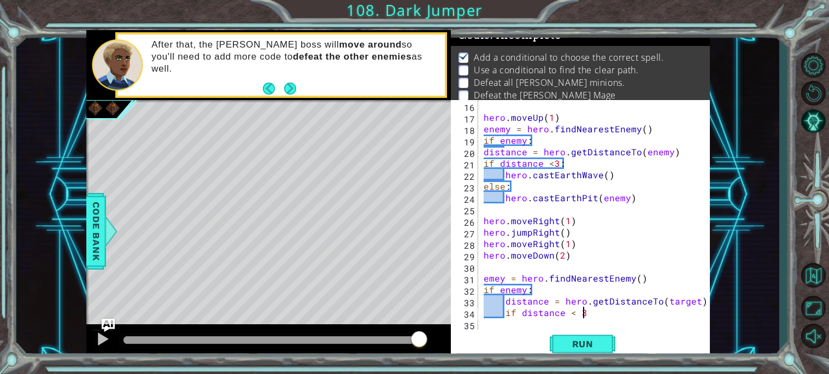
scroll to position [0, 5]
type textarea "if distance < 3:"
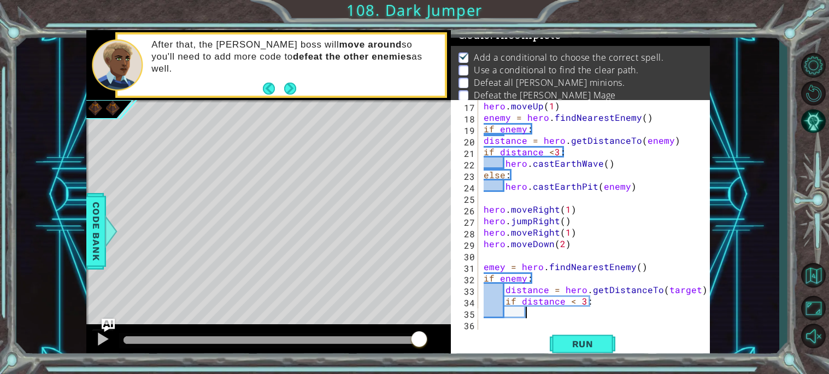
scroll to position [183, 0]
type textarea "he"
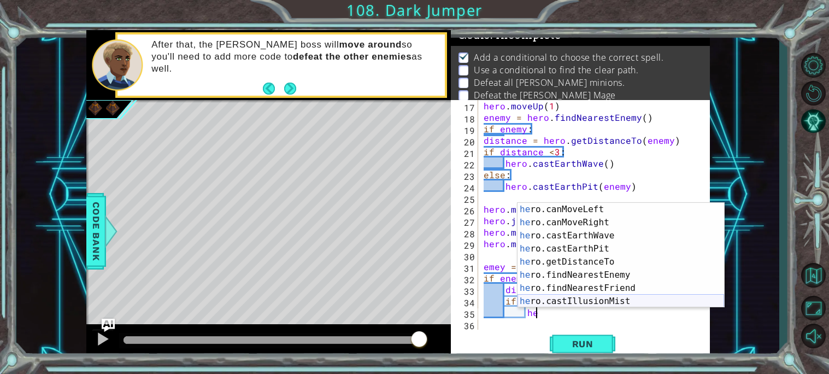
scroll to position [222, 0]
click at [569, 233] on div "he ro.canMoveLeft press enter he ro.canMoveRight press enter he ro.castEarthWav…" at bounding box center [620, 268] width 206 height 131
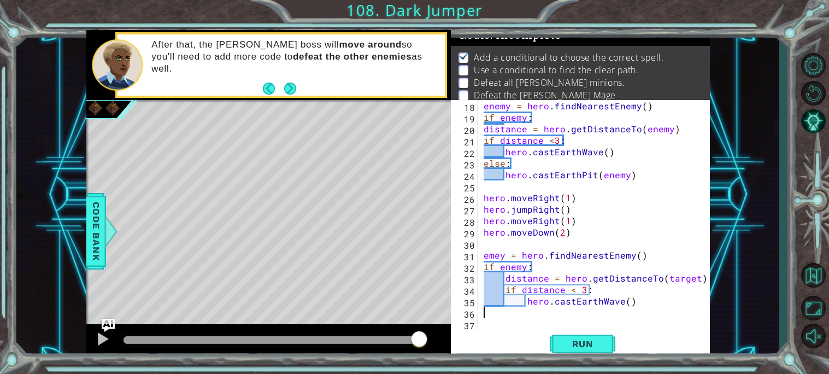
scroll to position [0, 0]
type textarea "else"
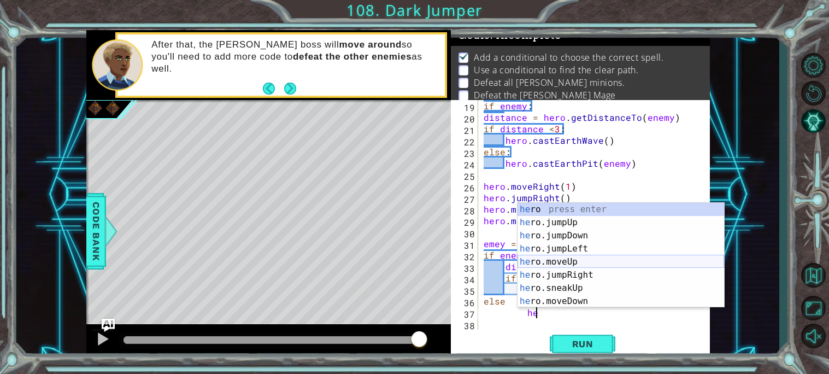
scroll to position [222, 0]
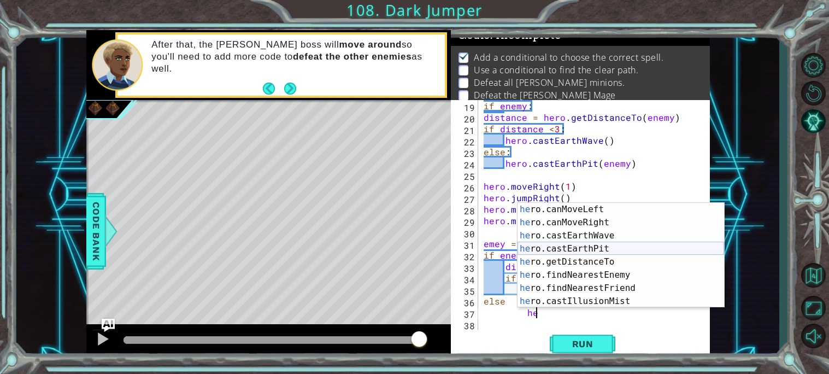
click at [571, 246] on div "he ro.canMoveLeft press enter he ro.canMoveRight press enter he ro.castEarthWav…" at bounding box center [620, 268] width 206 height 131
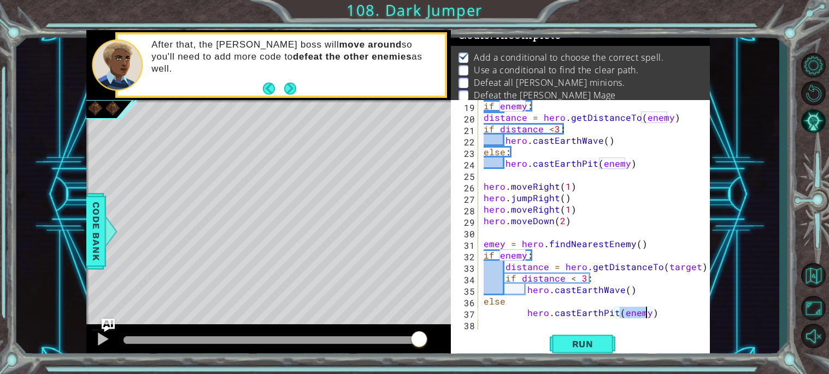
click at [611, 281] on div "if enemy : distance = hero . getDistanceTo ( enemy ) if distance < 3 : hero . c…" at bounding box center [596, 226] width 231 height 252
click at [569, 345] on span "Run" at bounding box center [582, 343] width 43 height 11
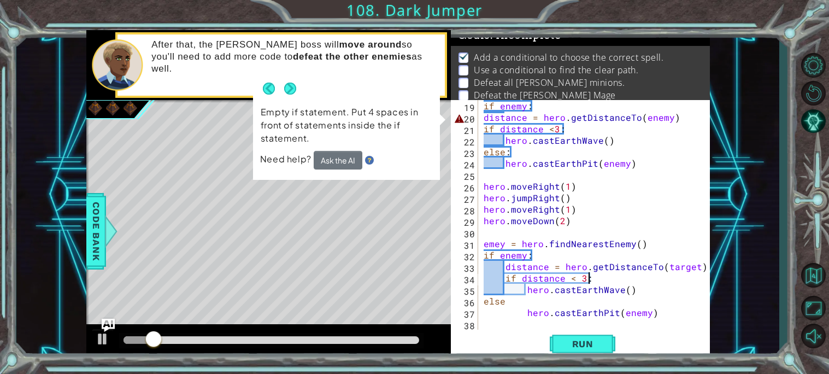
click at [482, 116] on div "if enemy : distance = hero . getDistanceTo ( enemy ) if distance < 3 : hero . c…" at bounding box center [596, 226] width 231 height 252
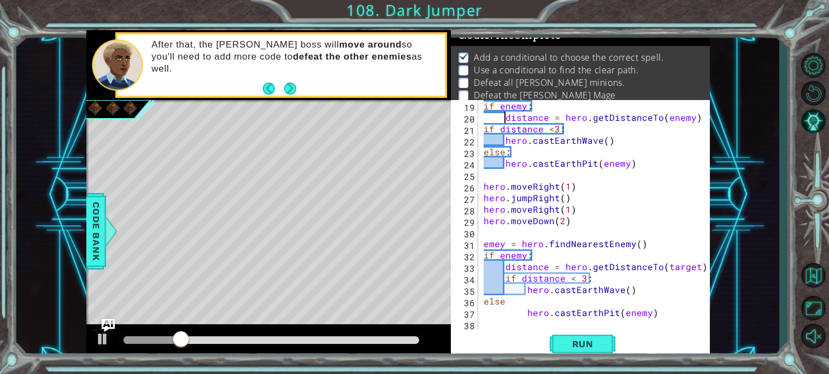
click at [493, 241] on div "if enemy : distance = hero . getDistanceTo ( enemy ) if distance < 3 : hero . c…" at bounding box center [596, 226] width 231 height 252
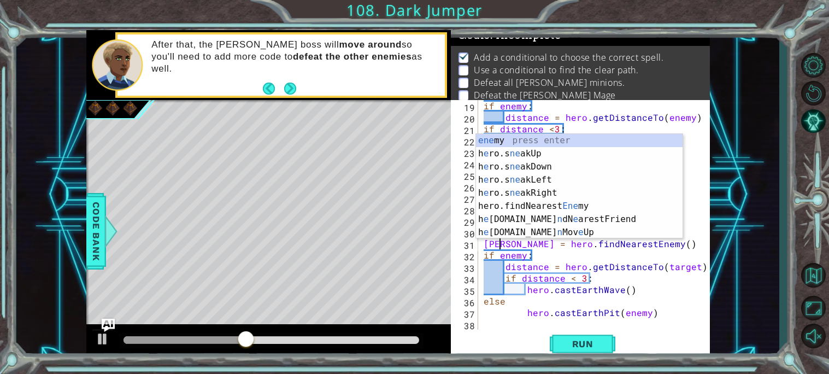
scroll to position [0, 1]
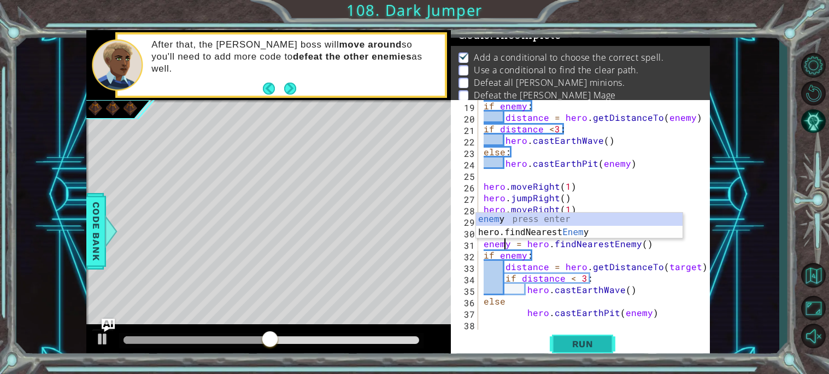
click at [569, 338] on span "Run" at bounding box center [582, 343] width 43 height 11
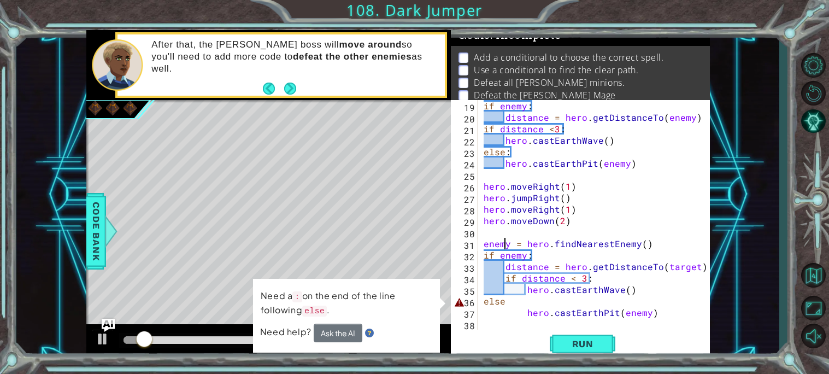
click at [542, 304] on div "if enemy : distance = hero . getDistanceTo ( enemy ) if distance < 3 : hero . c…" at bounding box center [596, 226] width 231 height 252
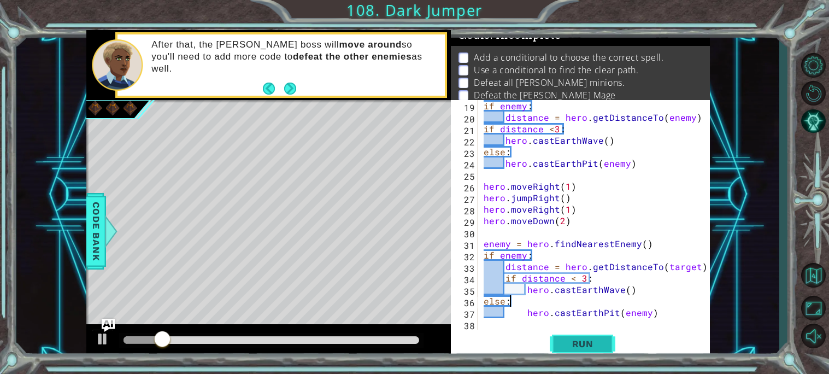
click at [580, 349] on button "Run" at bounding box center [582, 343] width 66 height 26
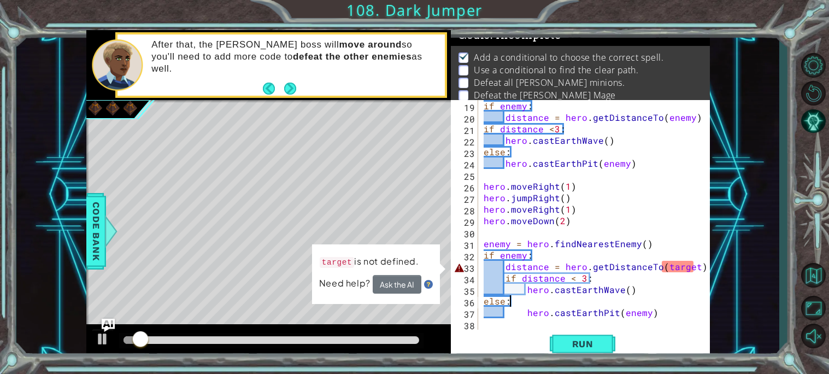
click at [678, 259] on div "if enemy : distance = hero . getDistanceTo ( enemy ) if distance < 3 : hero . c…" at bounding box center [596, 226] width 231 height 252
click at [678, 261] on div "if enemy : distance = hero . getDistanceTo ( enemy ) if distance < 3 : hero . c…" at bounding box center [596, 226] width 231 height 252
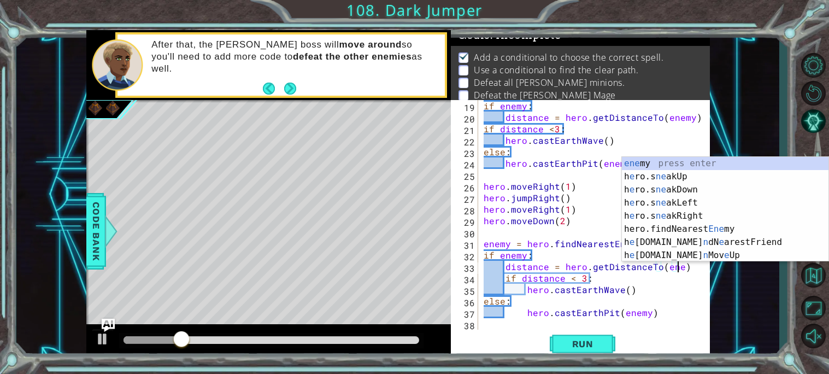
scroll to position [0, 12]
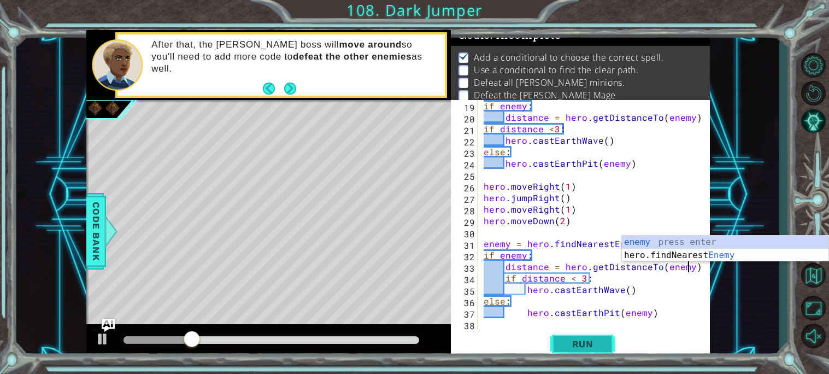
click at [568, 340] on span "Run" at bounding box center [582, 343] width 43 height 11
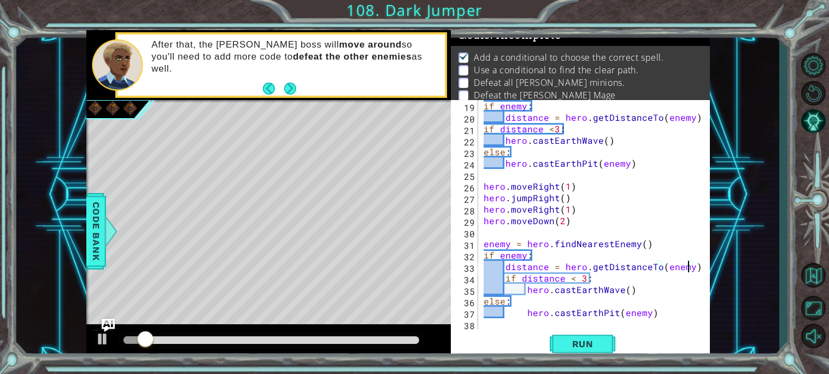
click at [382, 349] on div at bounding box center [268, 341] width 364 height 35
click at [379, 340] on div at bounding box center [270, 340] width 295 height 8
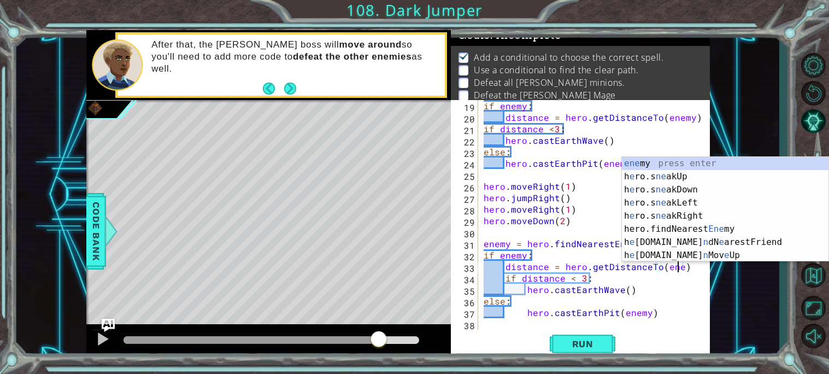
scroll to position [0, 11]
click at [531, 314] on div "if enemy : distance = hero . getDistanceTo ( enemy ) if distance < 3 : hero . c…" at bounding box center [596, 226] width 231 height 252
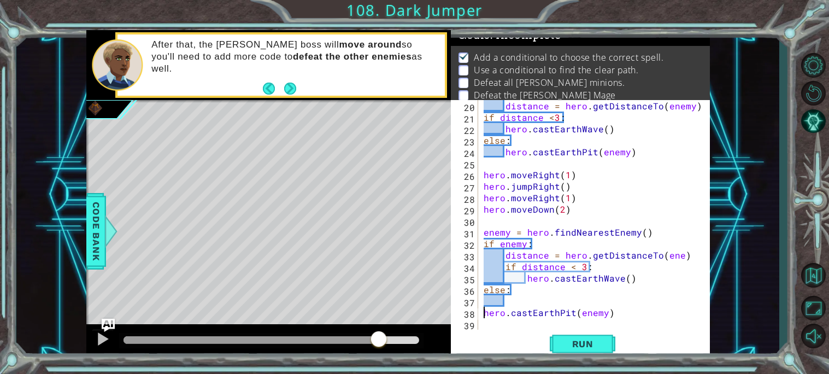
scroll to position [206, 0]
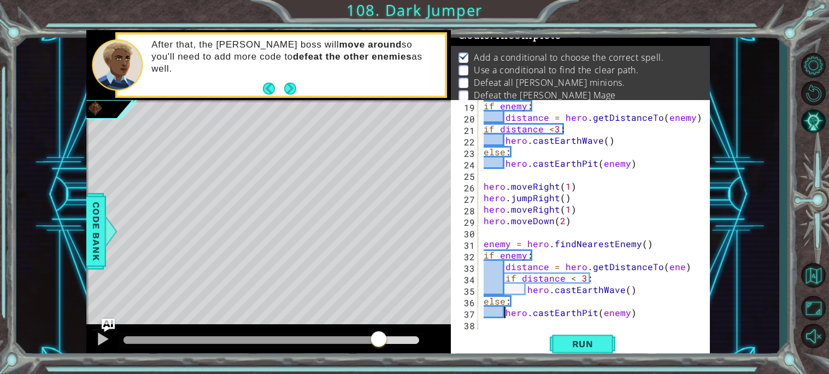
click at [667, 267] on div "if enemy : distance = hero . getDistanceTo ( enemy ) if distance < 3 : hero . c…" at bounding box center [596, 226] width 231 height 252
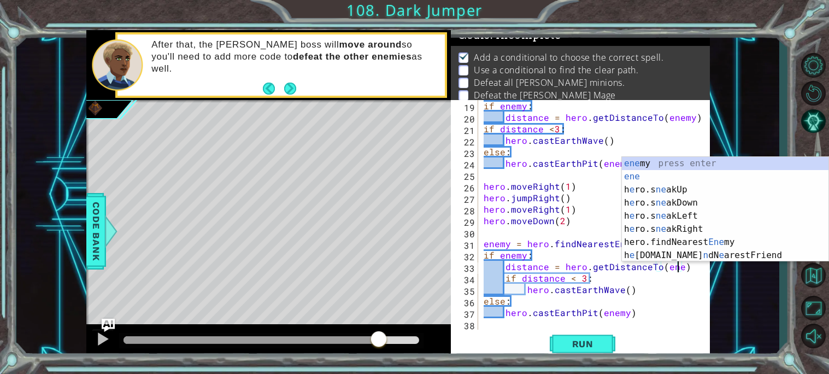
scroll to position [0, 12]
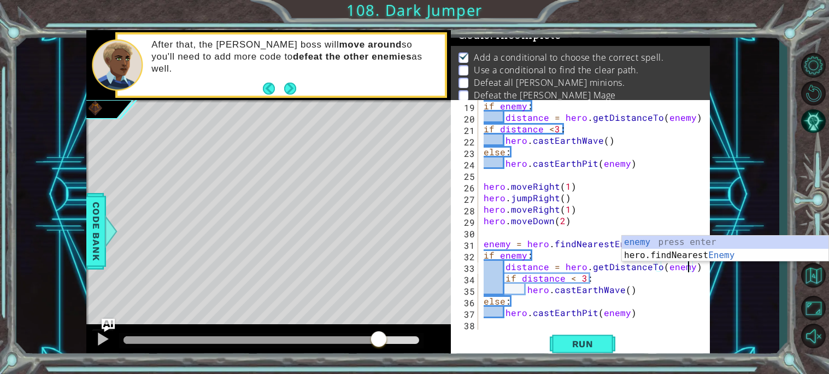
click at [669, 283] on div "if enemy : distance = hero . getDistanceTo ( enemy ) if distance < 3 : hero . c…" at bounding box center [596, 226] width 231 height 252
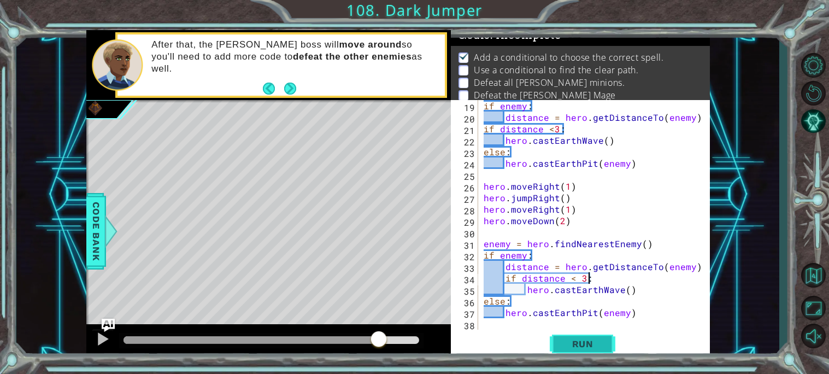
click at [568, 347] on span "Run" at bounding box center [582, 343] width 43 height 11
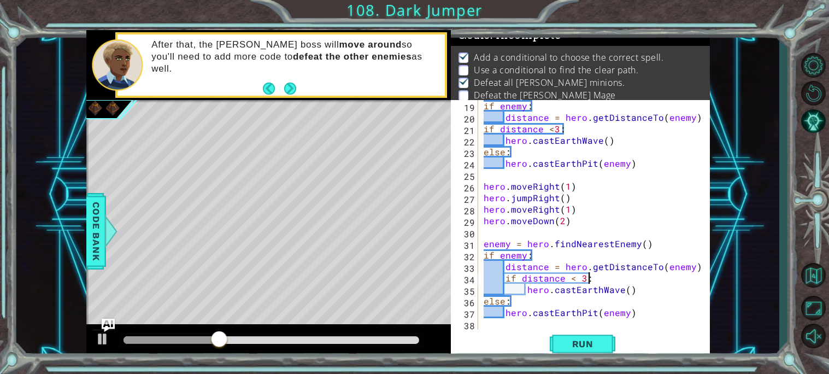
click at [547, 273] on div "if enemy : distance = hero . getDistanceTo ( enemy ) if distance < 3 : hero . c…" at bounding box center [596, 226] width 231 height 252
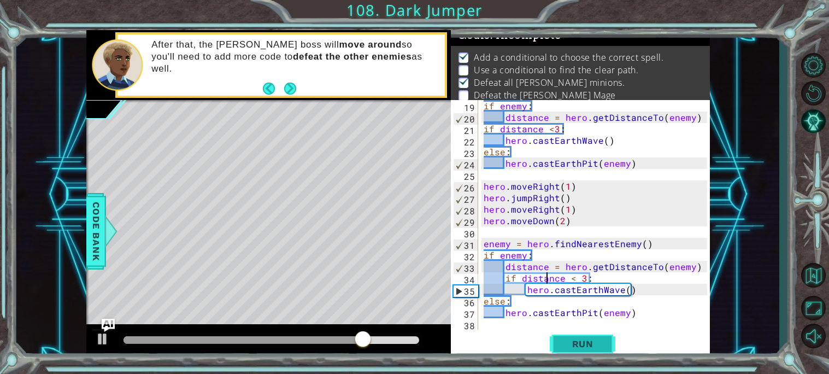
click at [583, 344] on span "Run" at bounding box center [582, 343] width 43 height 11
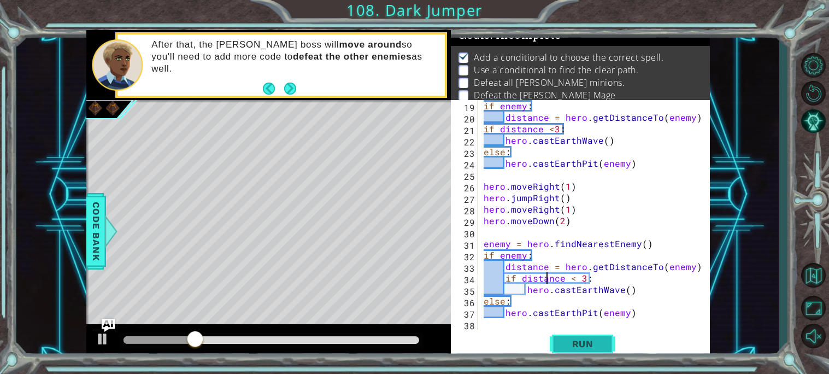
click at [583, 344] on span "Run" at bounding box center [582, 343] width 43 height 11
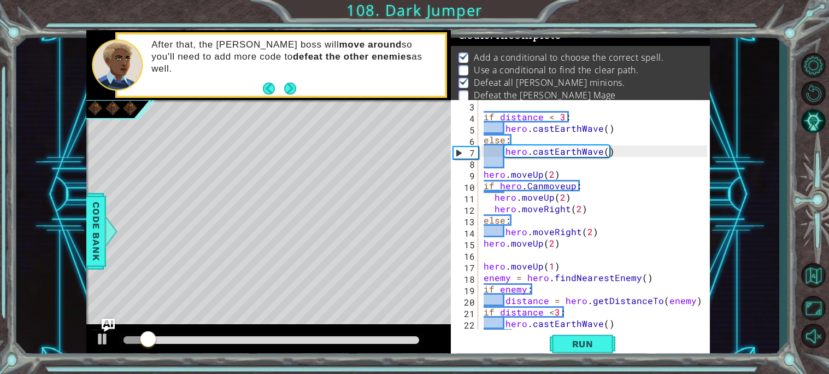
scroll to position [23, 0]
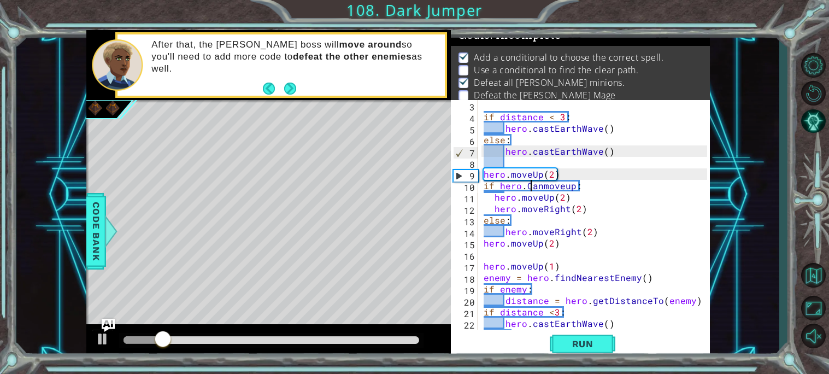
click at [531, 184] on div "if distance < 3 : hero . castEarthWave ( ) else : hero . castEarthWave ( ) hero…" at bounding box center [596, 225] width 231 height 252
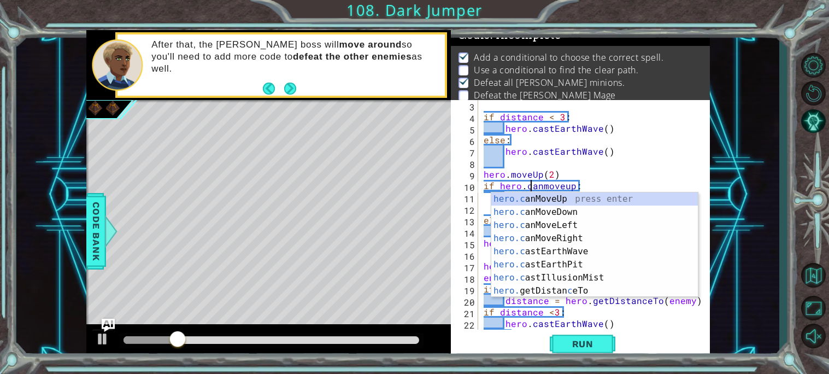
scroll to position [0, 2]
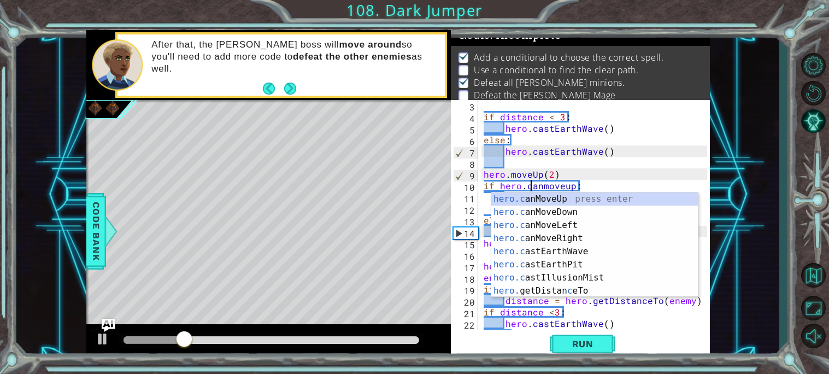
click at [542, 185] on div "if distance < 3 : hero . castEarthWave ( ) else : hero . castEarthWave ( ) hero…" at bounding box center [596, 225] width 231 height 252
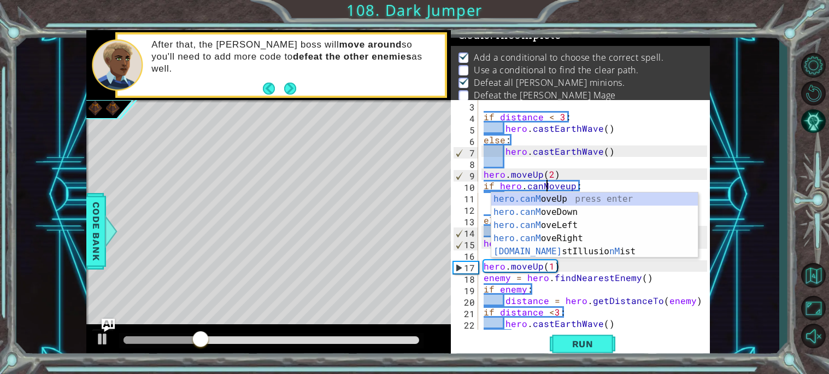
scroll to position [0, 4]
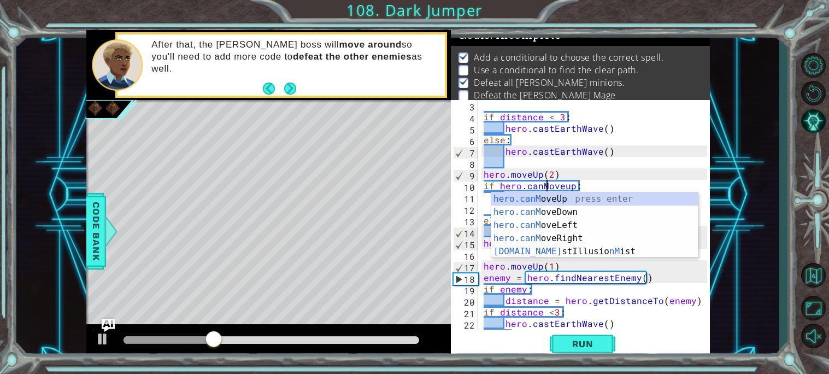
click at [640, 183] on div "if distance < 3 : hero . castEarthWave ( ) else : hero . castEarthWave ( ) hero…" at bounding box center [596, 225] width 231 height 252
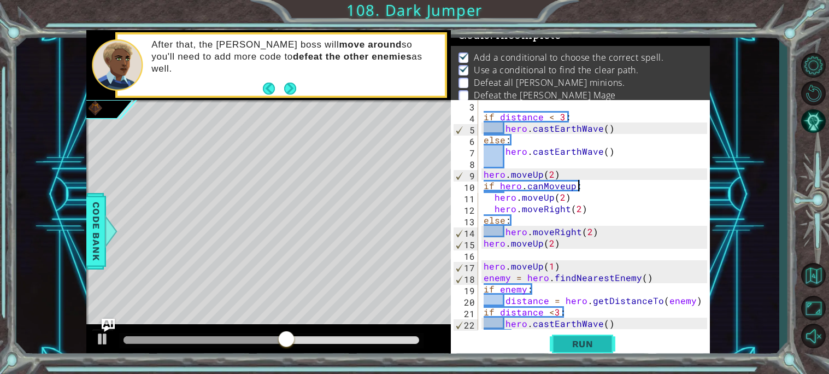
click at [589, 340] on span "Run" at bounding box center [582, 343] width 43 height 11
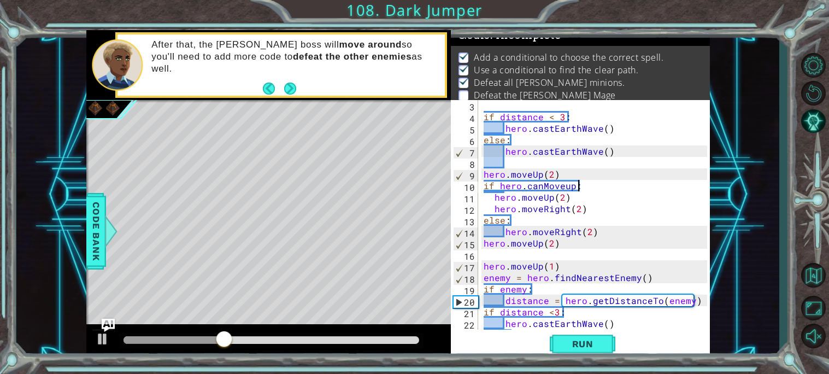
click at [584, 155] on div "if distance < 3 : hero . castEarthWave ( ) else : hero . castEarthWave ( ) hero…" at bounding box center [596, 225] width 231 height 252
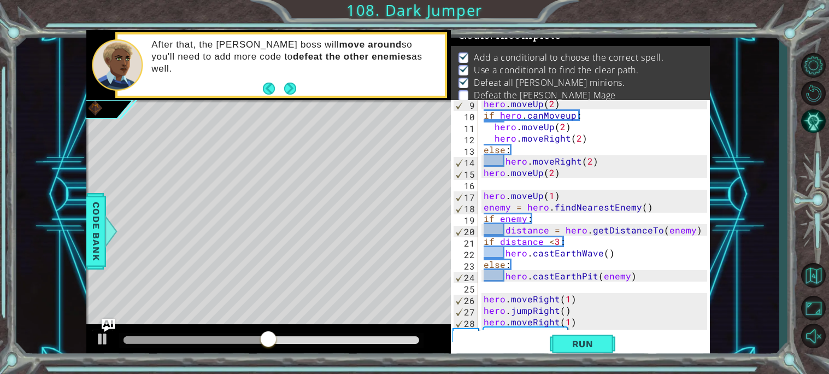
scroll to position [96, 0]
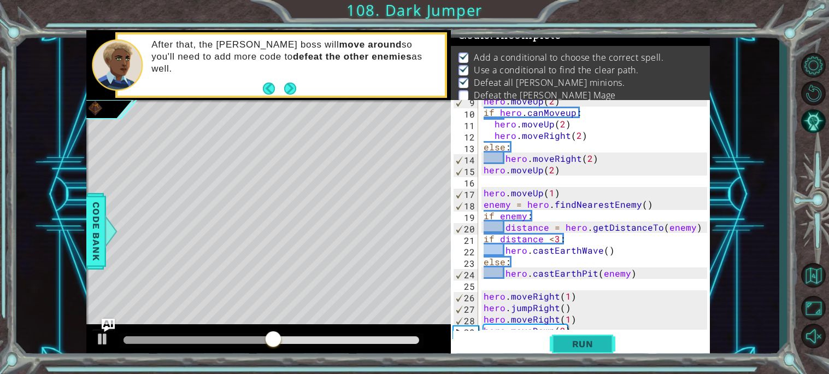
click at [587, 338] on span "Run" at bounding box center [582, 343] width 43 height 11
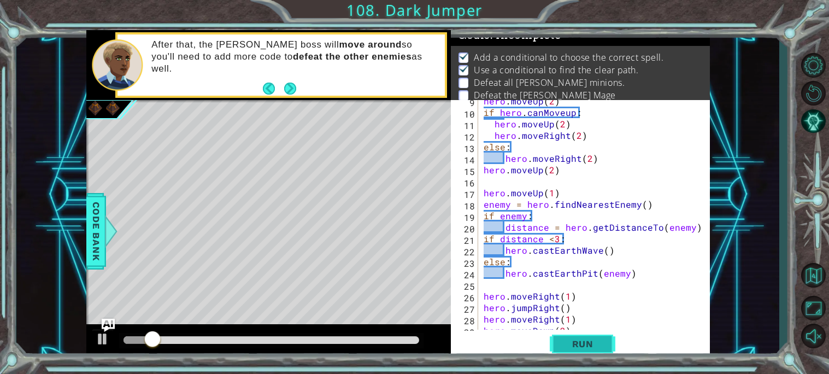
click at [596, 348] on span "Run" at bounding box center [582, 343] width 43 height 11
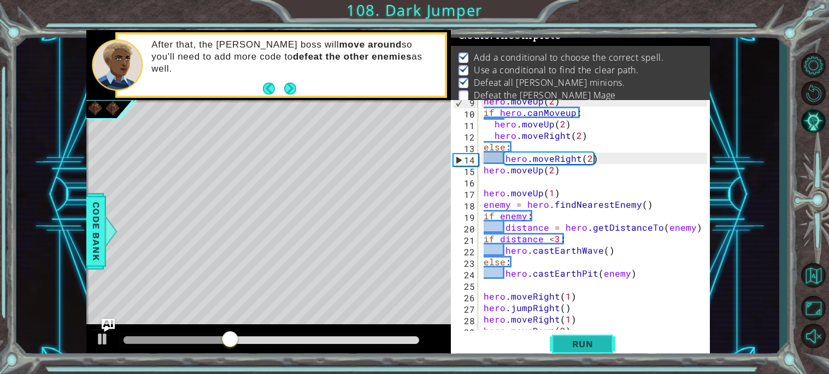
click at [554, 351] on button "Run" at bounding box center [582, 343] width 66 height 26
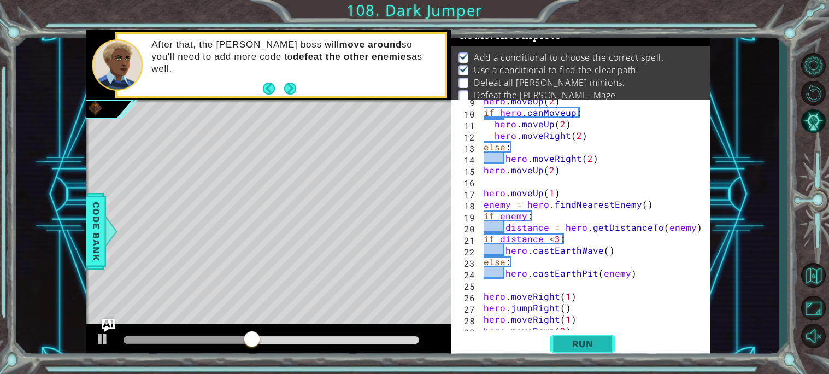
click at [554, 351] on button "Run" at bounding box center [582, 343] width 66 height 26
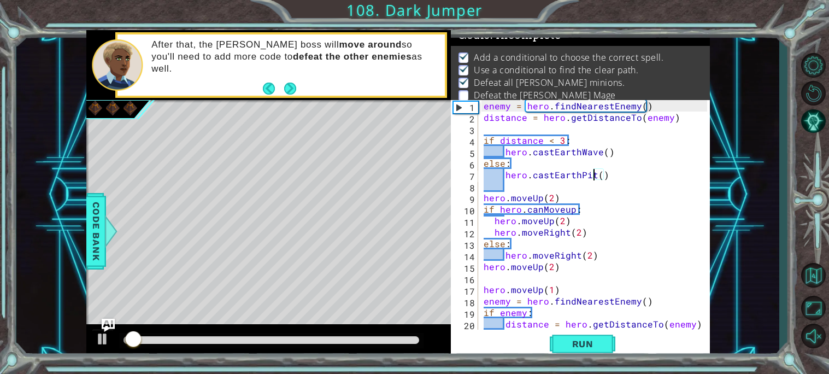
scroll to position [1, 0]
click at [583, 339] on span "Run" at bounding box center [582, 343] width 43 height 11
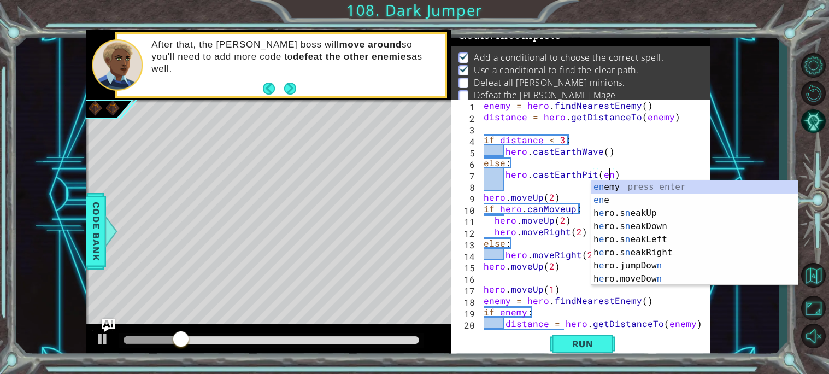
scroll to position [0, 8]
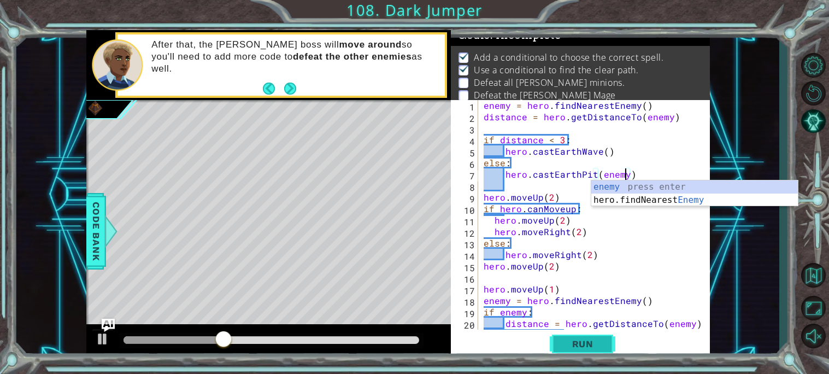
type textarea "hero.castEarthPit(enemy)"
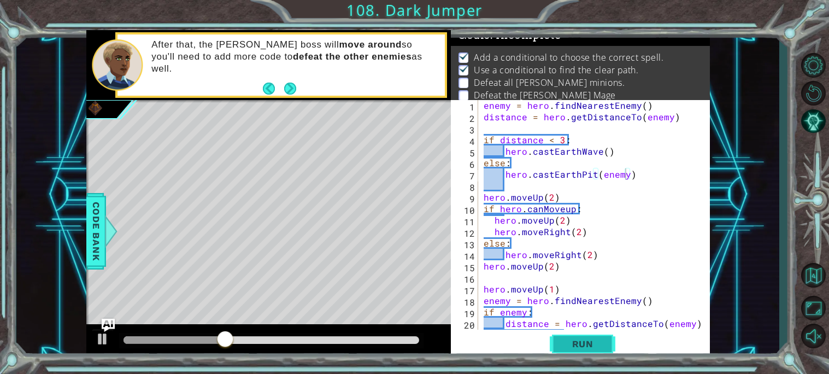
click at [565, 341] on span "Run" at bounding box center [582, 343] width 43 height 11
